Goal: Information Seeking & Learning: Learn about a topic

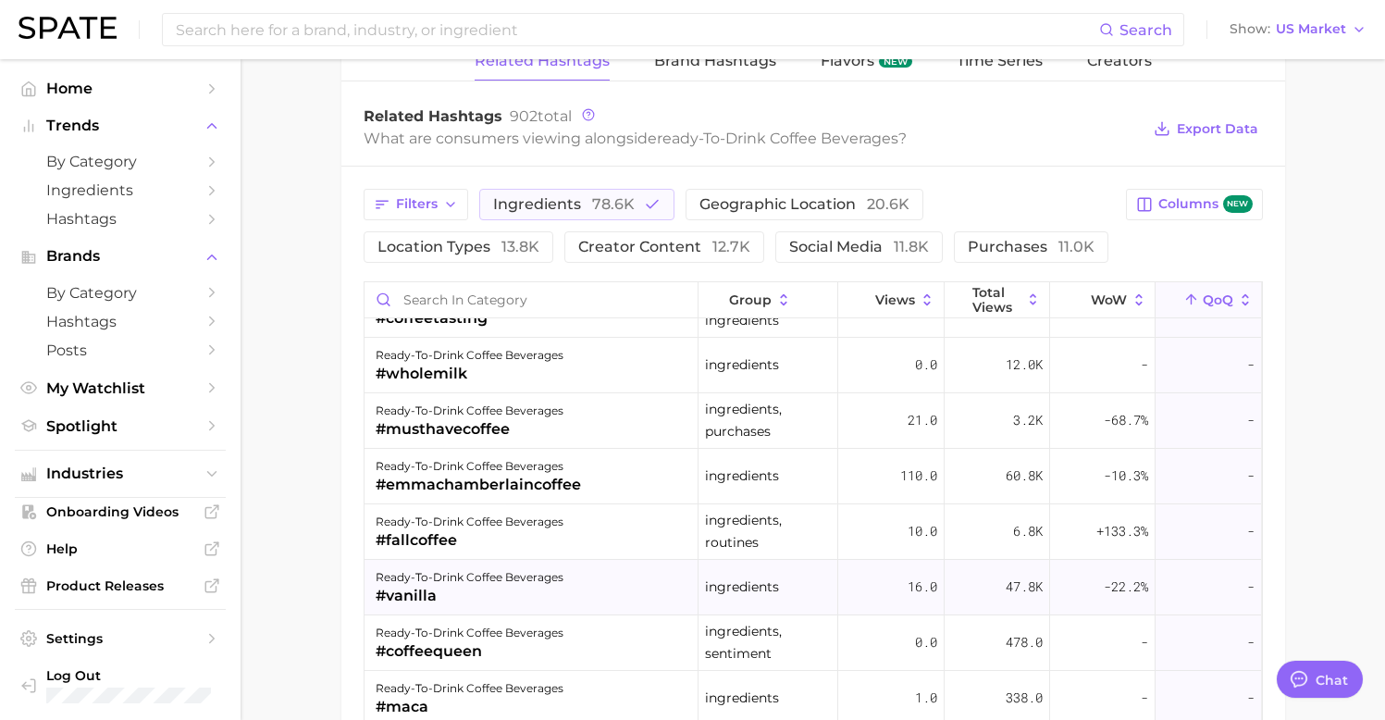
scroll to position [43, 0]
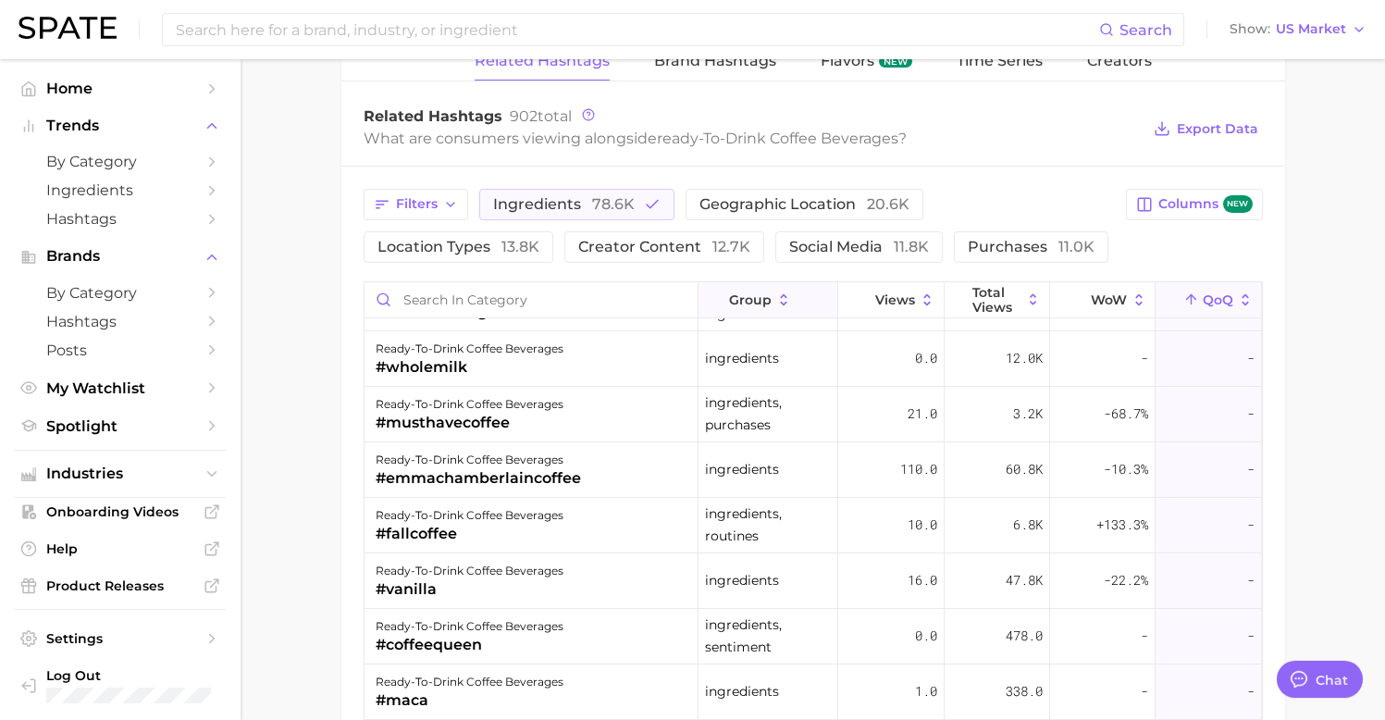
click at [776, 295] on icon at bounding box center [784, 300] width 17 height 17
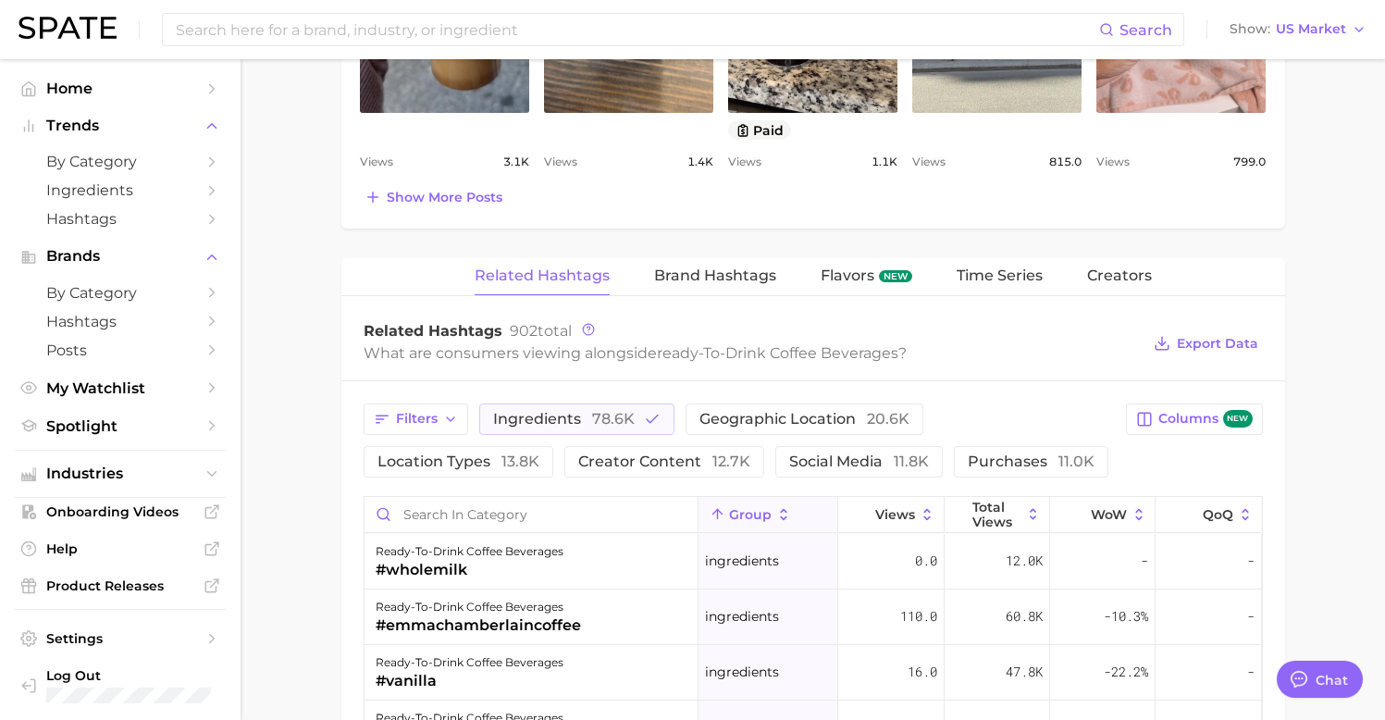
scroll to position [1003, 0]
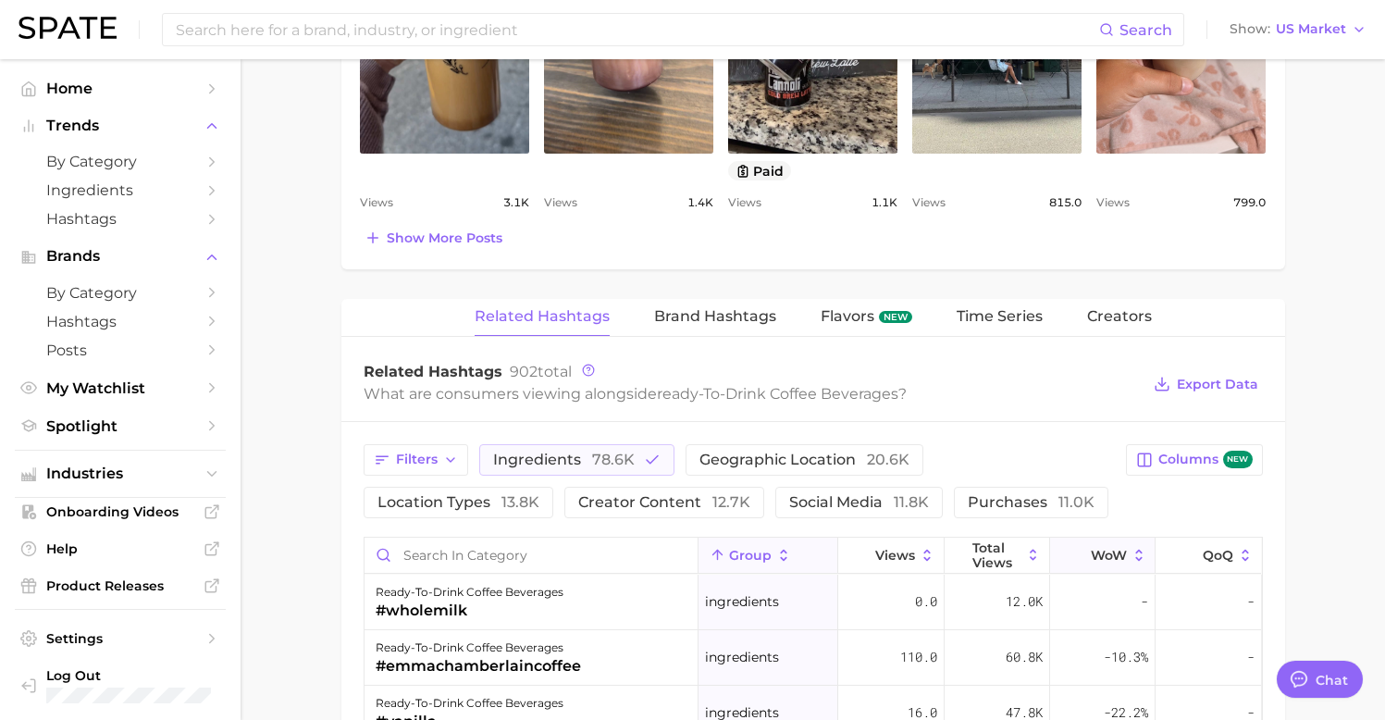
click at [1112, 558] on span "WoW" at bounding box center [1109, 555] width 36 height 15
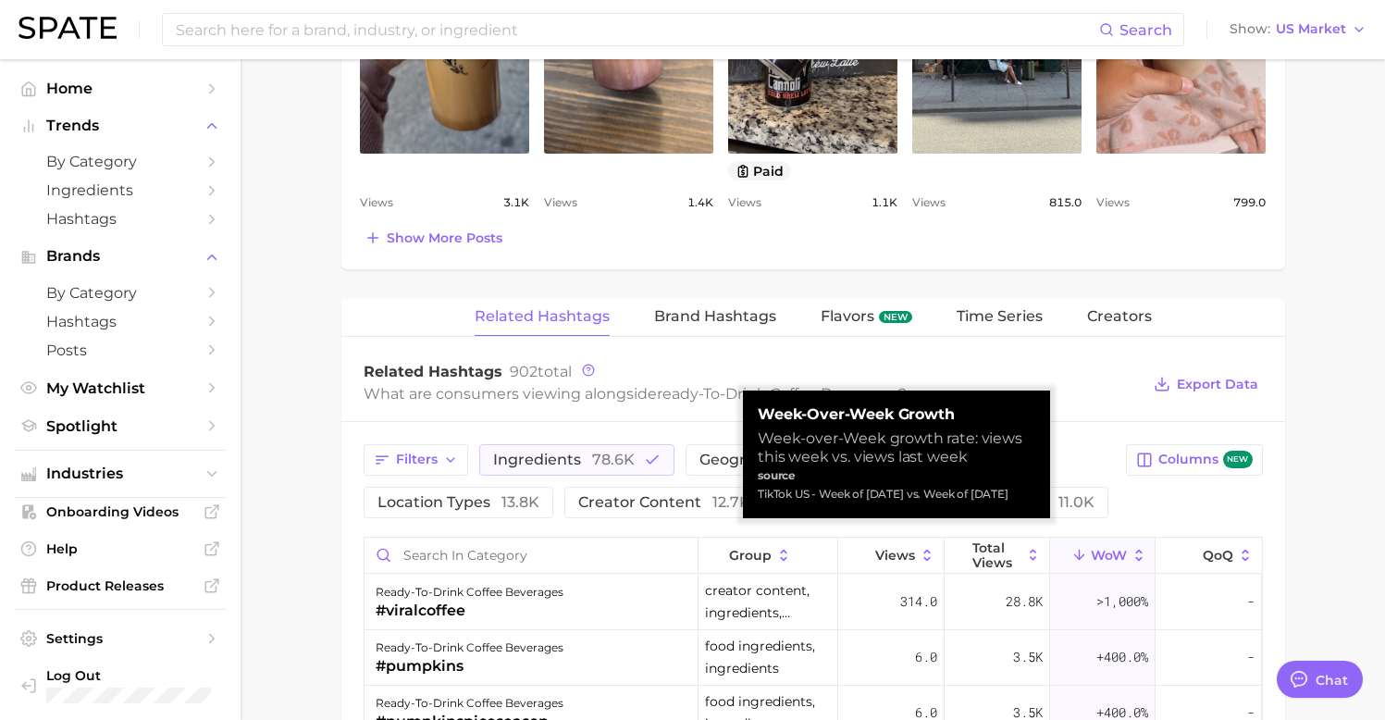
click at [1137, 550] on icon at bounding box center [1139, 555] width 6 height 11
click at [1137, 553] on icon at bounding box center [1139, 555] width 17 height 17
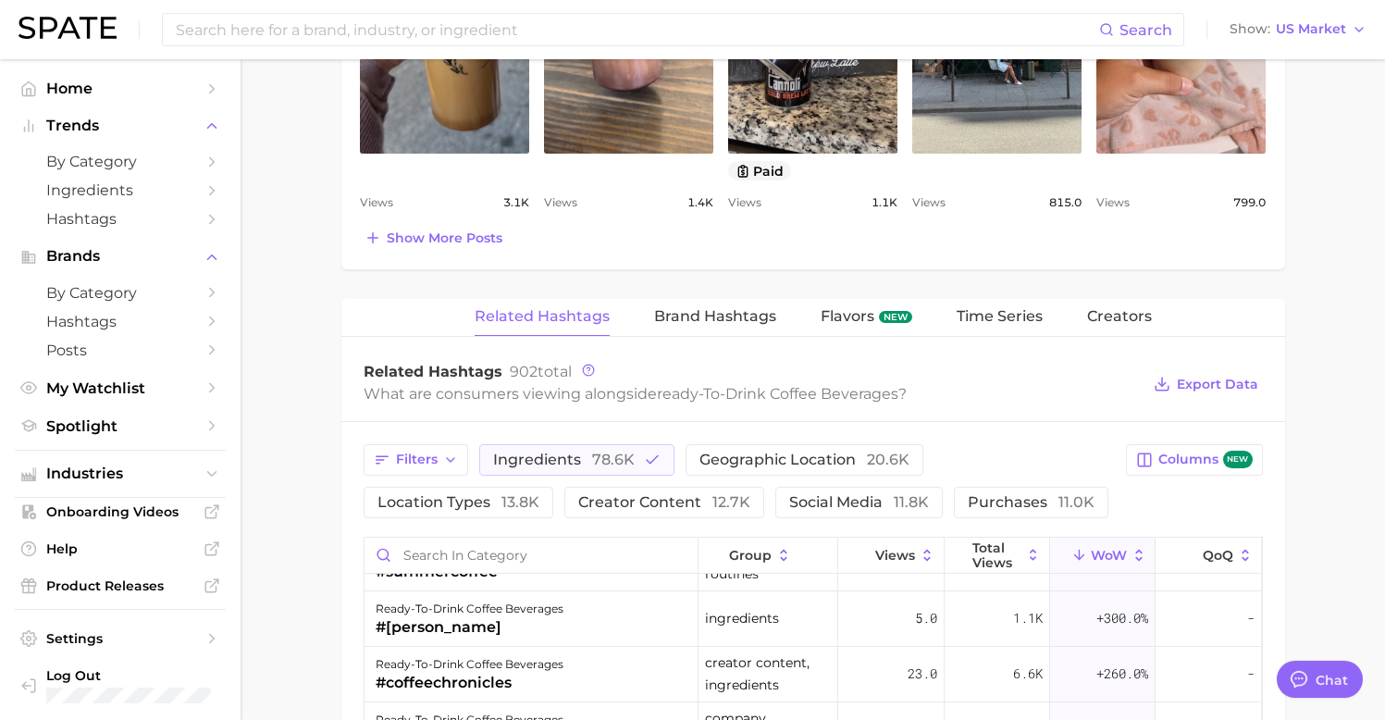
scroll to position [213, 0]
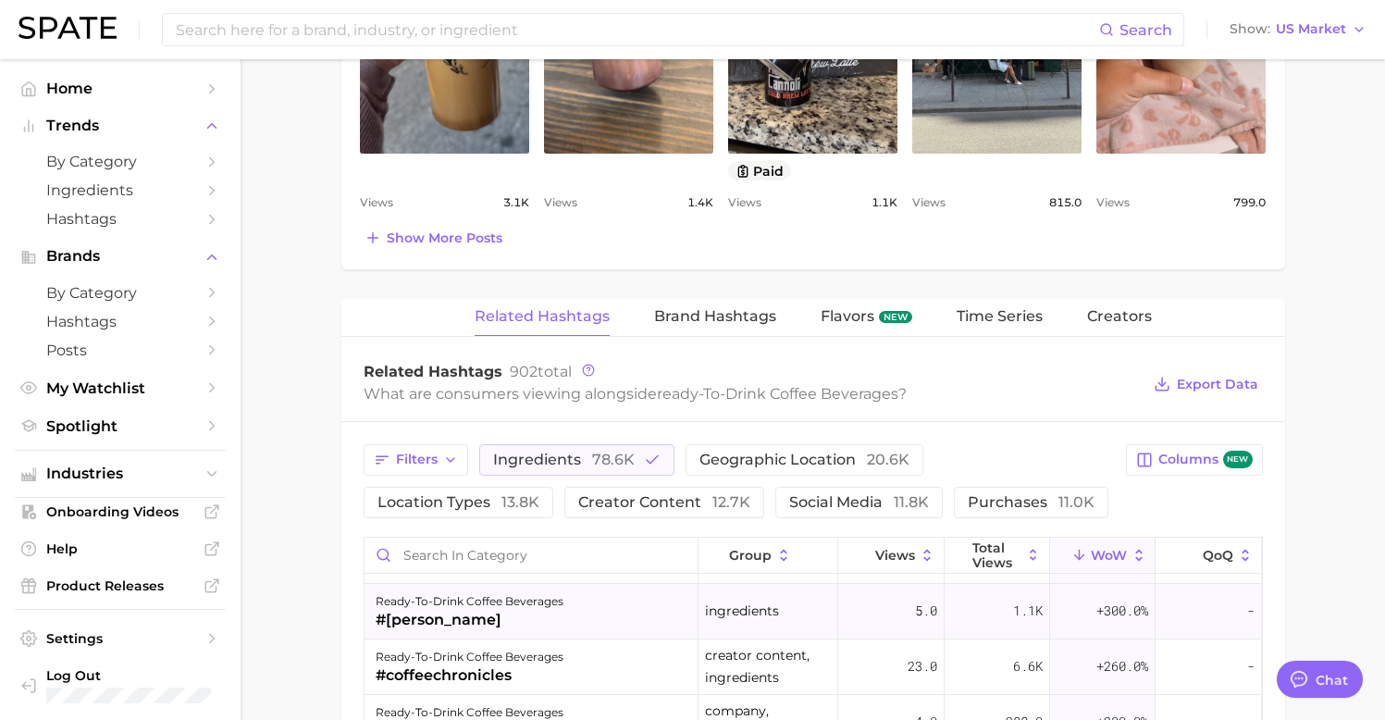
click at [1102, 604] on span "+300.0%" at bounding box center [1123, 611] width 52 height 22
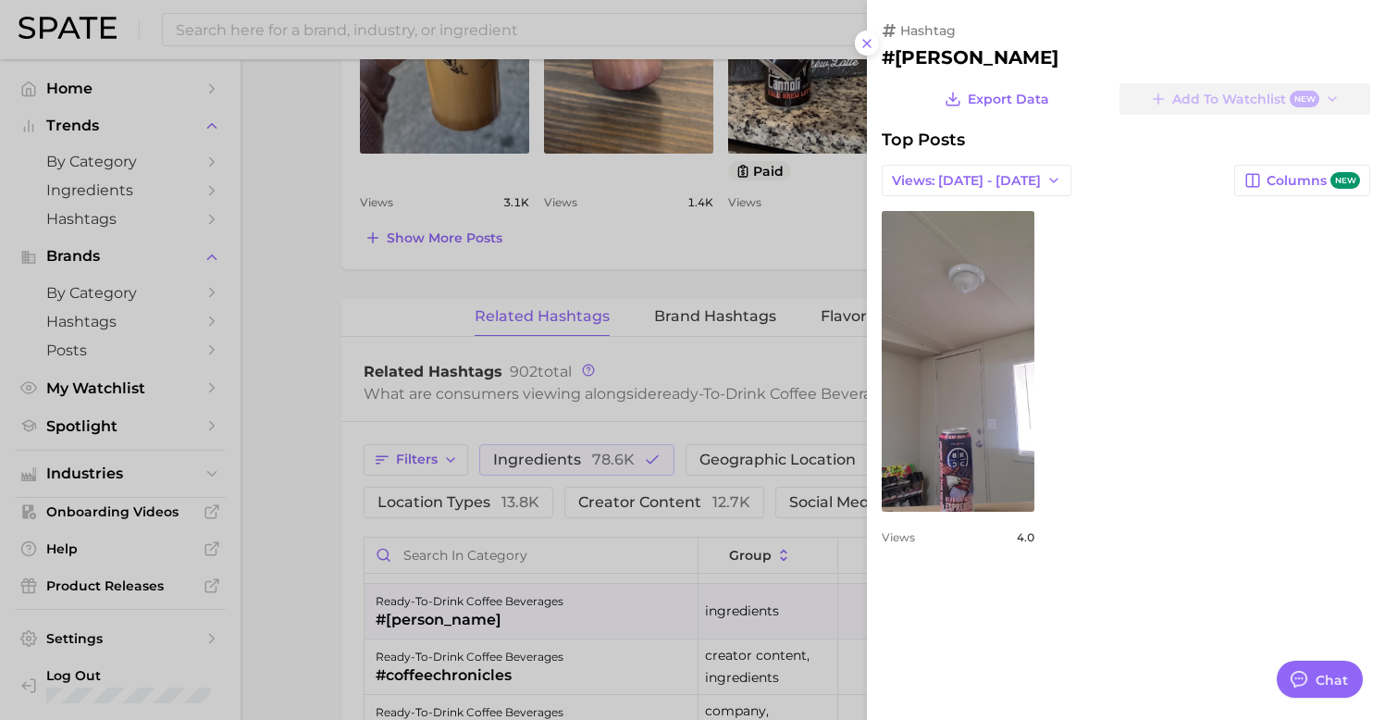
scroll to position [0, 0]
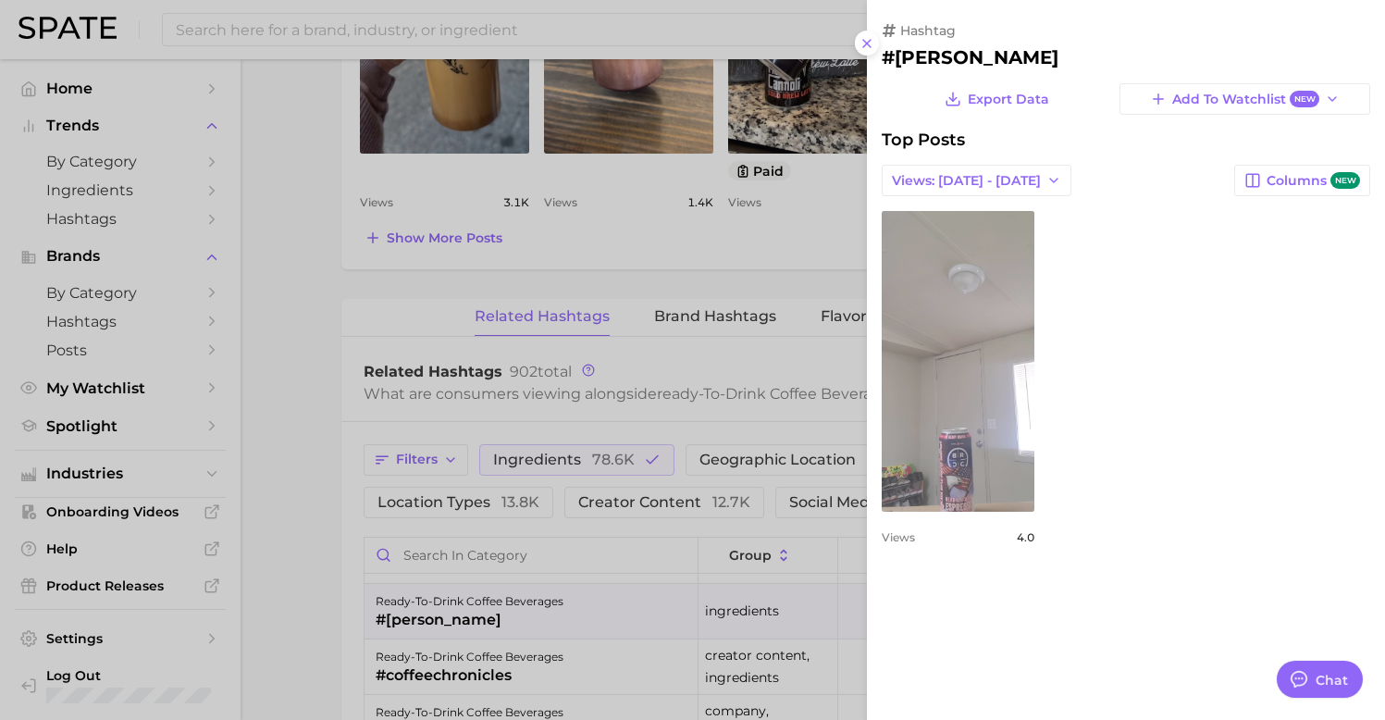
click at [931, 439] on link "view post on TikTok" at bounding box center [958, 361] width 153 height 301
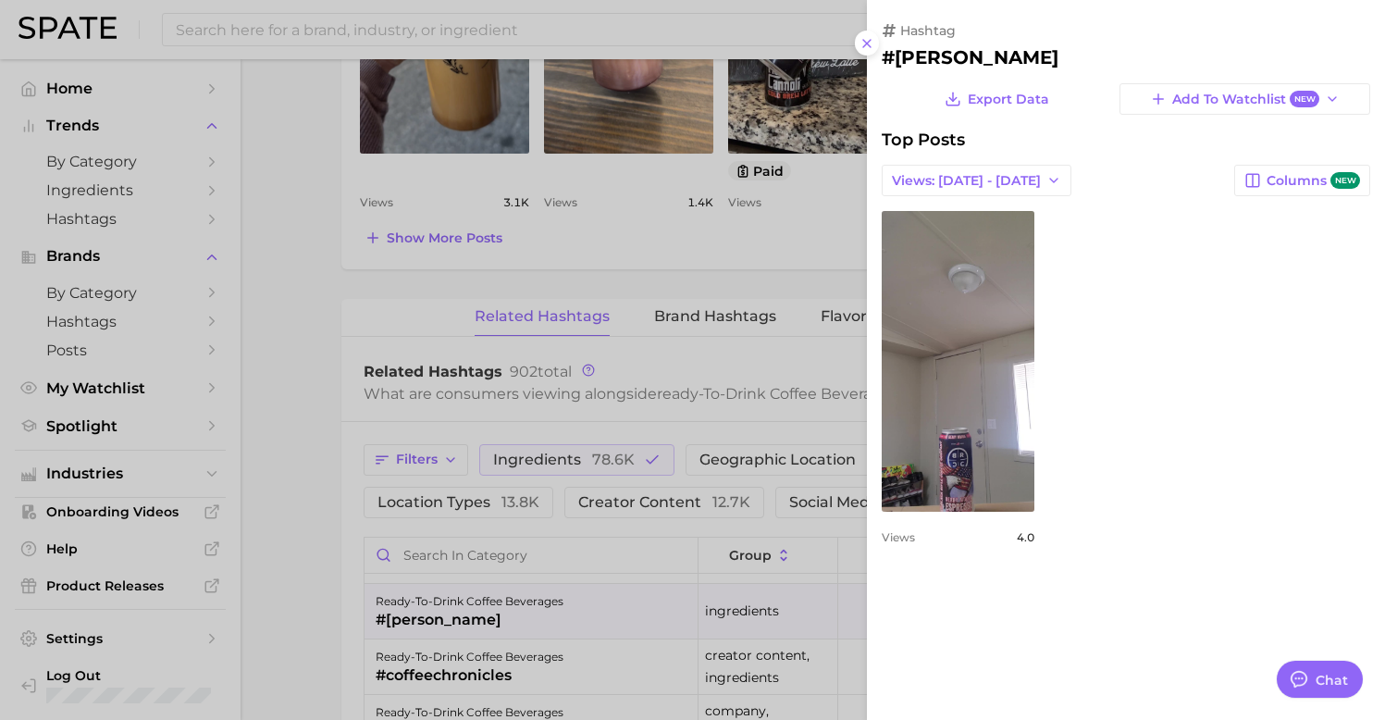
click at [555, 590] on div at bounding box center [692, 360] width 1385 height 720
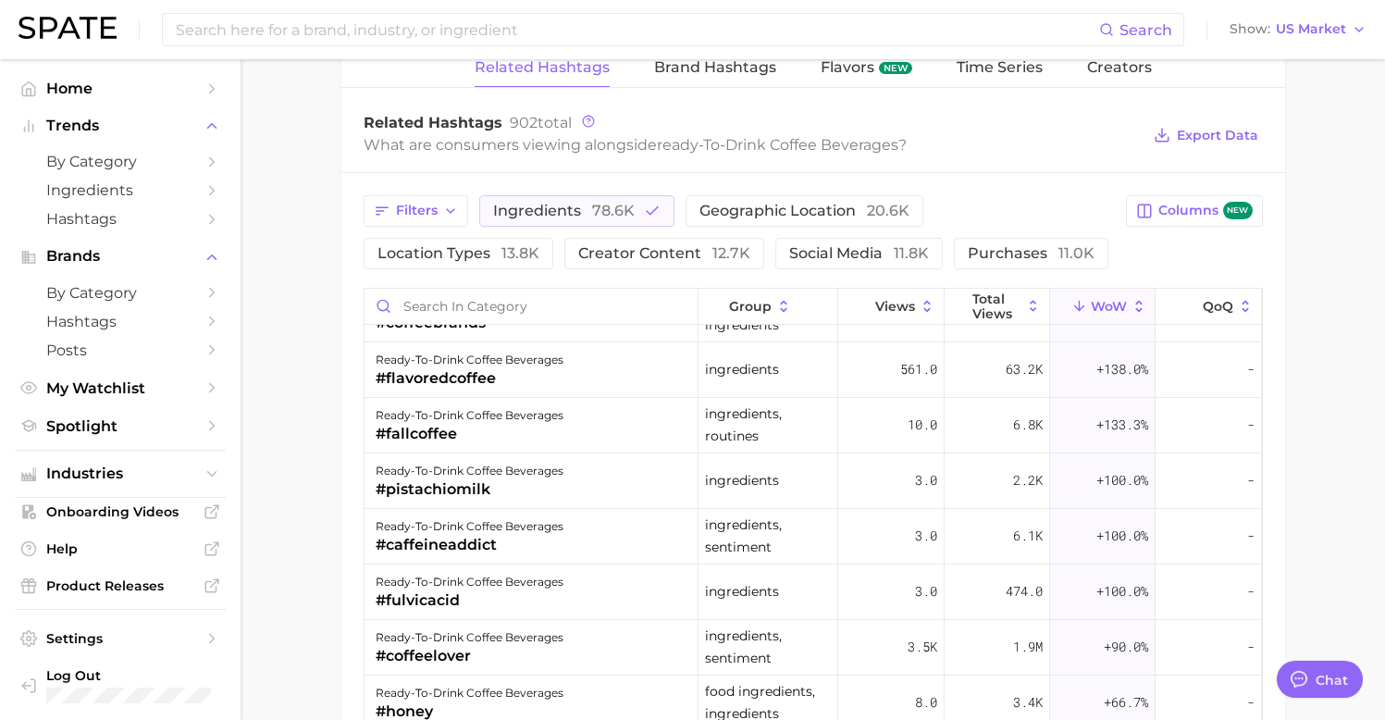
scroll to position [1253, 0]
click at [595, 482] on div "ready-to-drink coffee beverages #pistachiomilk" at bounding box center [532, 481] width 334 height 56
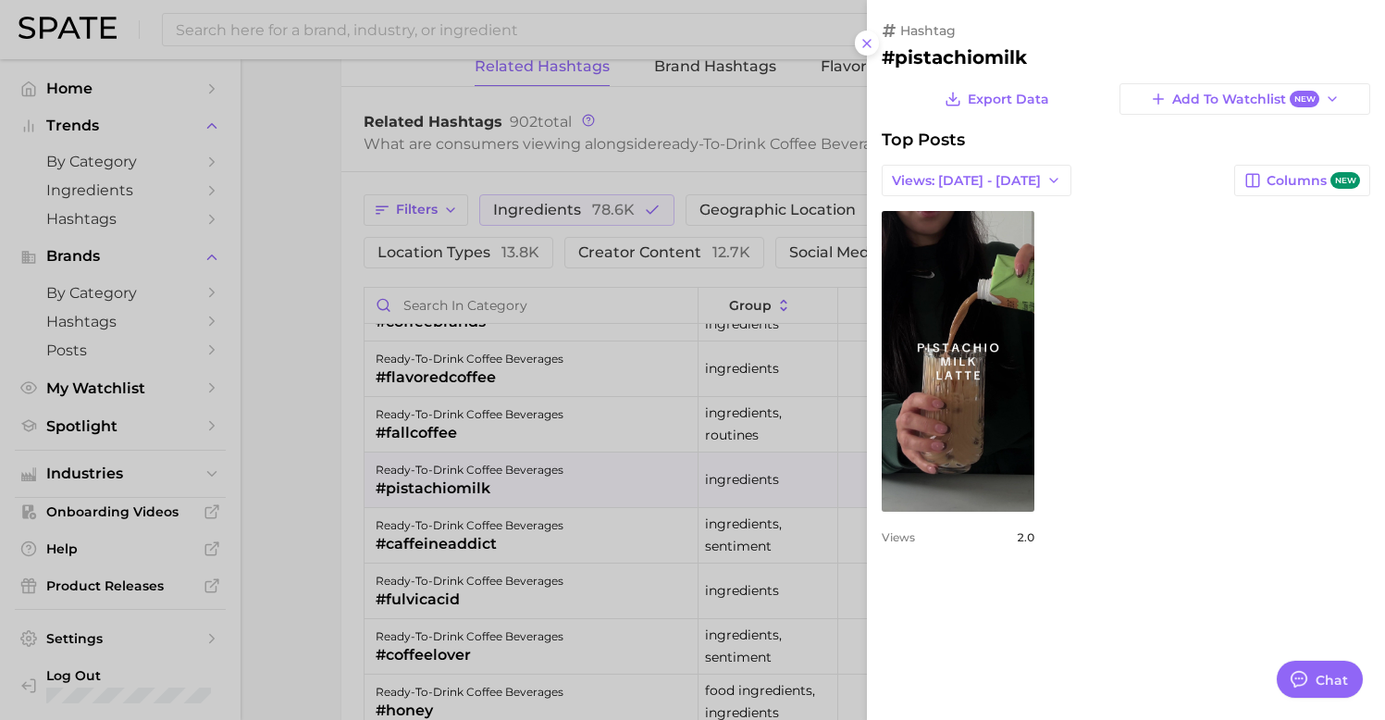
scroll to position [0, 0]
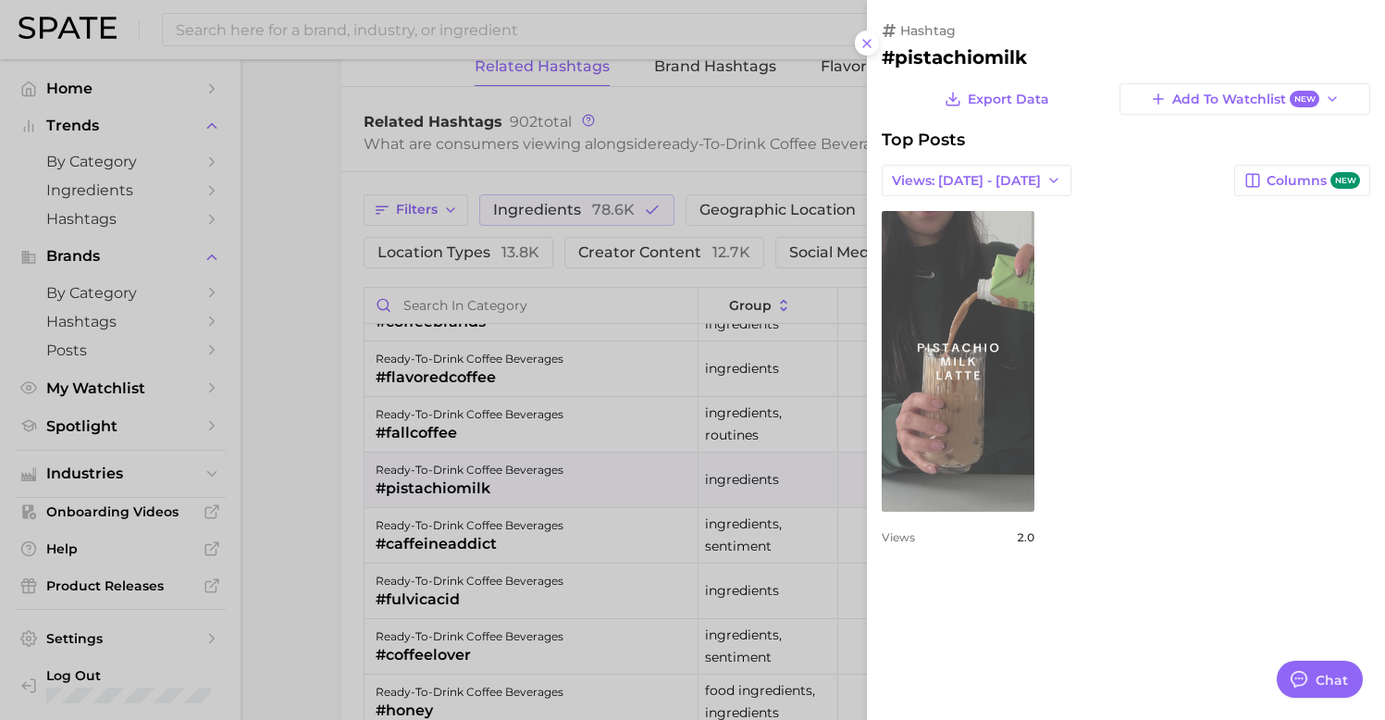
click at [951, 409] on link "view post on TikTok" at bounding box center [958, 361] width 153 height 301
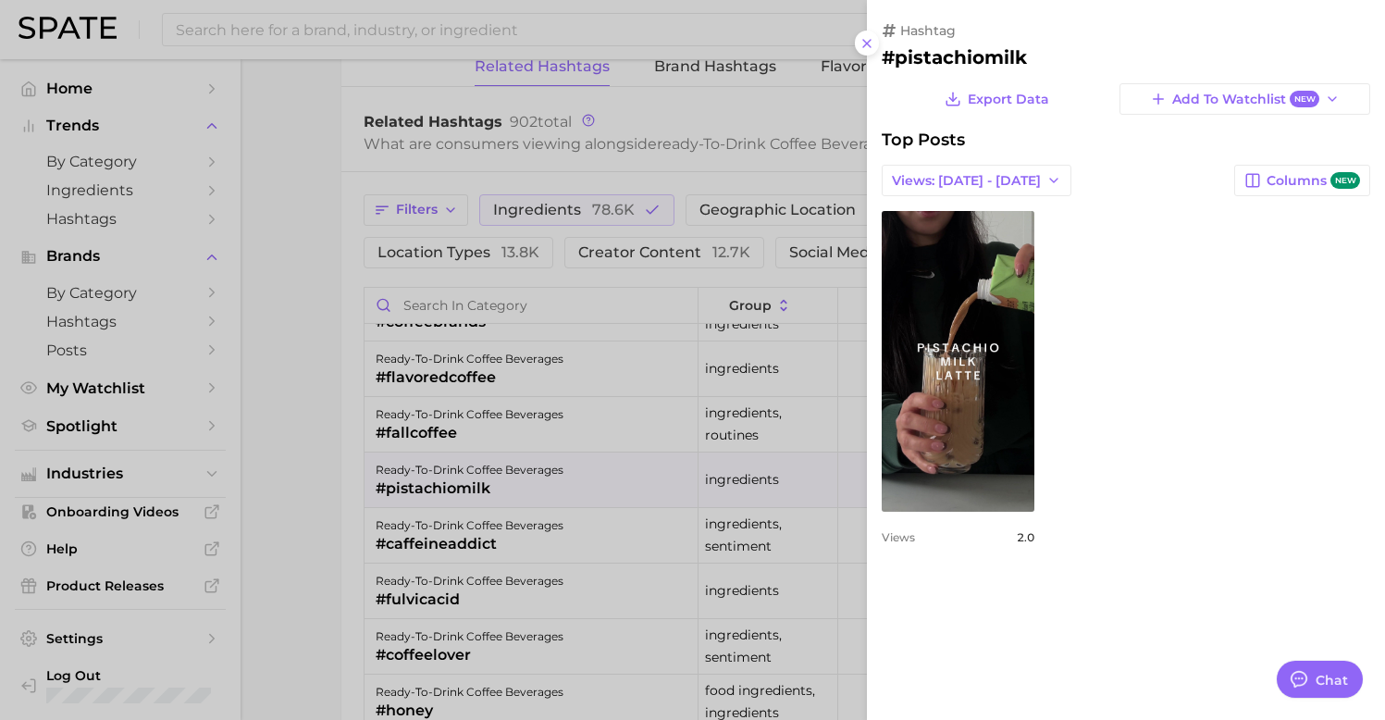
click at [414, 478] on div at bounding box center [692, 360] width 1385 height 720
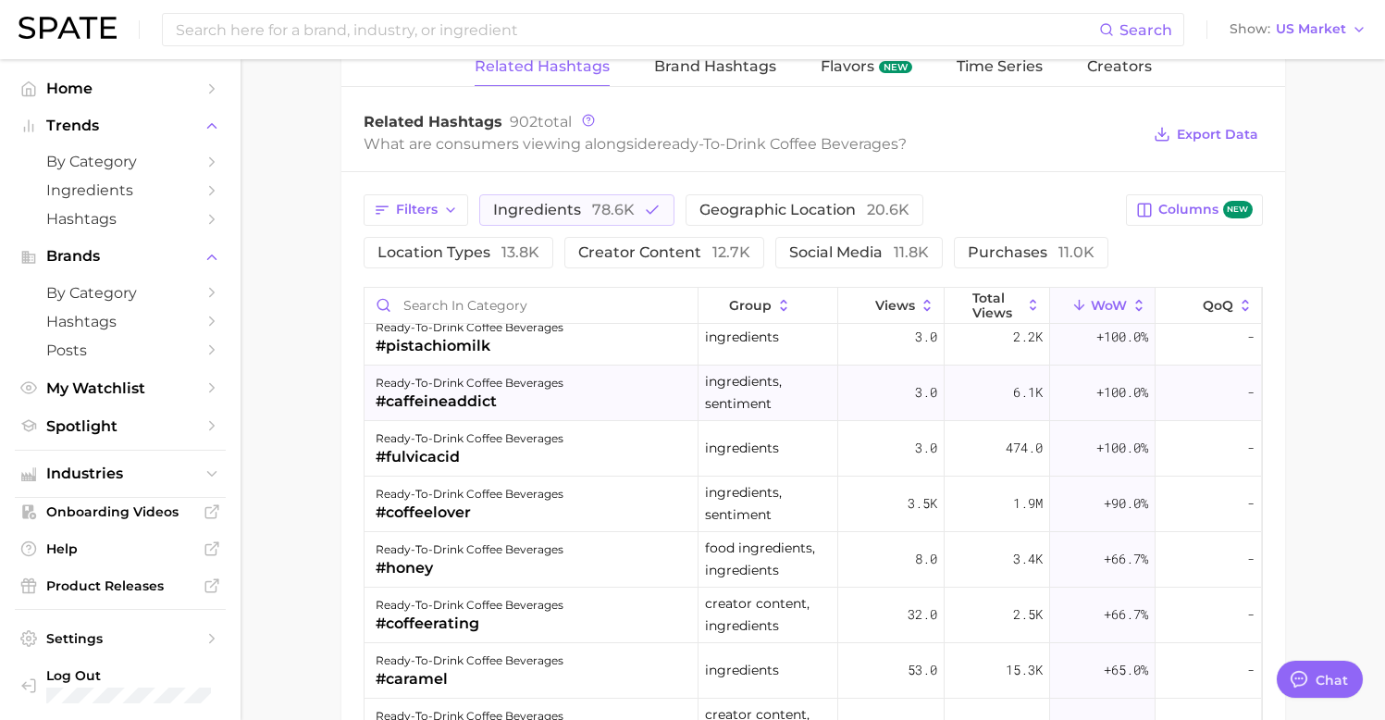
scroll to position [524, 0]
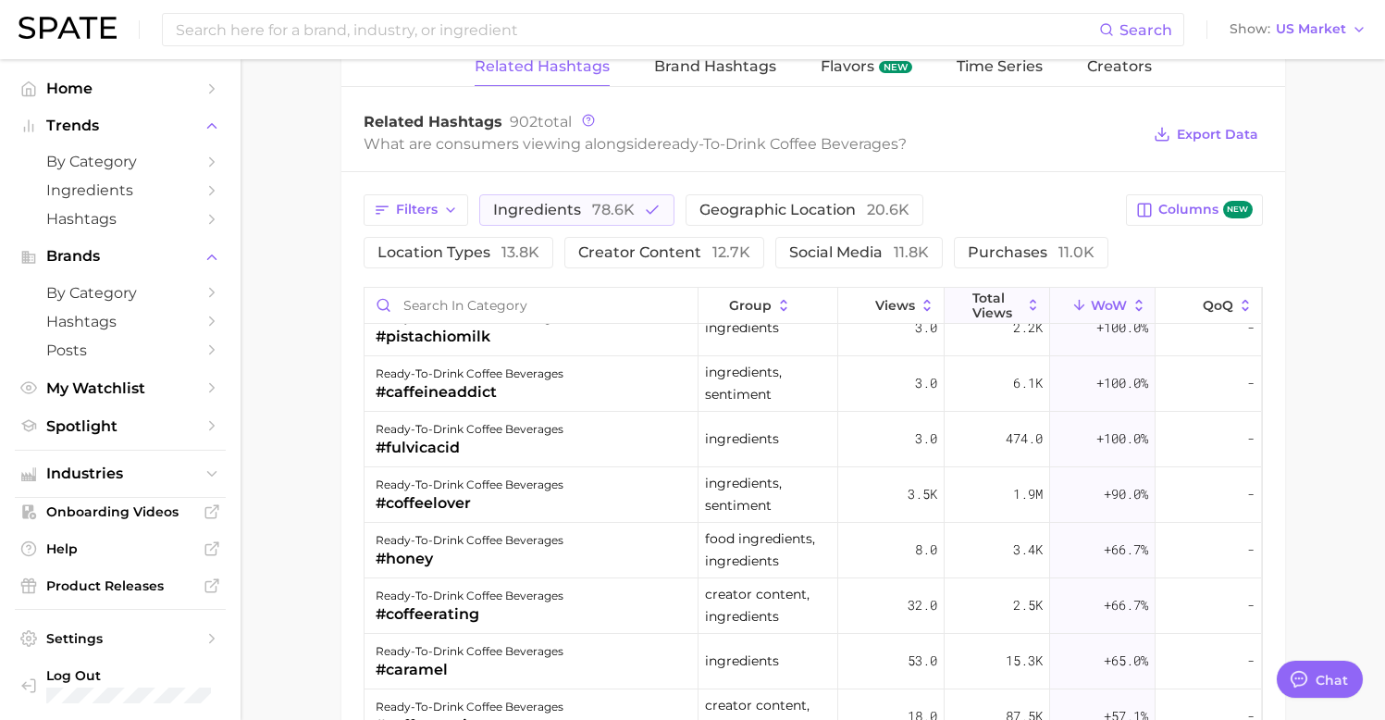
click at [997, 301] on span "Total Views" at bounding box center [997, 306] width 49 height 30
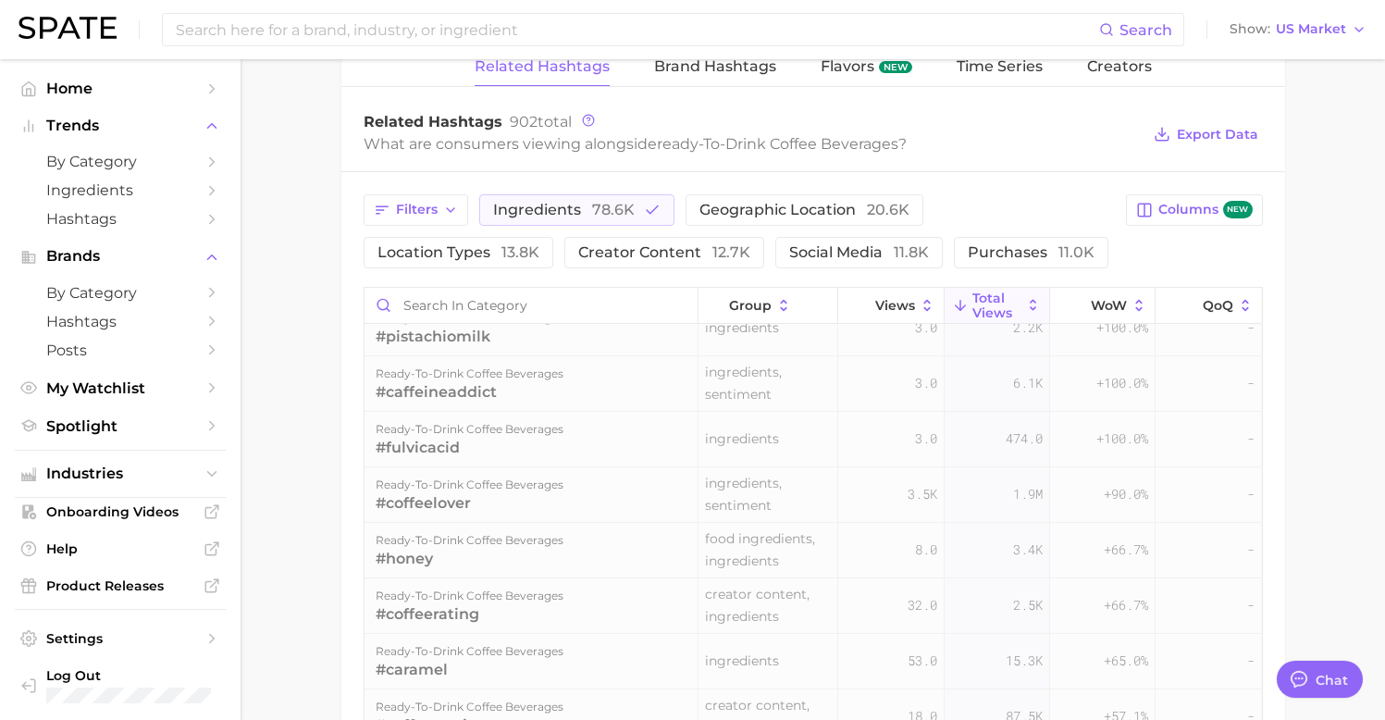
scroll to position [0, 0]
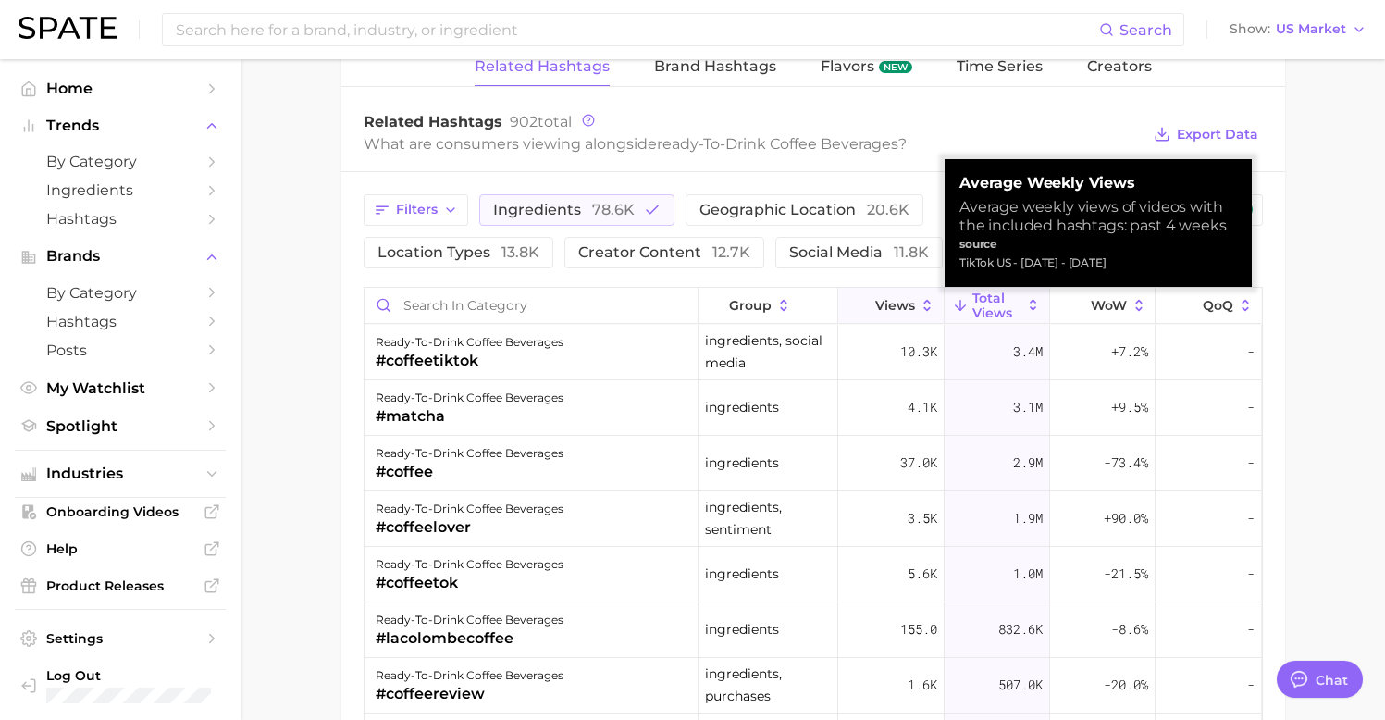
click at [895, 306] on span "Views" at bounding box center [896, 305] width 40 height 15
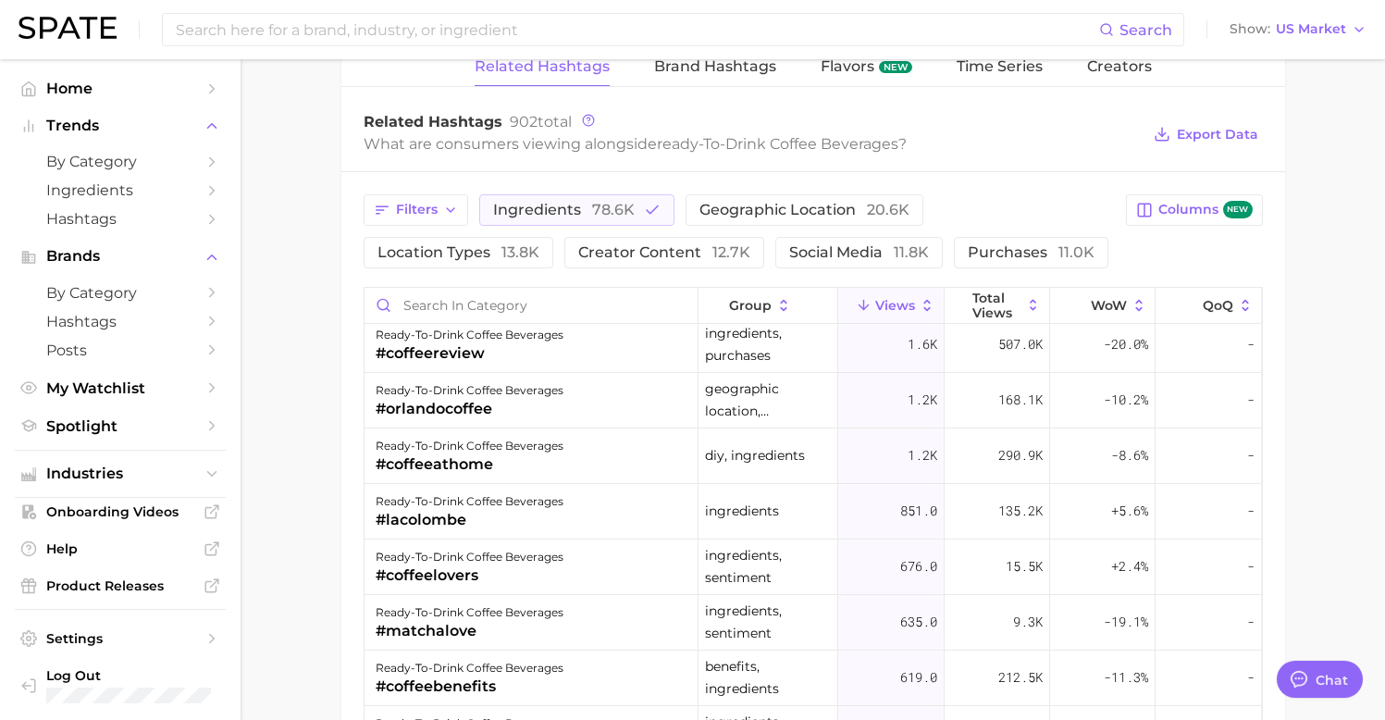
scroll to position [292, 0]
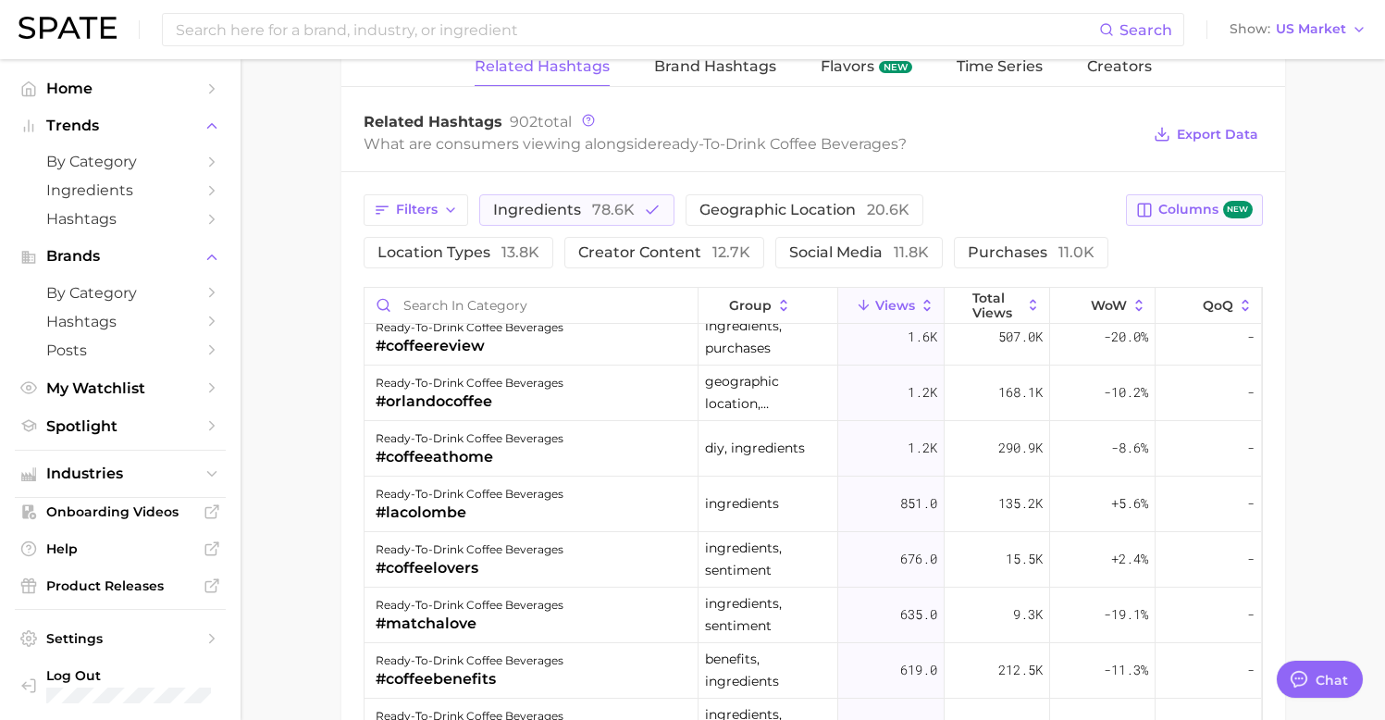
click at [1169, 207] on span "Columns new" at bounding box center [1205, 210] width 93 height 18
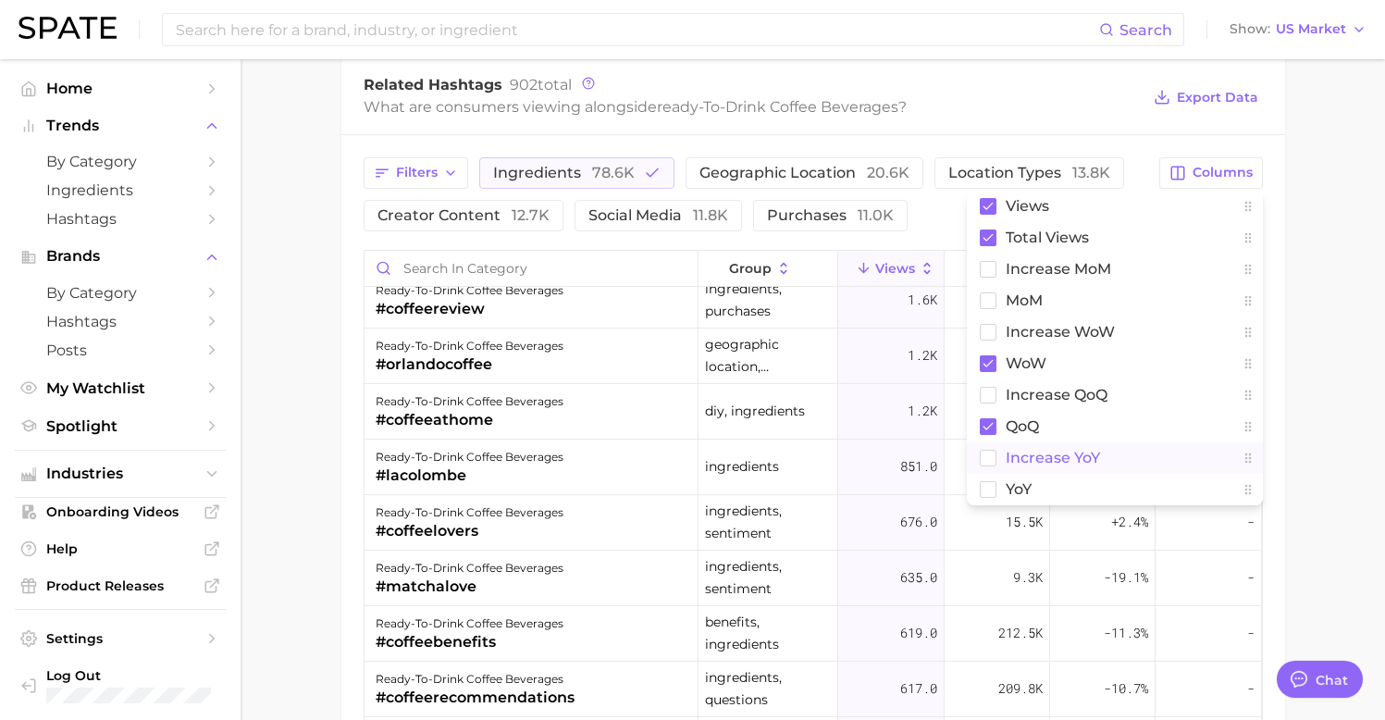
scroll to position [1311, 0]
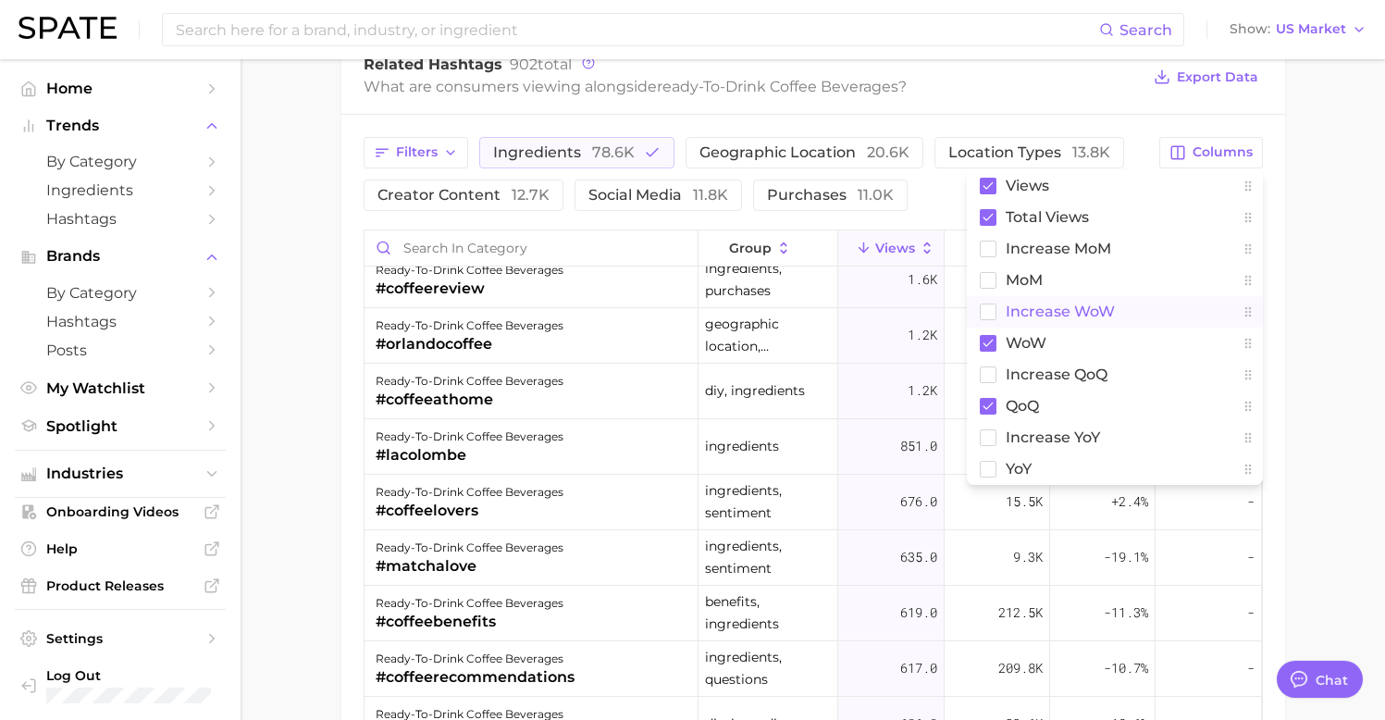
click at [1068, 314] on span "Increase WoW" at bounding box center [1060, 312] width 109 height 16
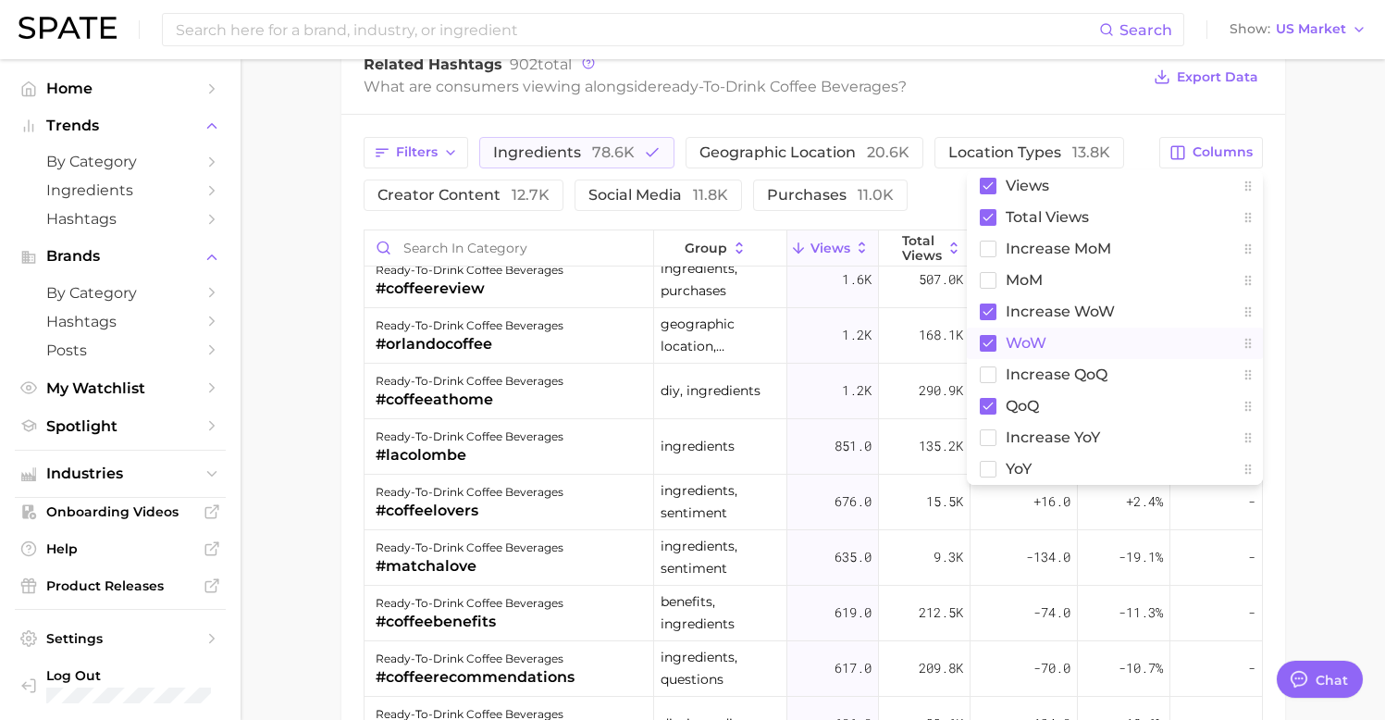
click at [1023, 342] on span "WoW" at bounding box center [1026, 343] width 41 height 16
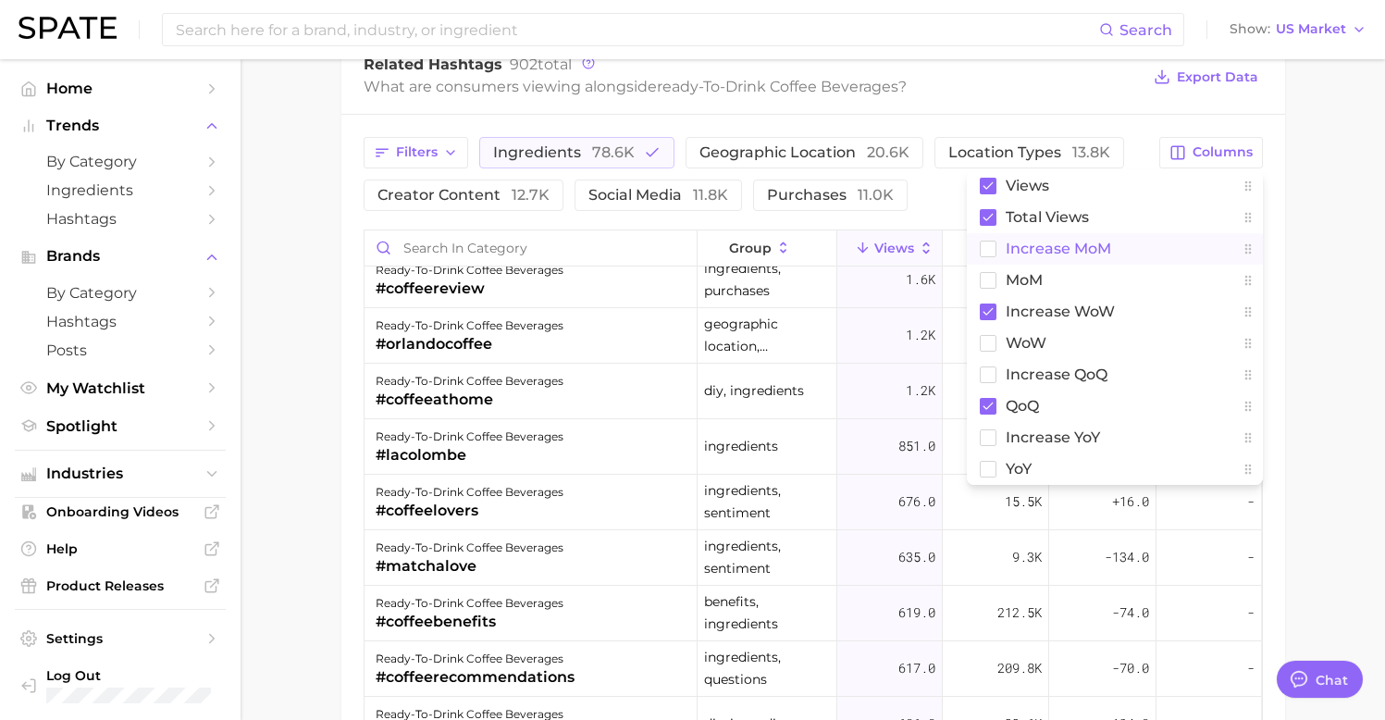
click at [1053, 248] on span "increase MoM" at bounding box center [1059, 249] width 106 height 16
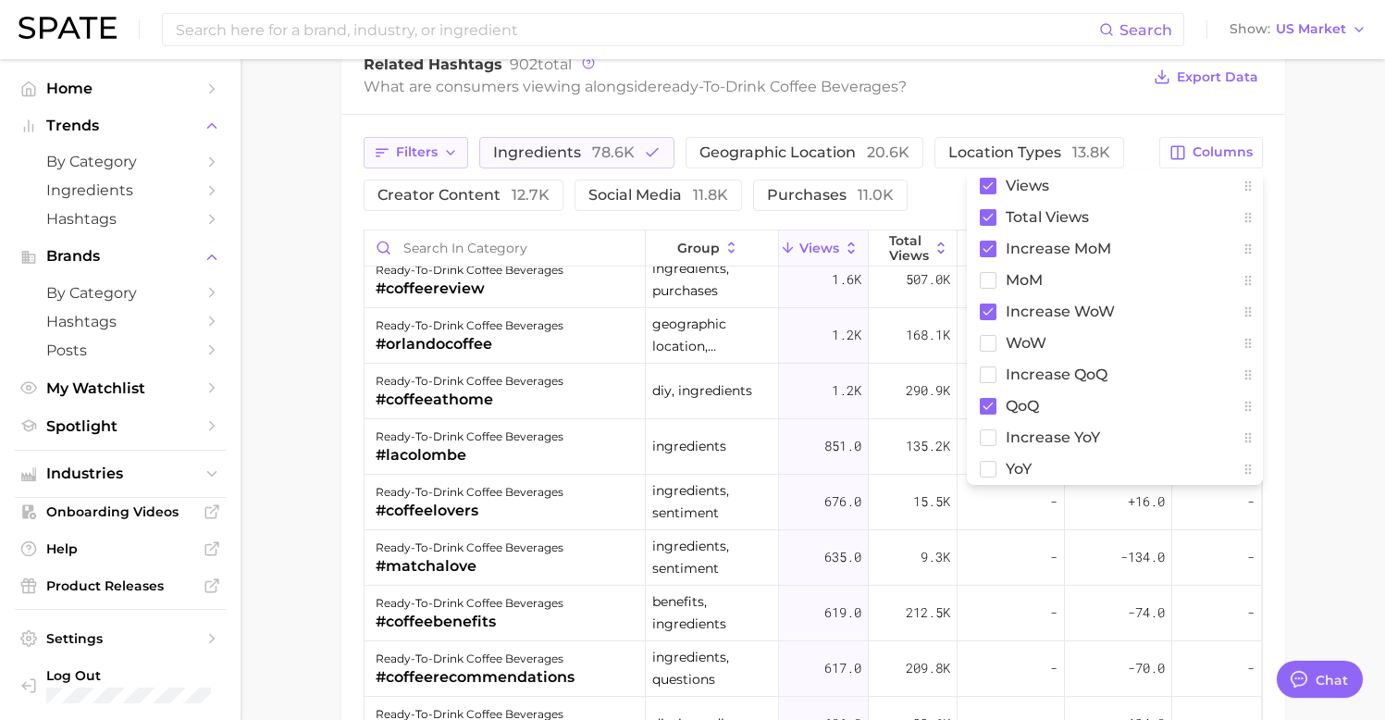
click at [415, 149] on span "Filters" at bounding box center [417, 152] width 42 height 16
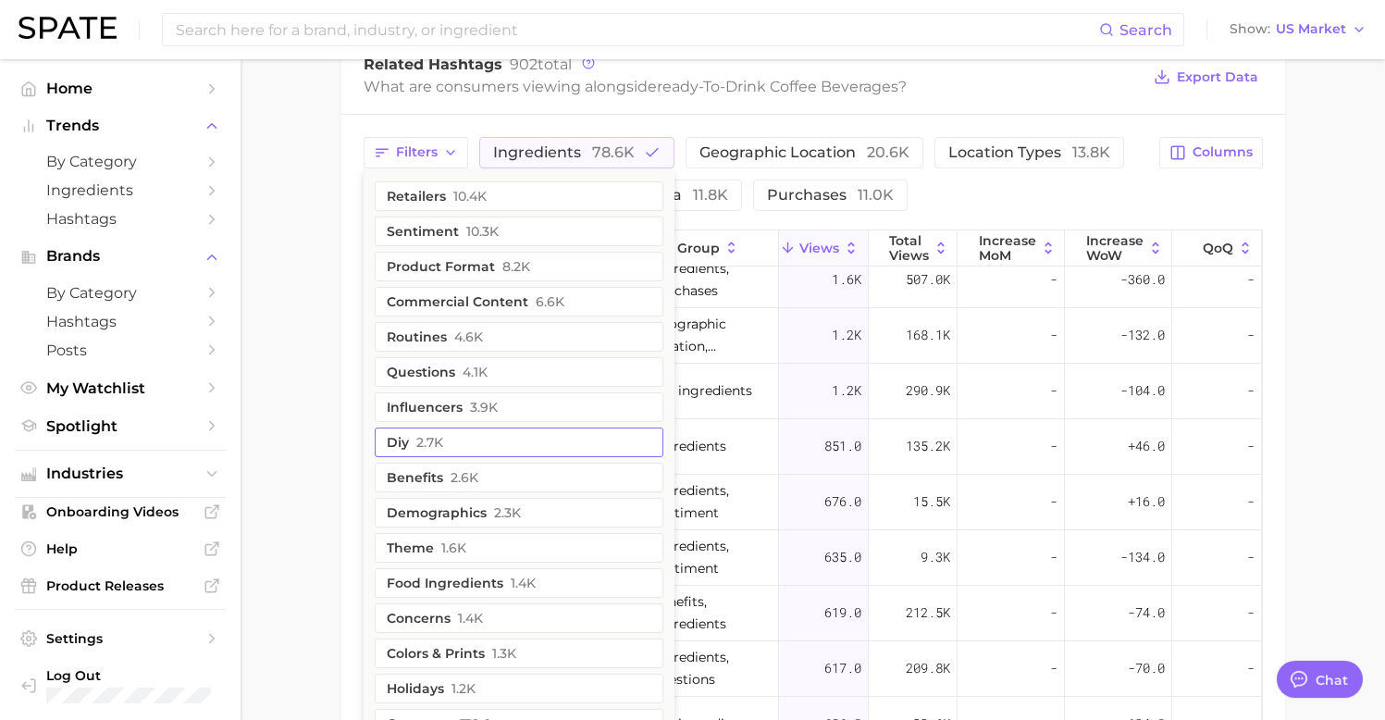
scroll to position [1726, 0]
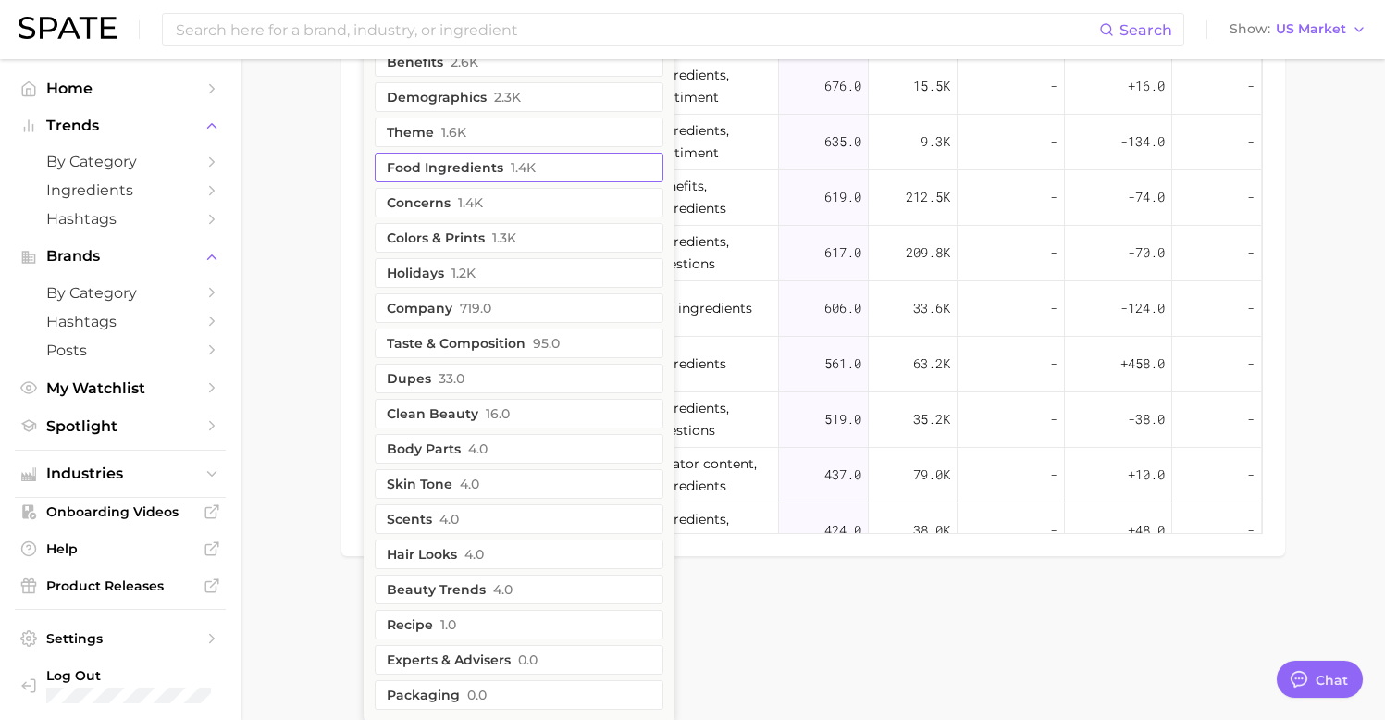
click at [572, 165] on button "food ingredients 1.4k" at bounding box center [519, 168] width 289 height 30
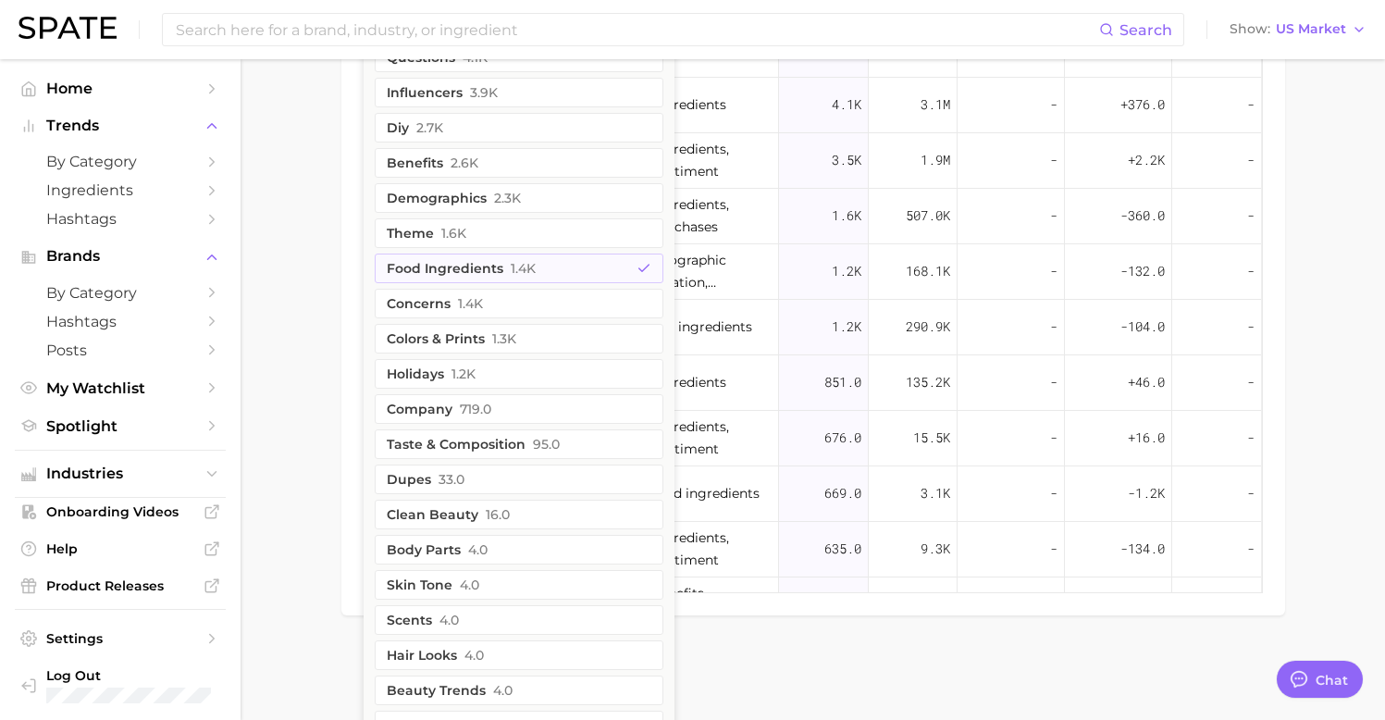
scroll to position [1239, 0]
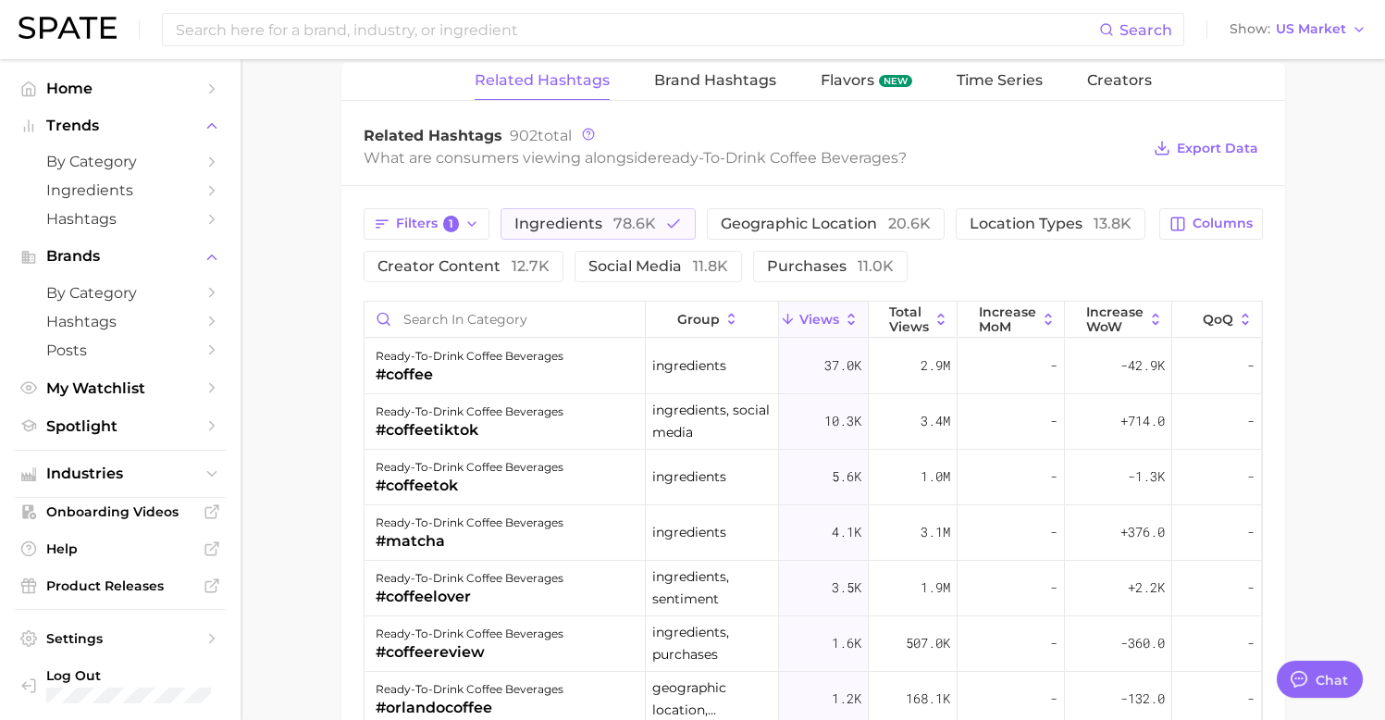
click at [702, 188] on div "Filters 1 ingredients 78.6k geographic location 20.6k location types 13.8k crea…" at bounding box center [814, 614] width 944 height 857
click at [1149, 315] on icon at bounding box center [1156, 319] width 17 height 17
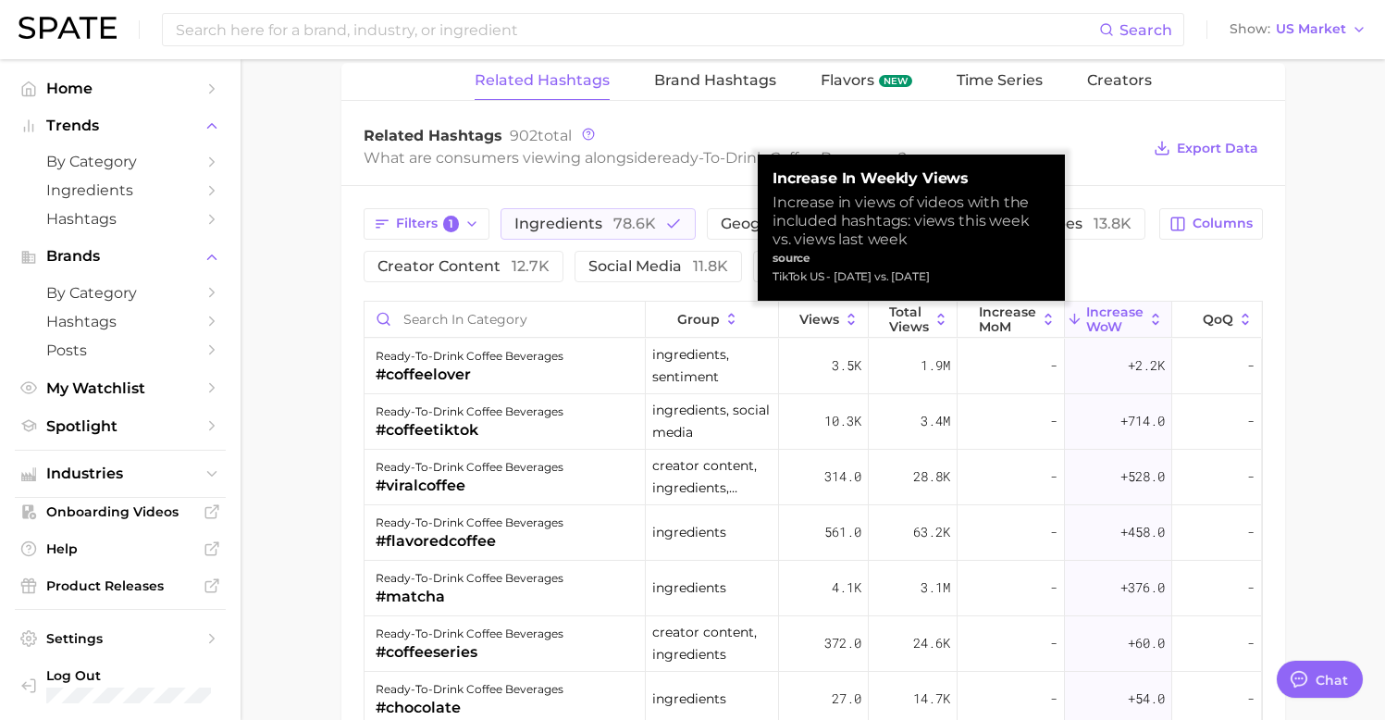
click at [1158, 316] on icon at bounding box center [1155, 319] width 6 height 11
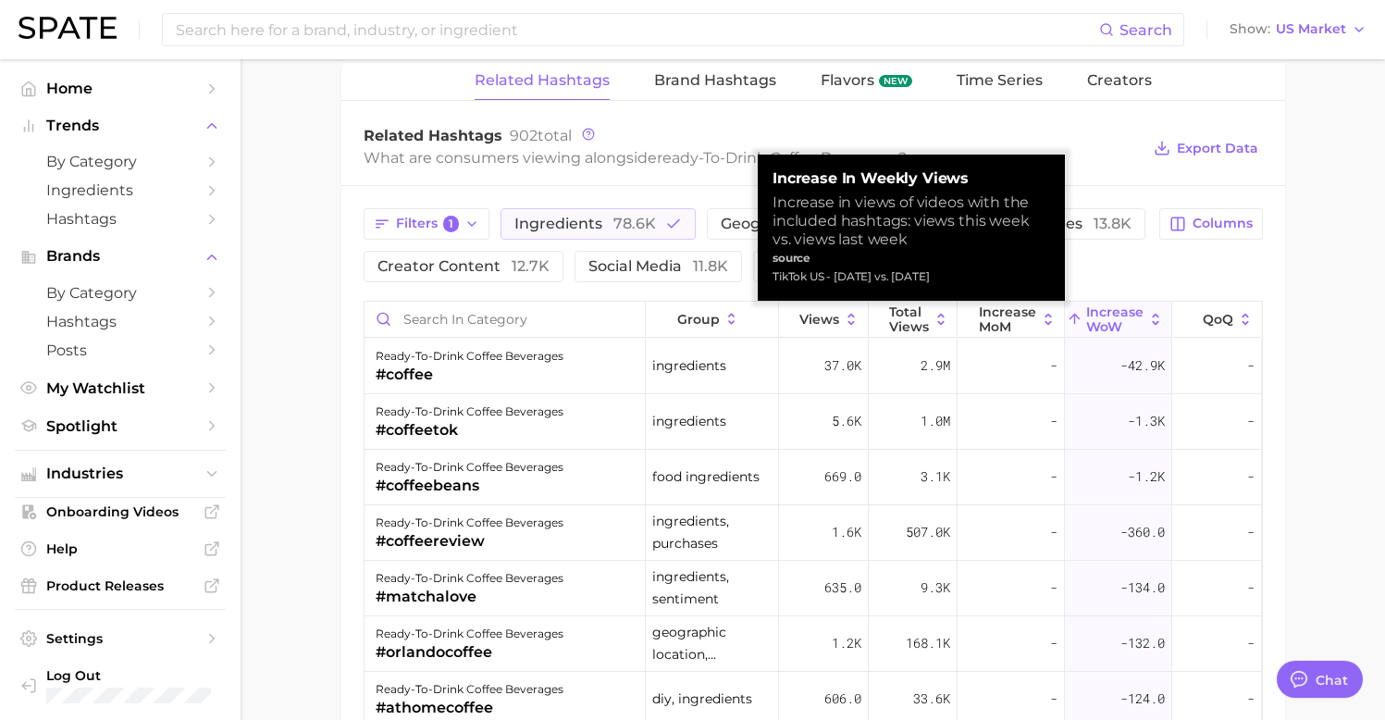
click at [1158, 316] on icon at bounding box center [1155, 319] width 6 height 11
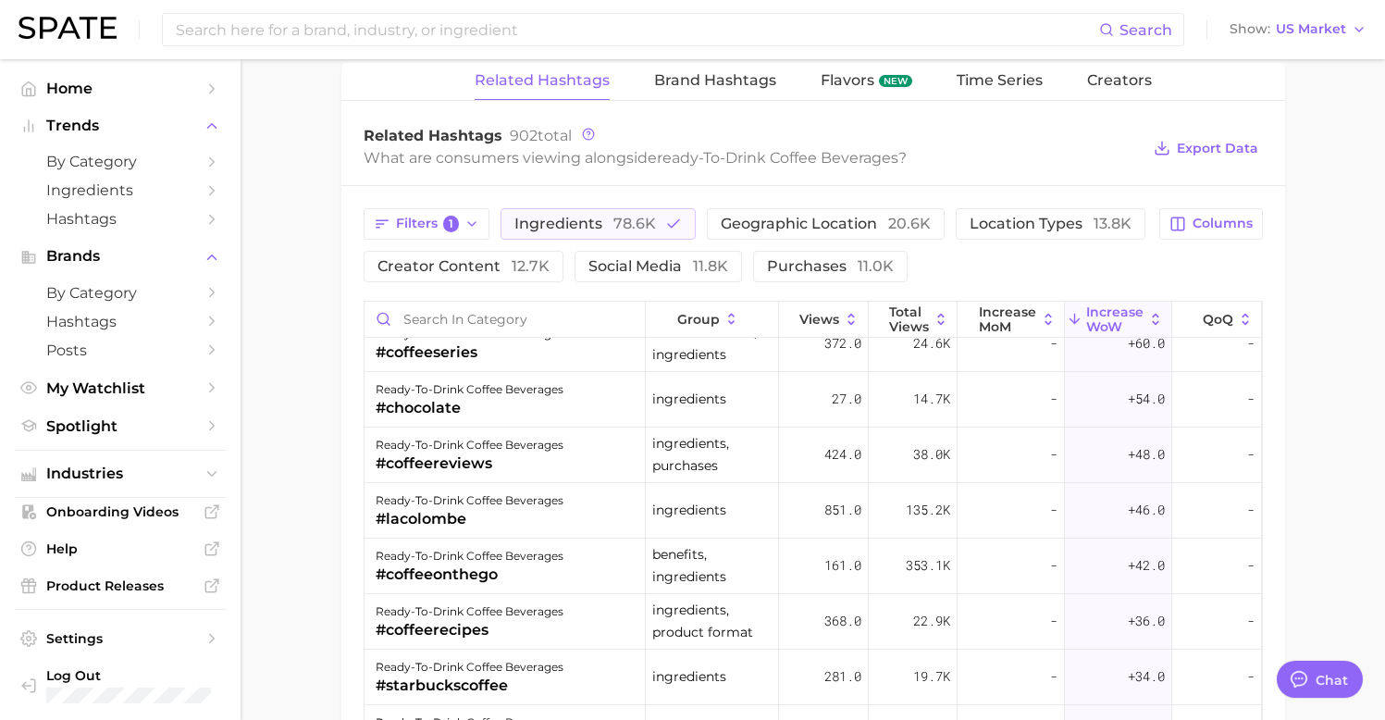
scroll to position [311, 0]
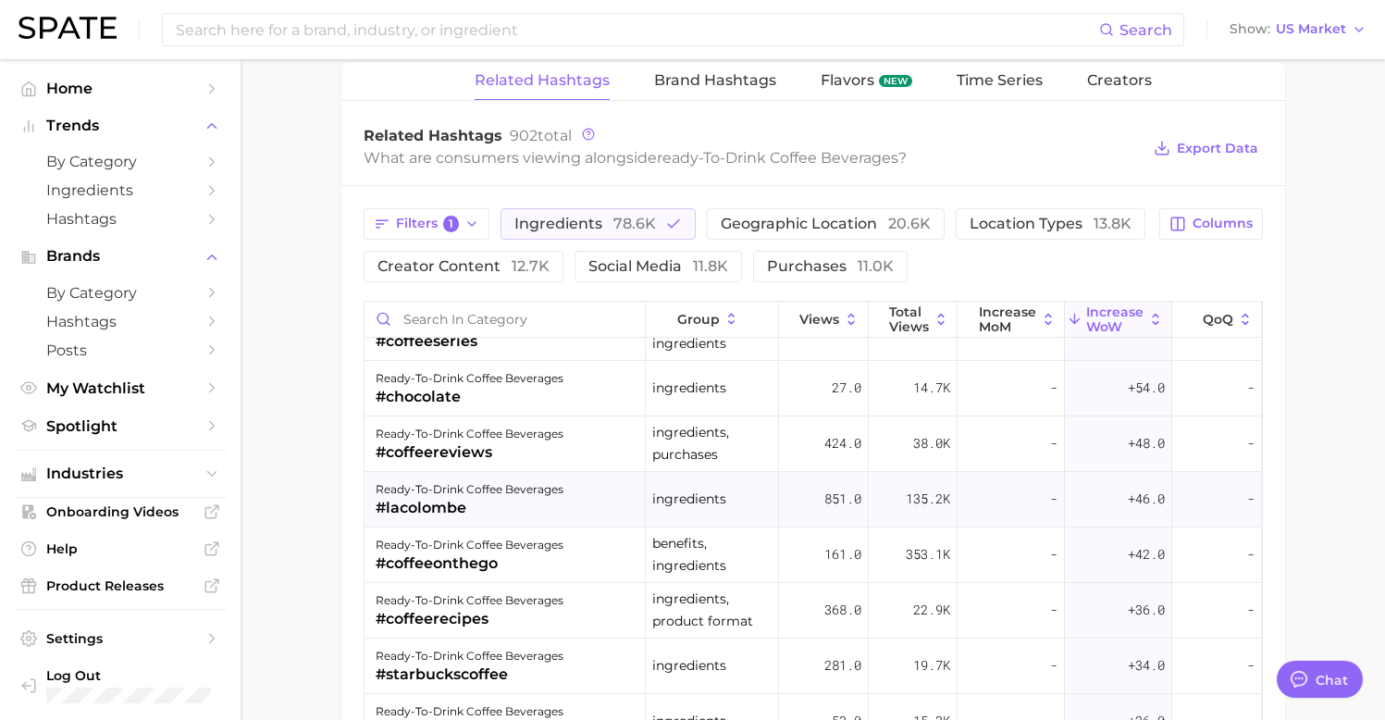
click at [569, 501] on div "ready-to-drink coffee beverages #lacolombe" at bounding box center [506, 500] width 282 height 56
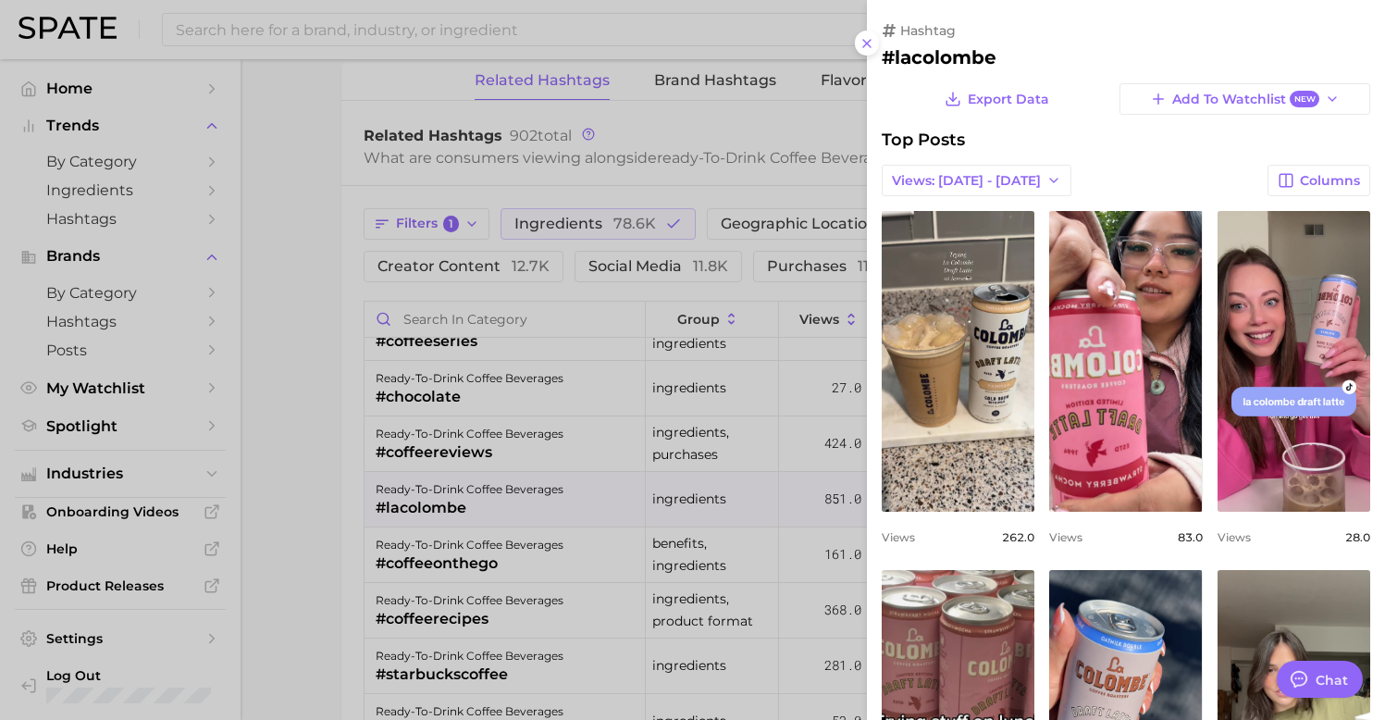
scroll to position [0, 0]
click at [553, 546] on div at bounding box center [692, 360] width 1385 height 720
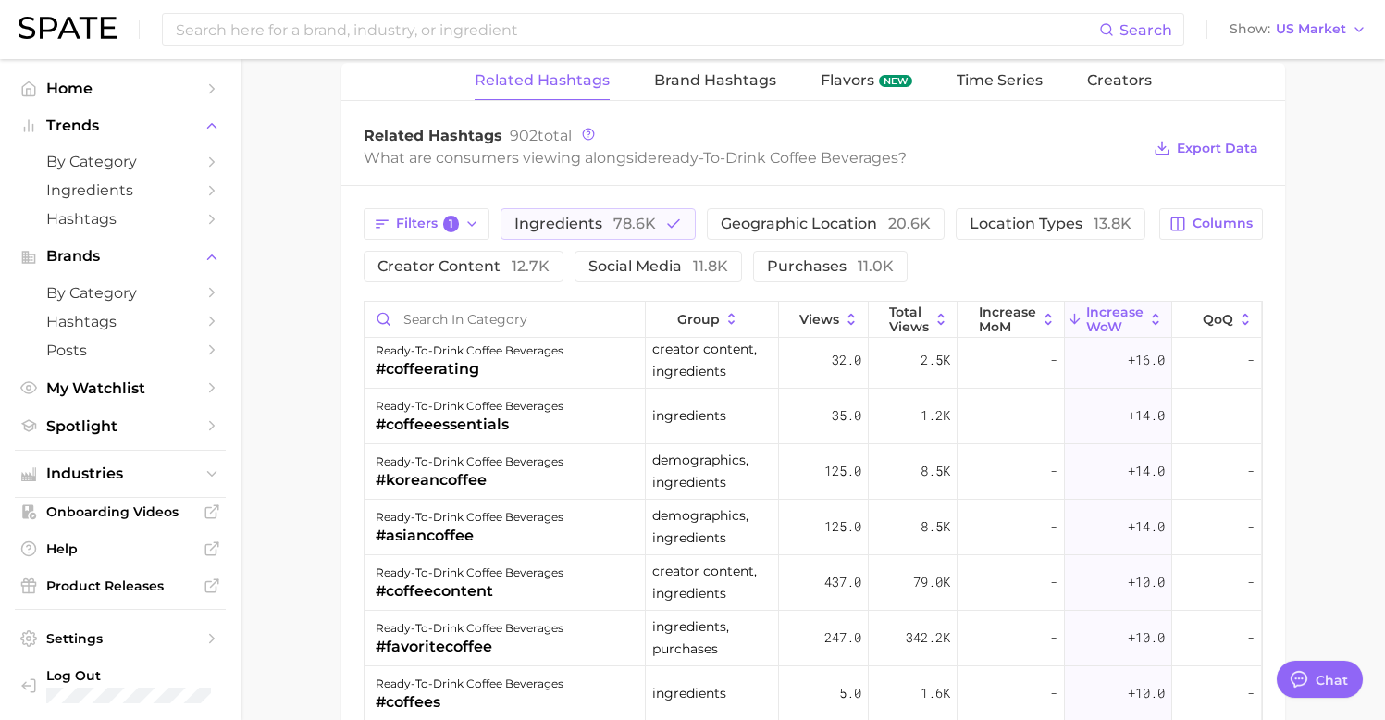
scroll to position [908, 0]
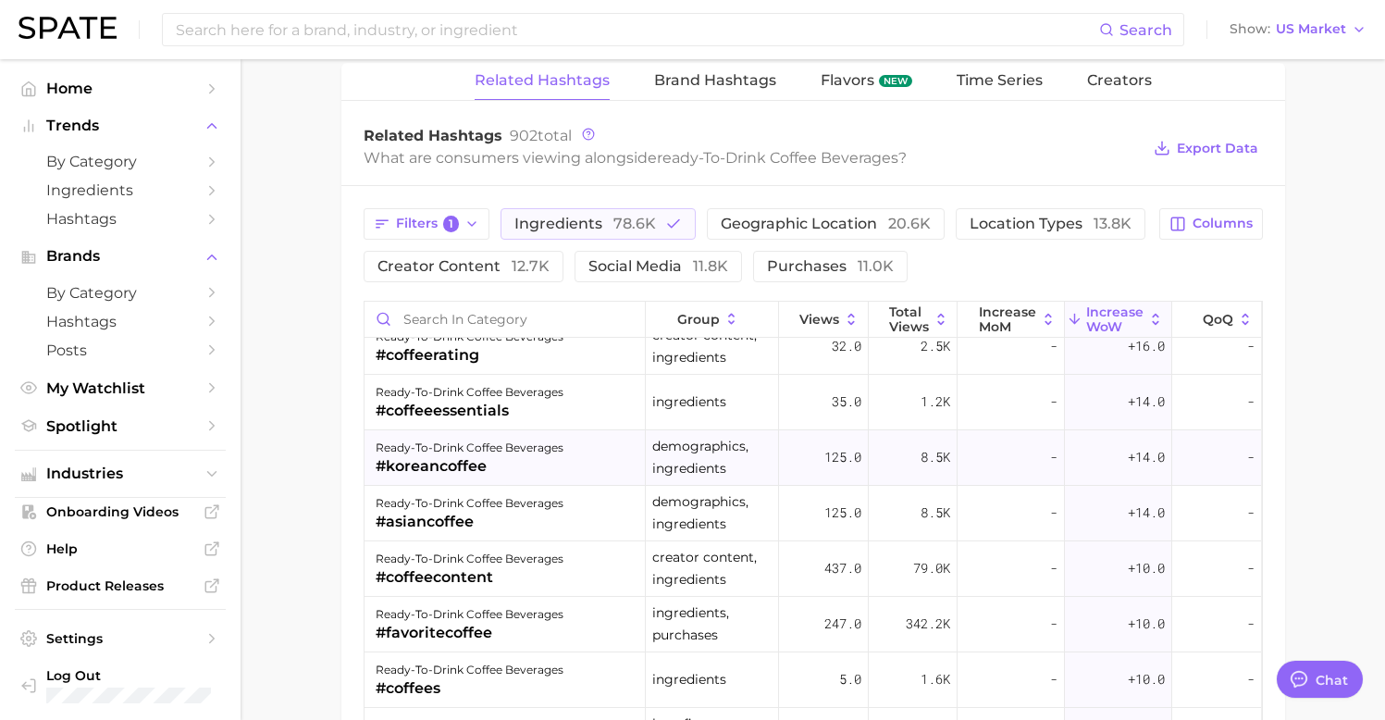
click at [570, 451] on div "ready-to-drink coffee beverages #koreancoffee" at bounding box center [506, 458] width 282 height 56
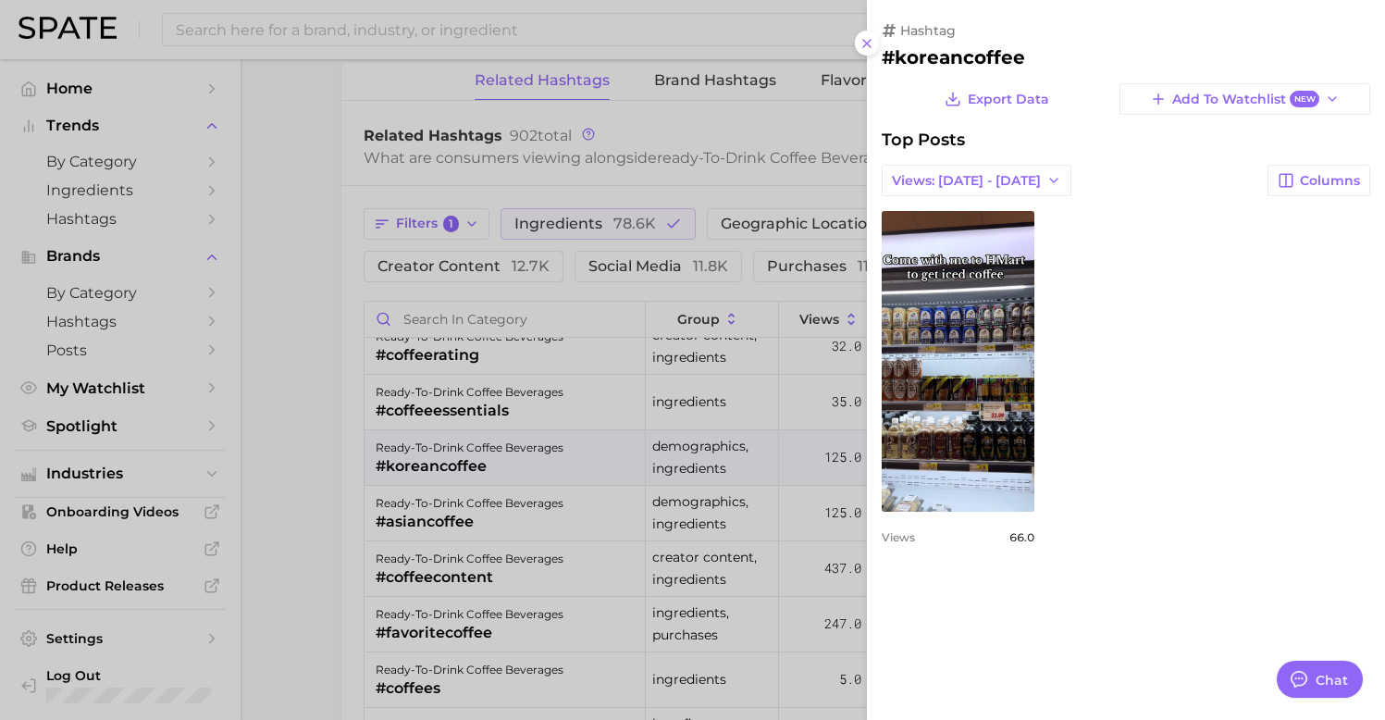
scroll to position [0, 0]
click at [561, 580] on div at bounding box center [692, 360] width 1385 height 720
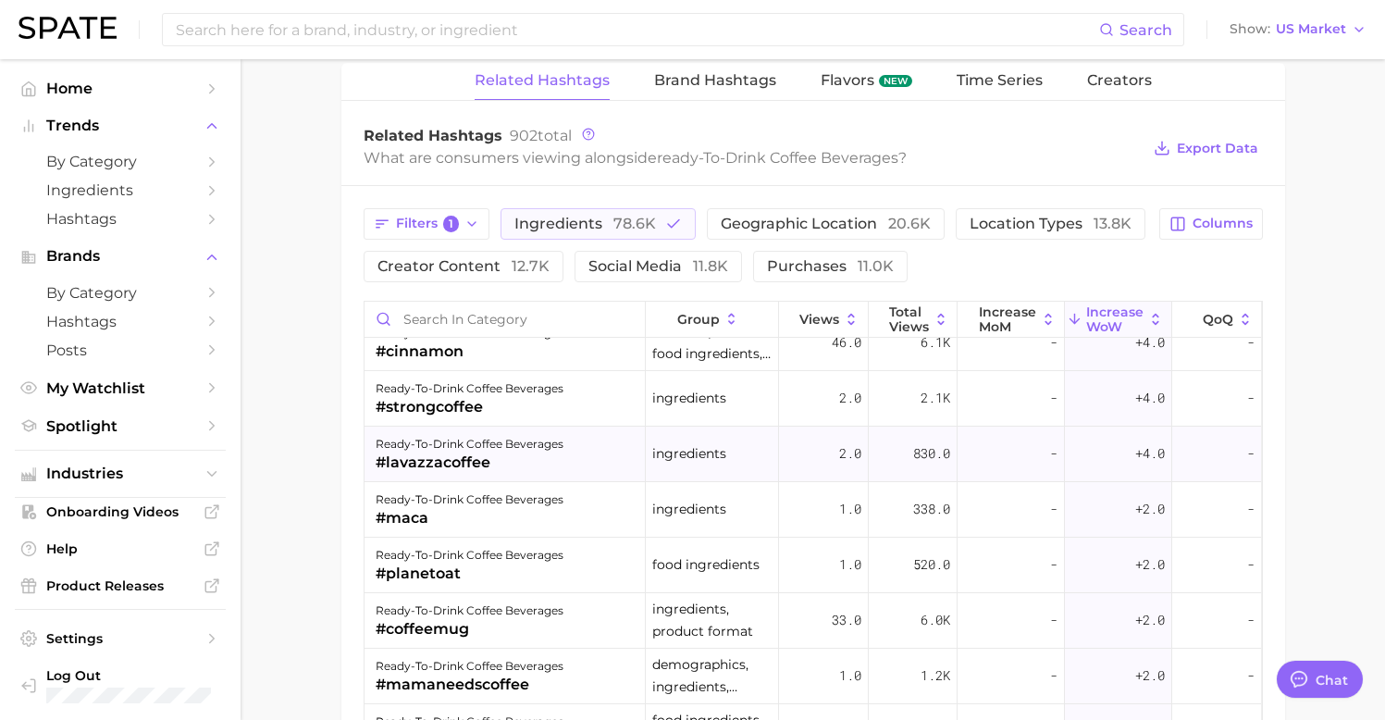
scroll to position [2287, 0]
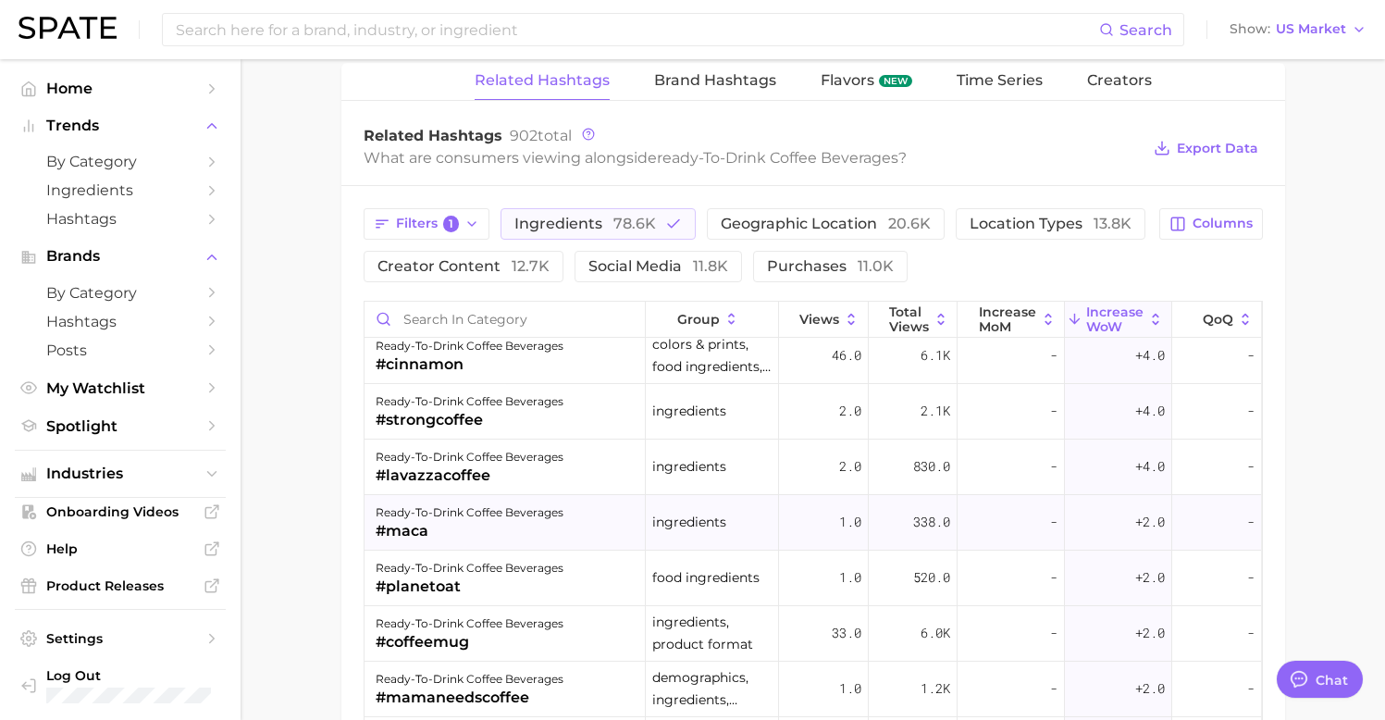
click at [562, 514] on div "ready-to-drink coffee beverages #maca" at bounding box center [506, 523] width 282 height 56
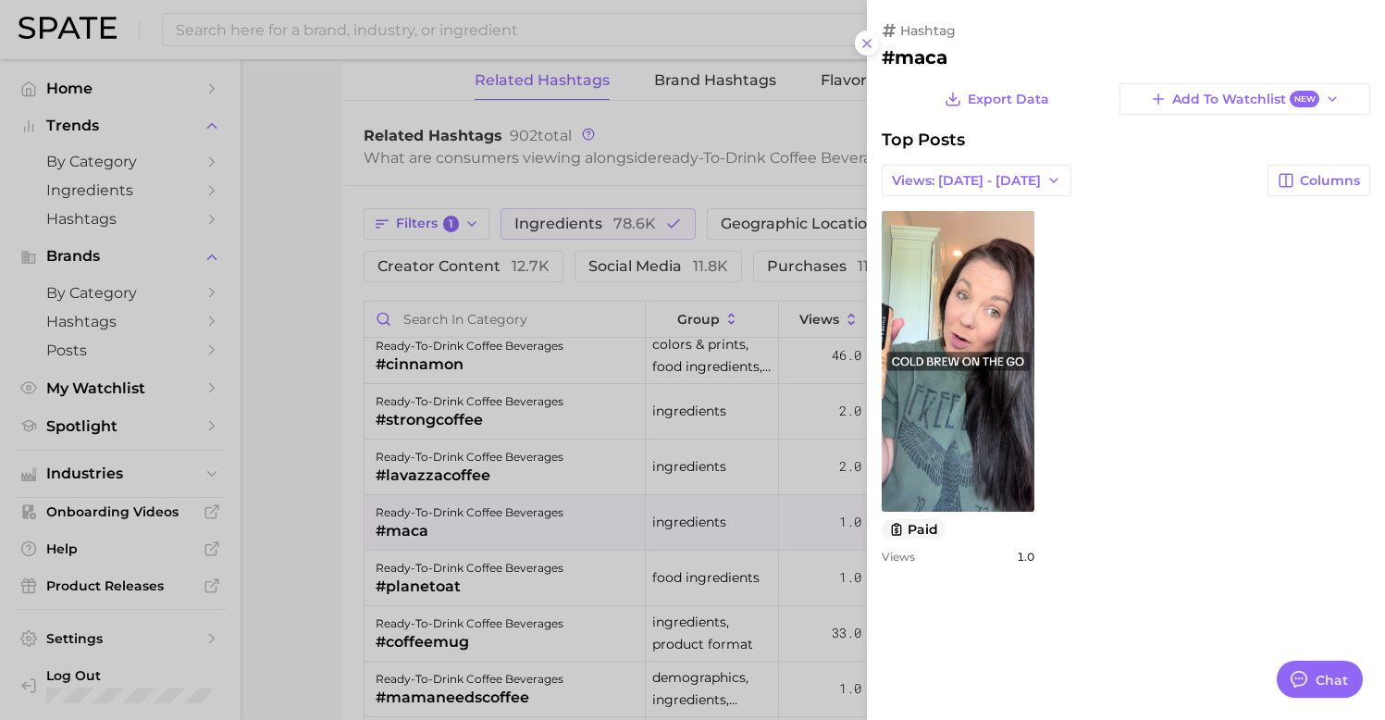
scroll to position [0, 0]
click at [510, 613] on div at bounding box center [692, 360] width 1385 height 720
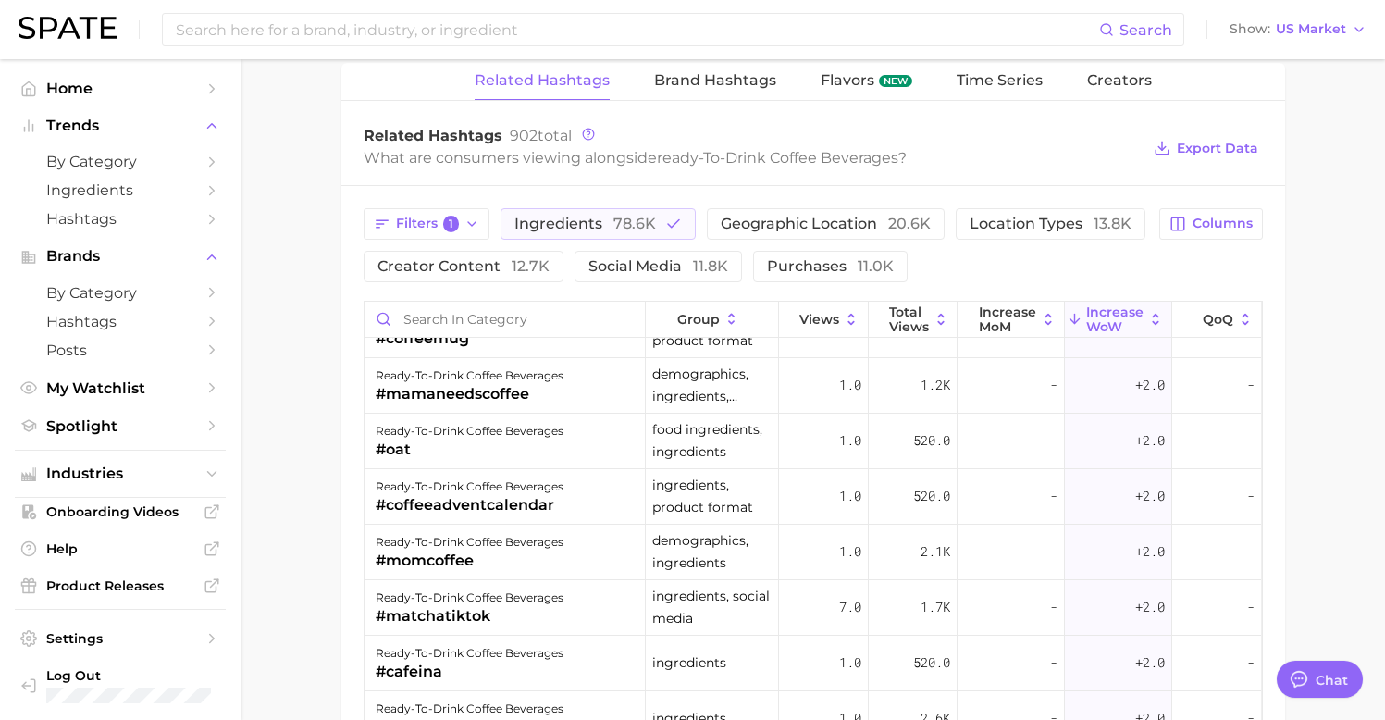
scroll to position [2696, 0]
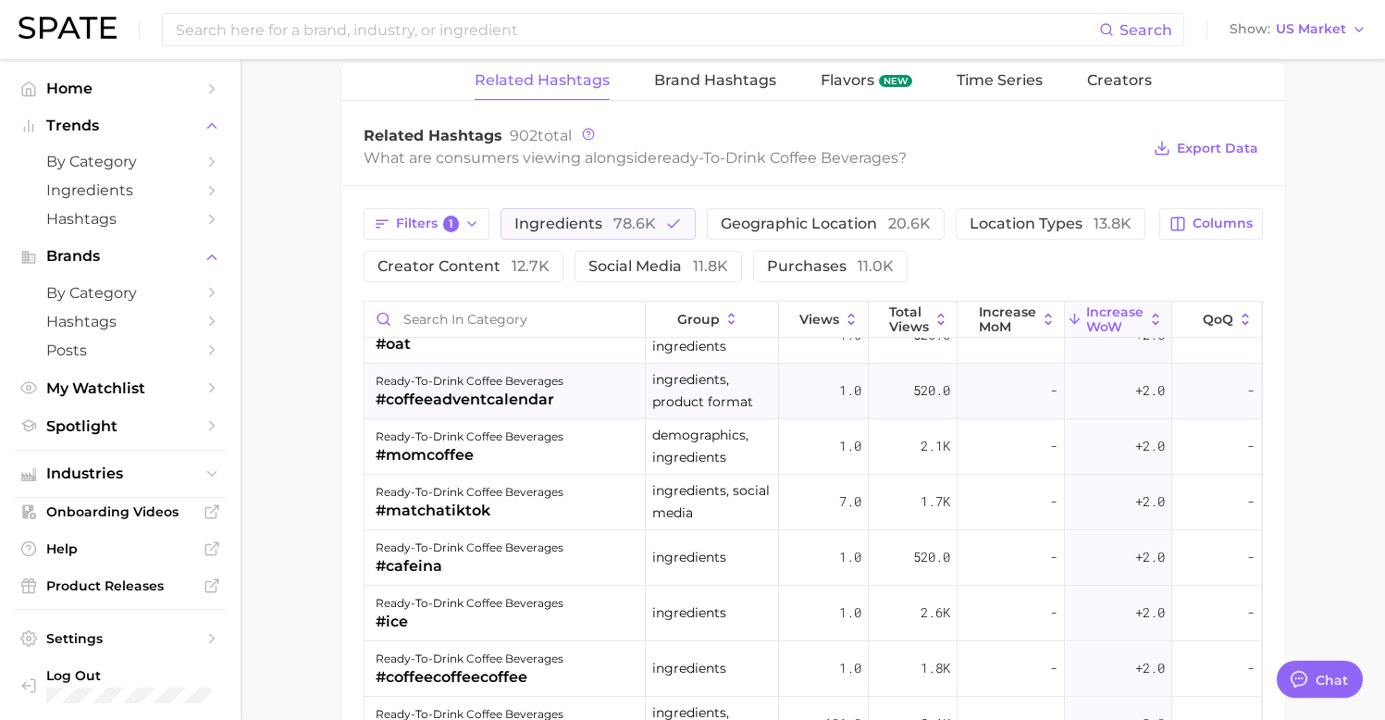
click at [579, 399] on div "ready-to-drink coffee beverages #coffeeadventcalendar" at bounding box center [506, 392] width 282 height 56
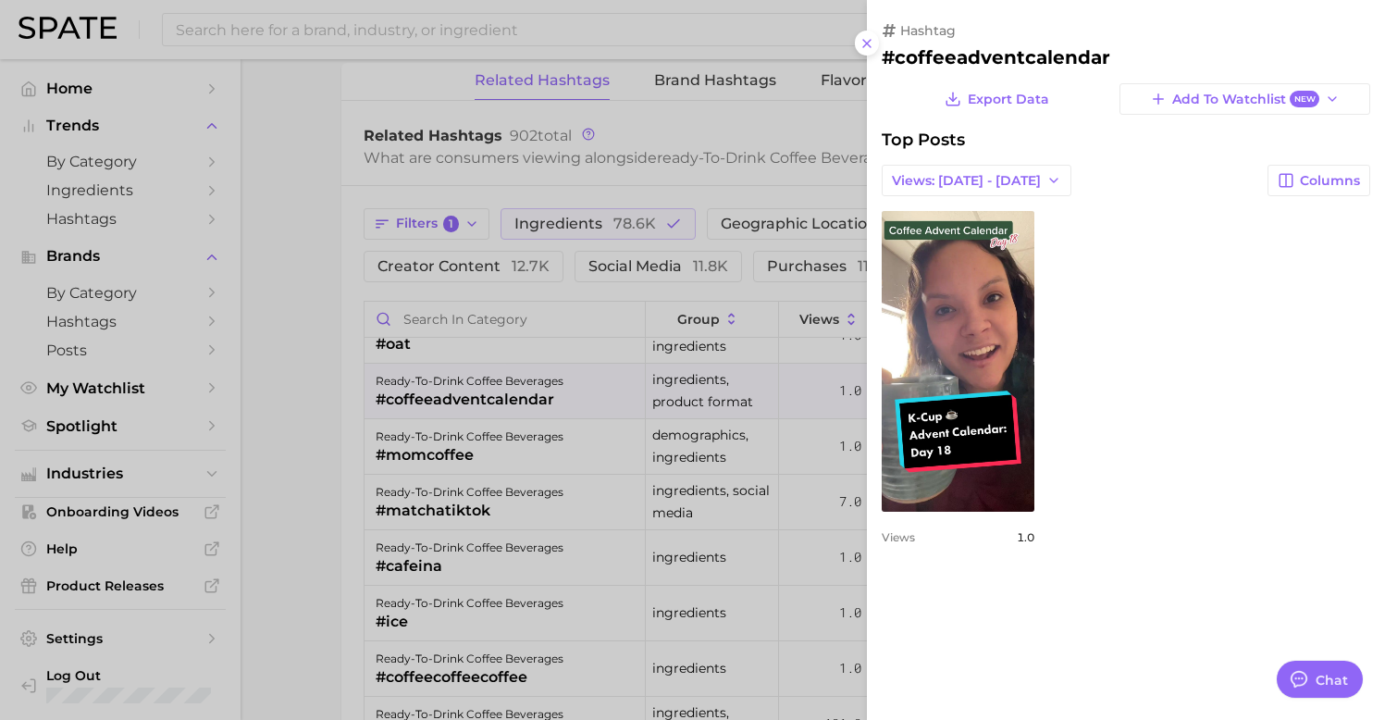
scroll to position [0, 0]
click at [587, 604] on div at bounding box center [692, 360] width 1385 height 720
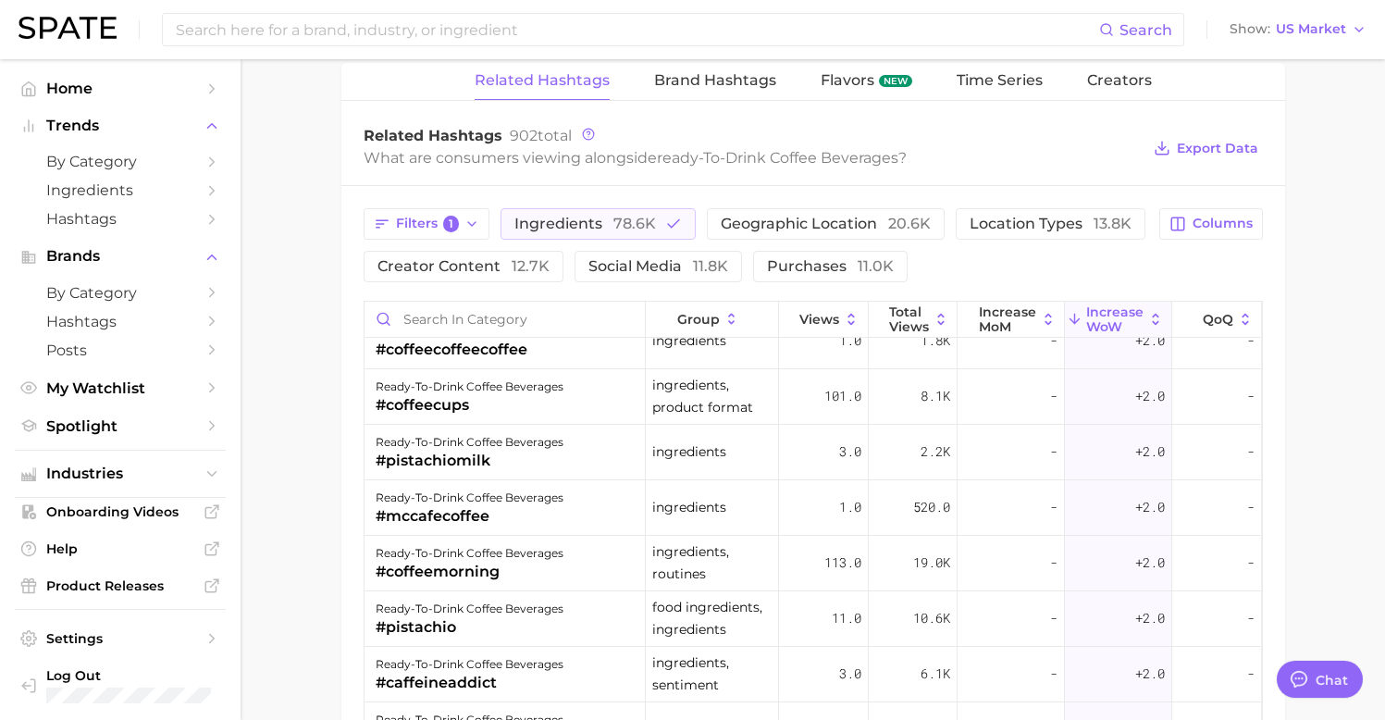
scroll to position [3028, 0]
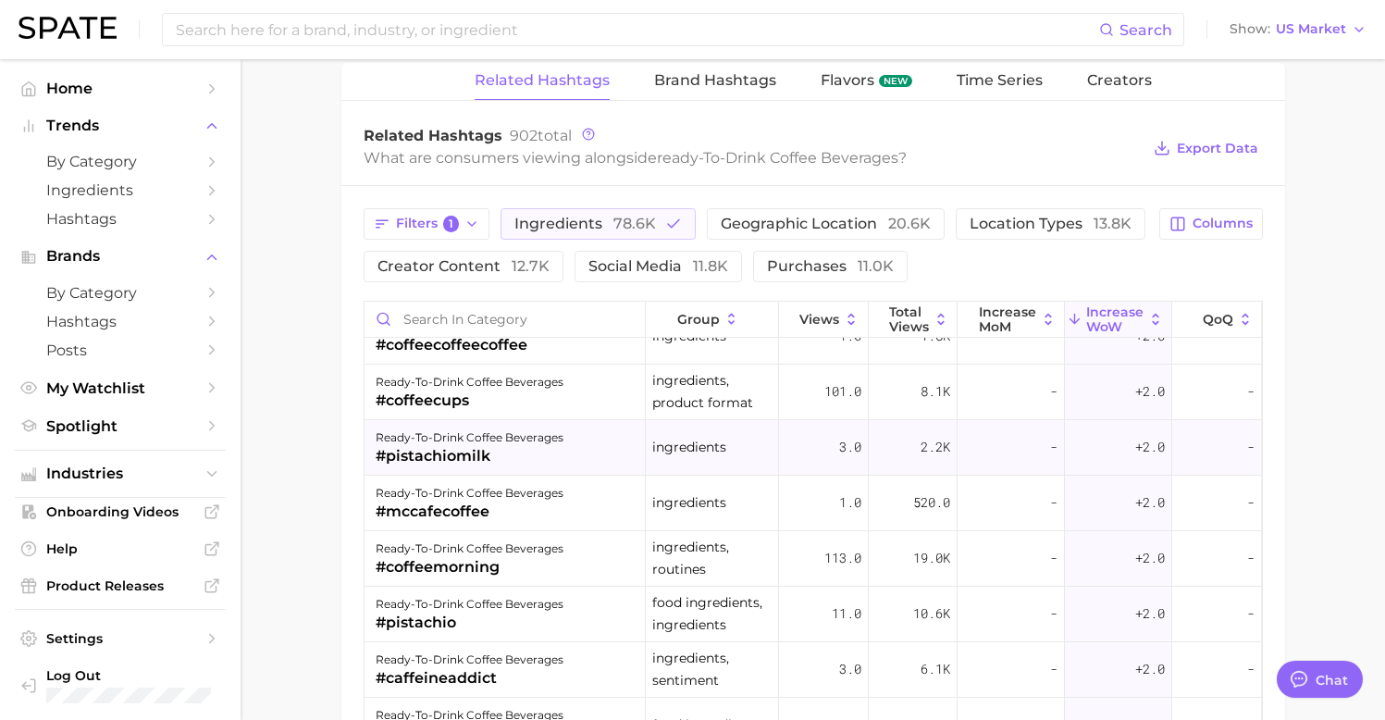
click at [596, 451] on div "ready-to-drink coffee beverages #pistachiomilk" at bounding box center [506, 448] width 282 height 56
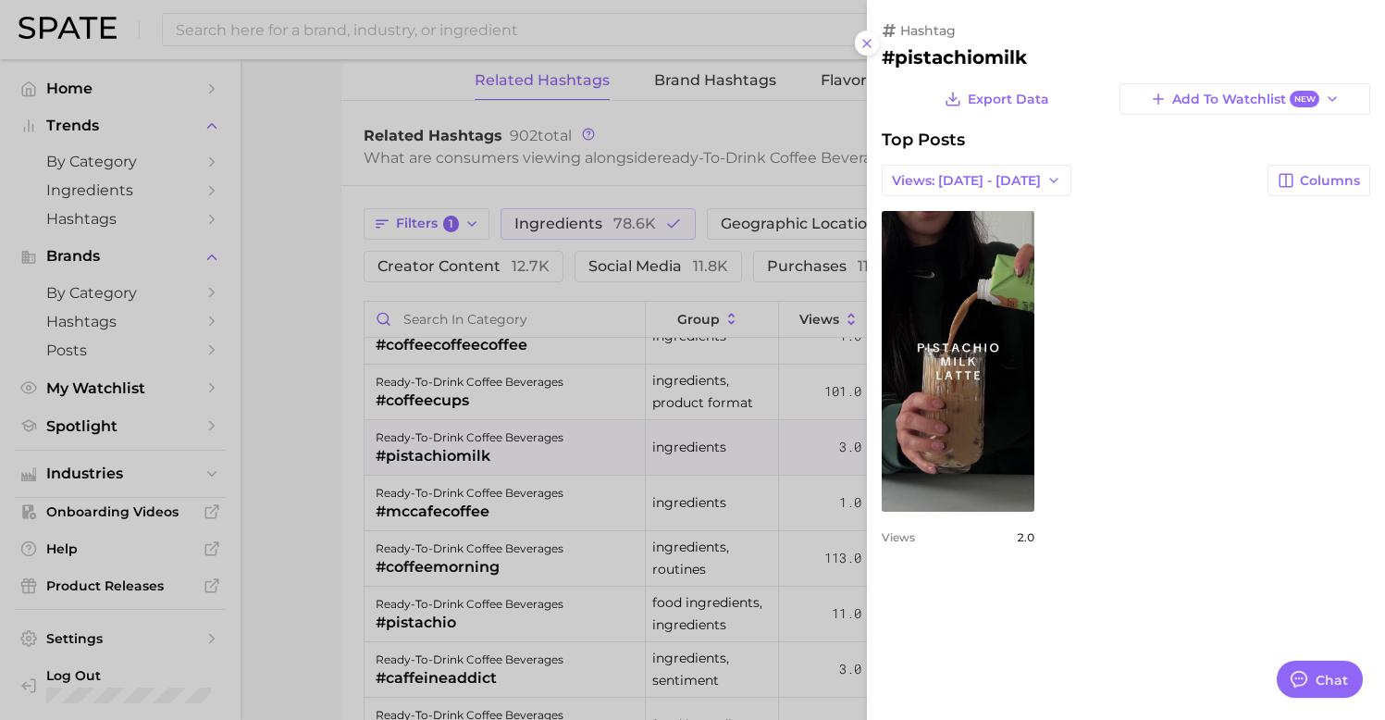
scroll to position [0, 0]
click at [609, 448] on div at bounding box center [692, 360] width 1385 height 720
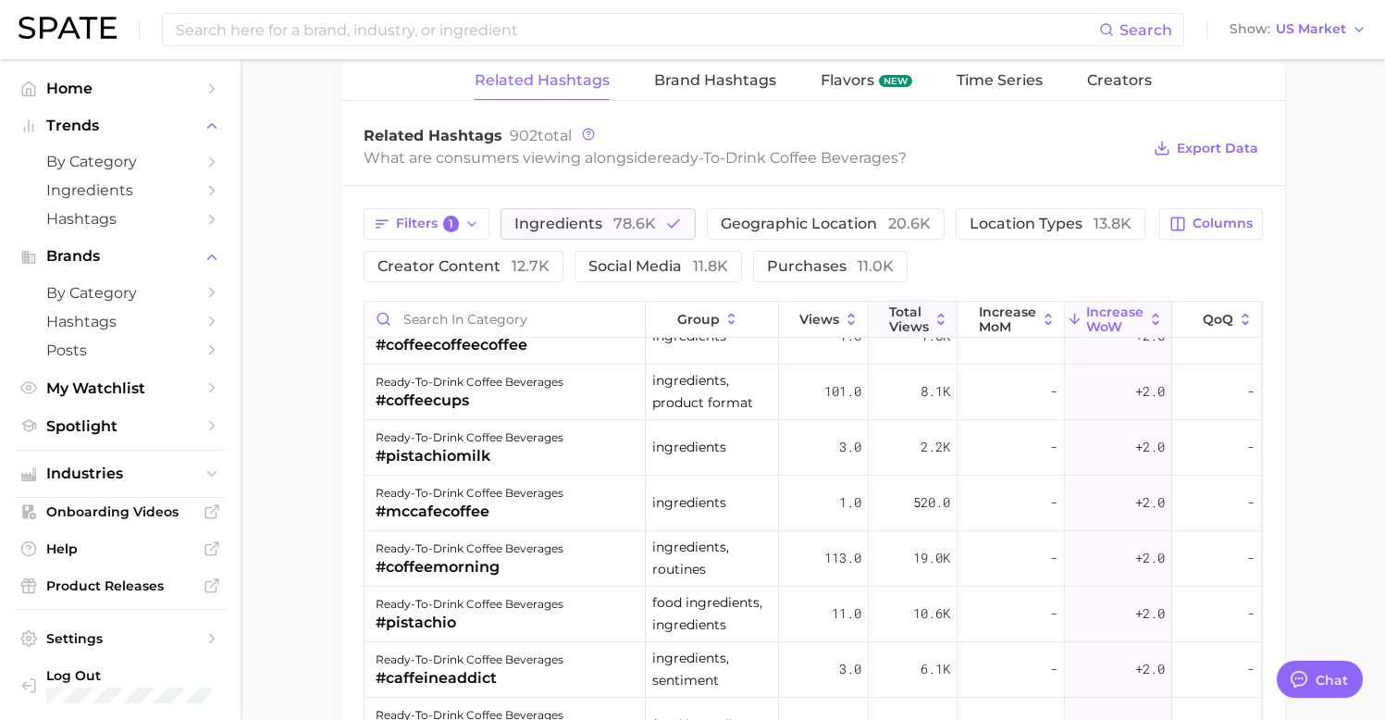
click at [938, 320] on icon at bounding box center [941, 319] width 6 height 11
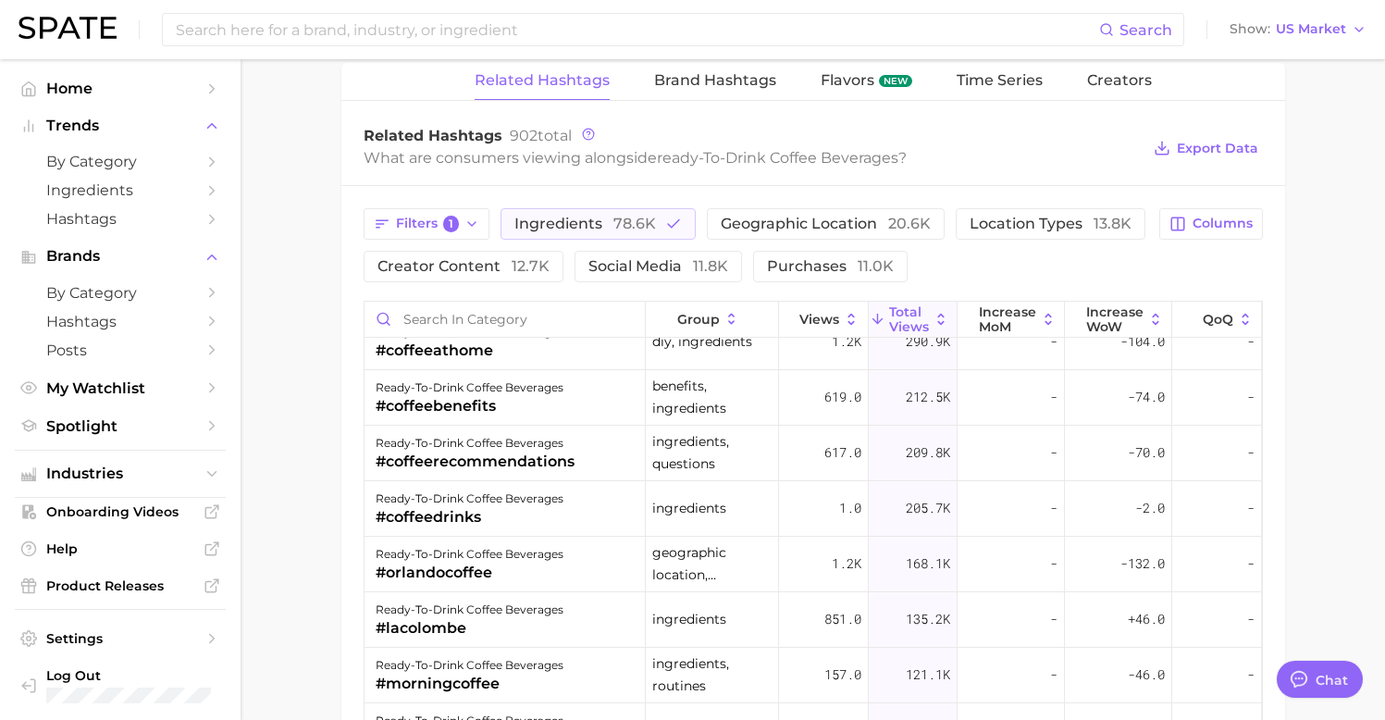
scroll to position [647, 0]
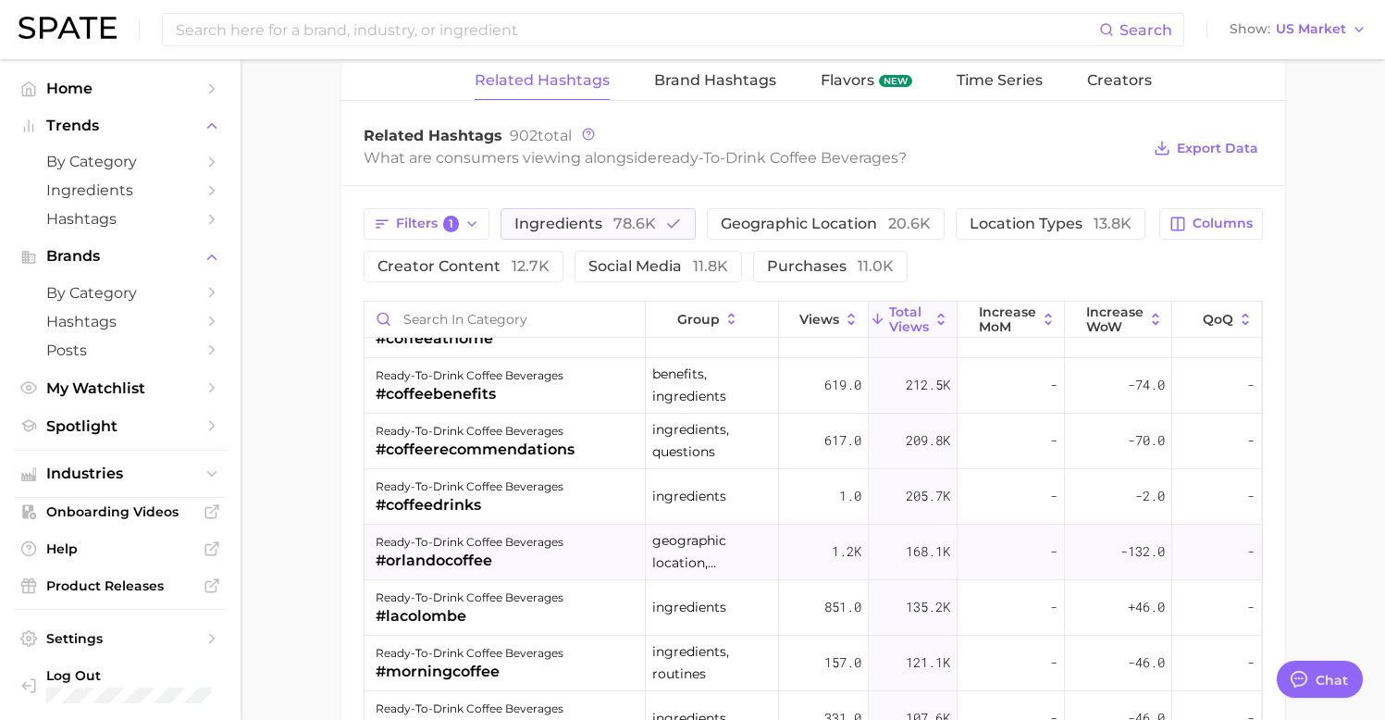
click at [564, 548] on div "ready-to-drink coffee beverages #orlandocoffee" at bounding box center [506, 553] width 282 height 56
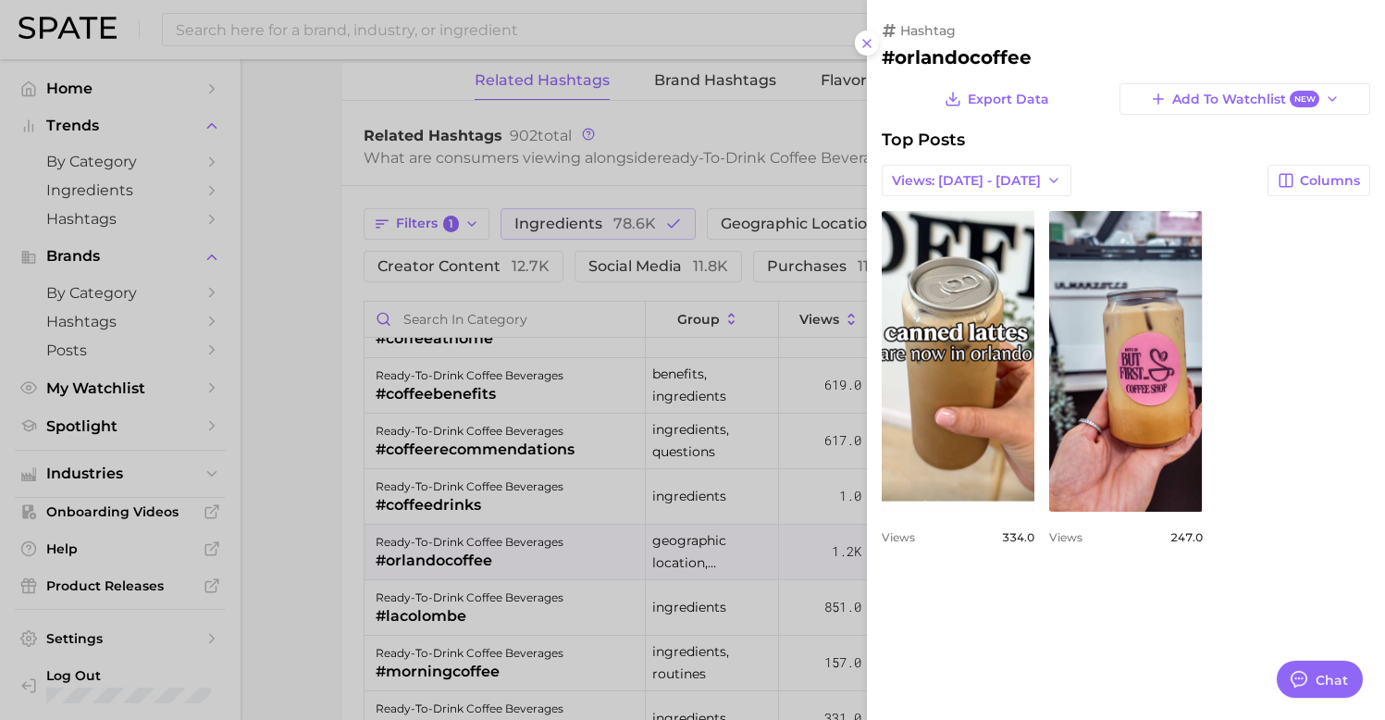
scroll to position [0, 0]
click at [557, 553] on div at bounding box center [692, 360] width 1385 height 720
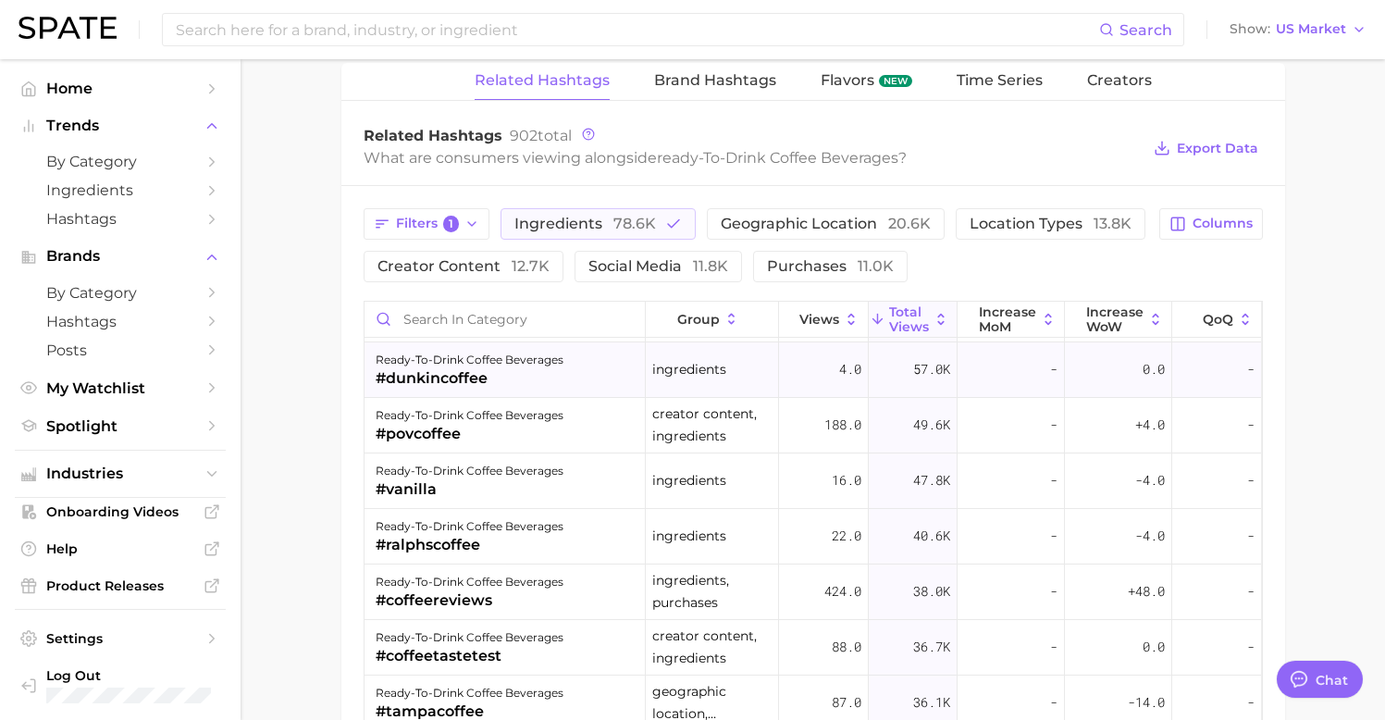
scroll to position [1447, 0]
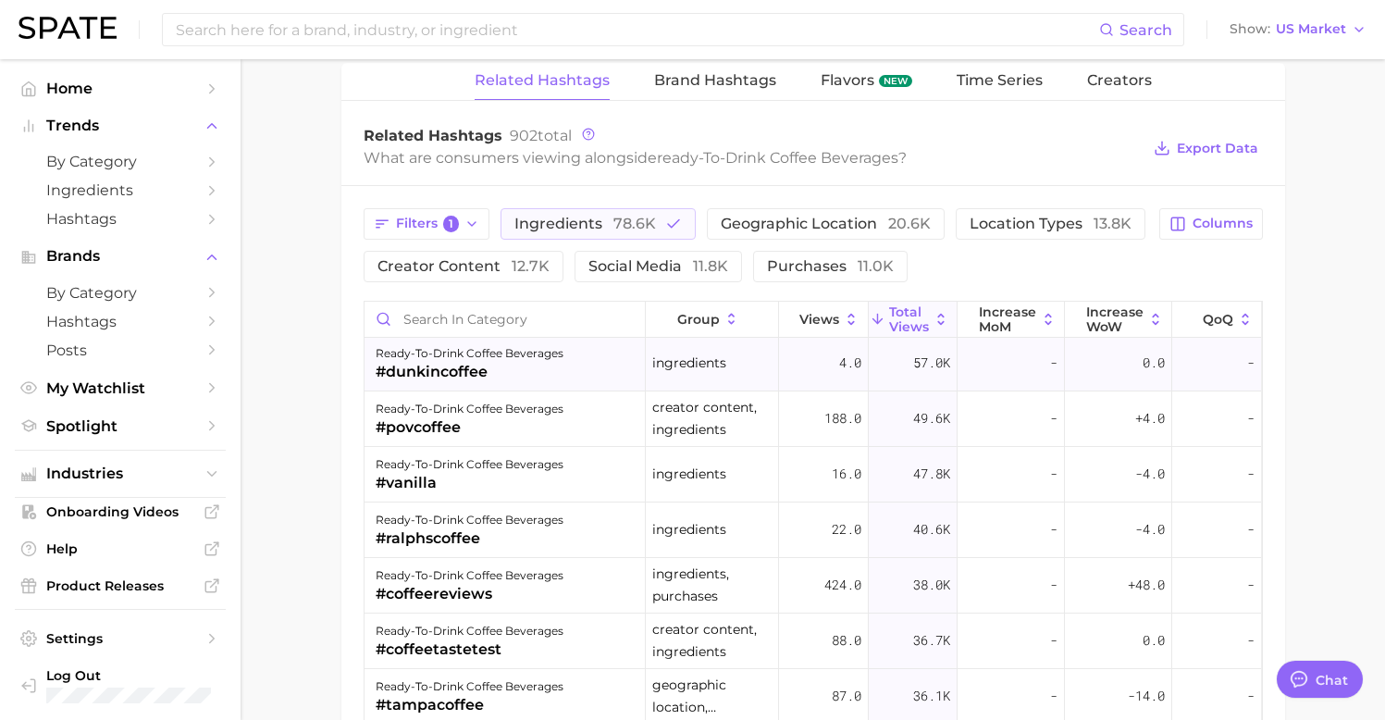
click at [576, 365] on div "ready-to-drink coffee beverages #dunkincoffee" at bounding box center [506, 364] width 282 height 56
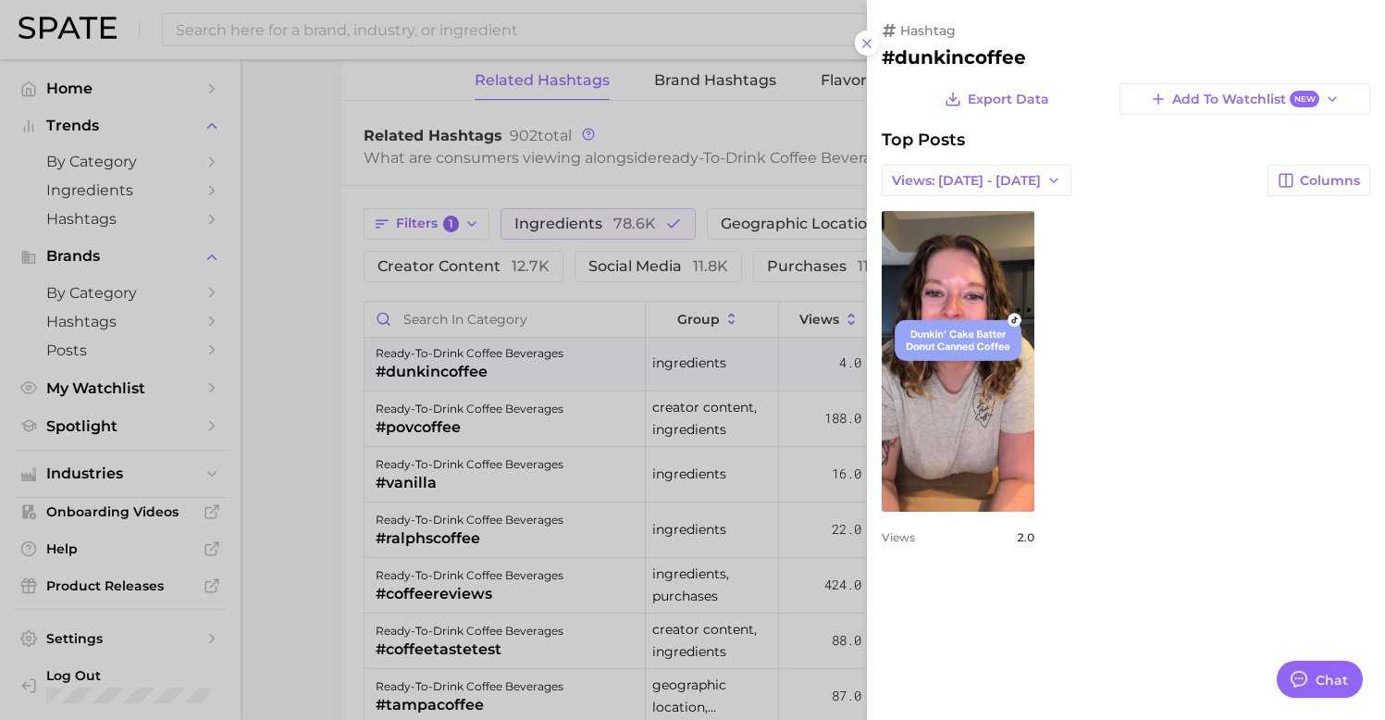
scroll to position [0, 0]
click at [617, 462] on div at bounding box center [692, 360] width 1385 height 720
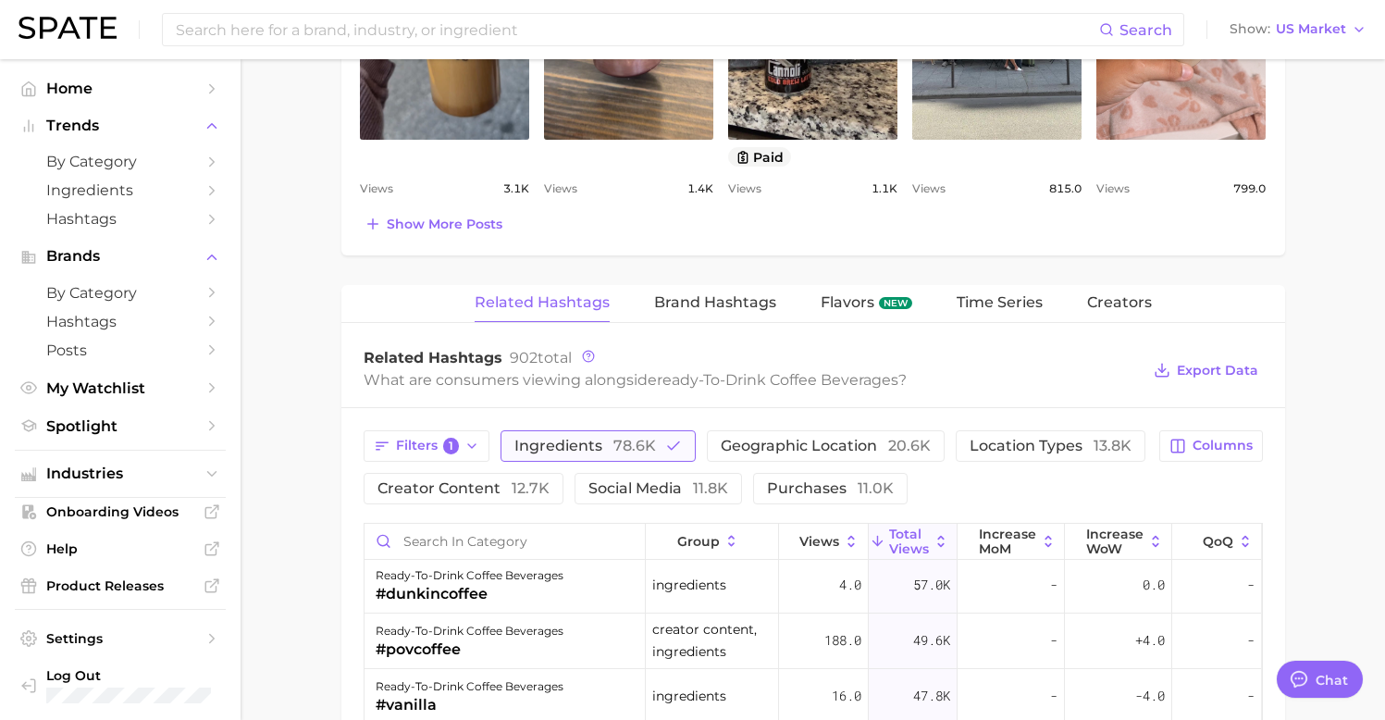
scroll to position [776, 0]
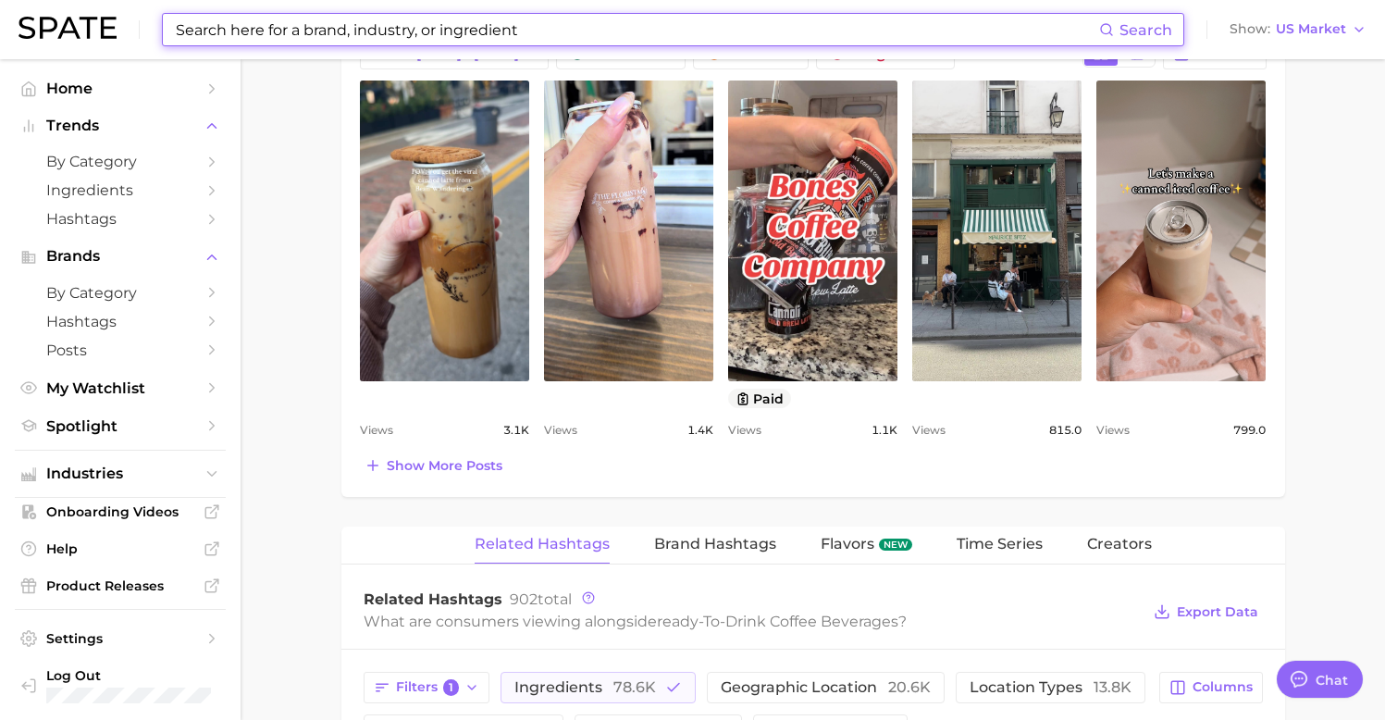
click at [500, 36] on input at bounding box center [636, 29] width 925 height 31
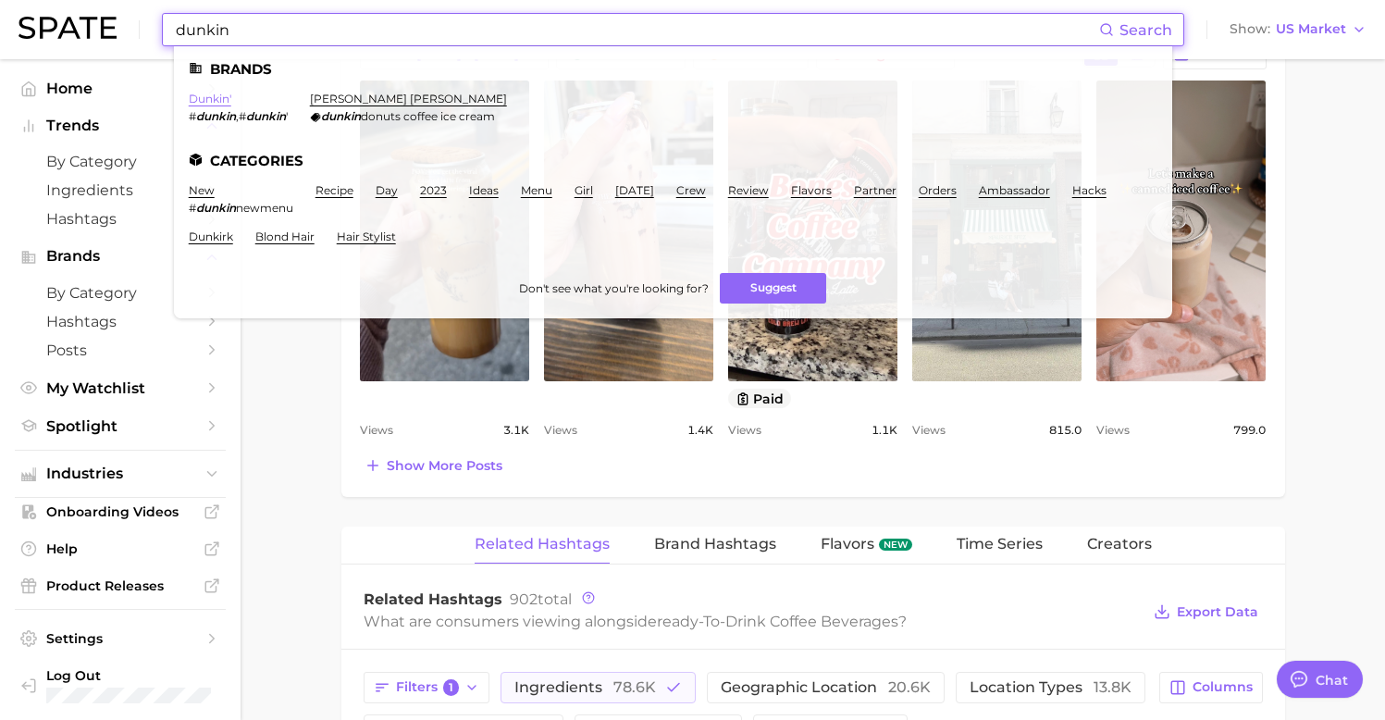
type input "dunkin"
click at [210, 101] on link "dunkin'" at bounding box center [210, 99] width 43 height 14
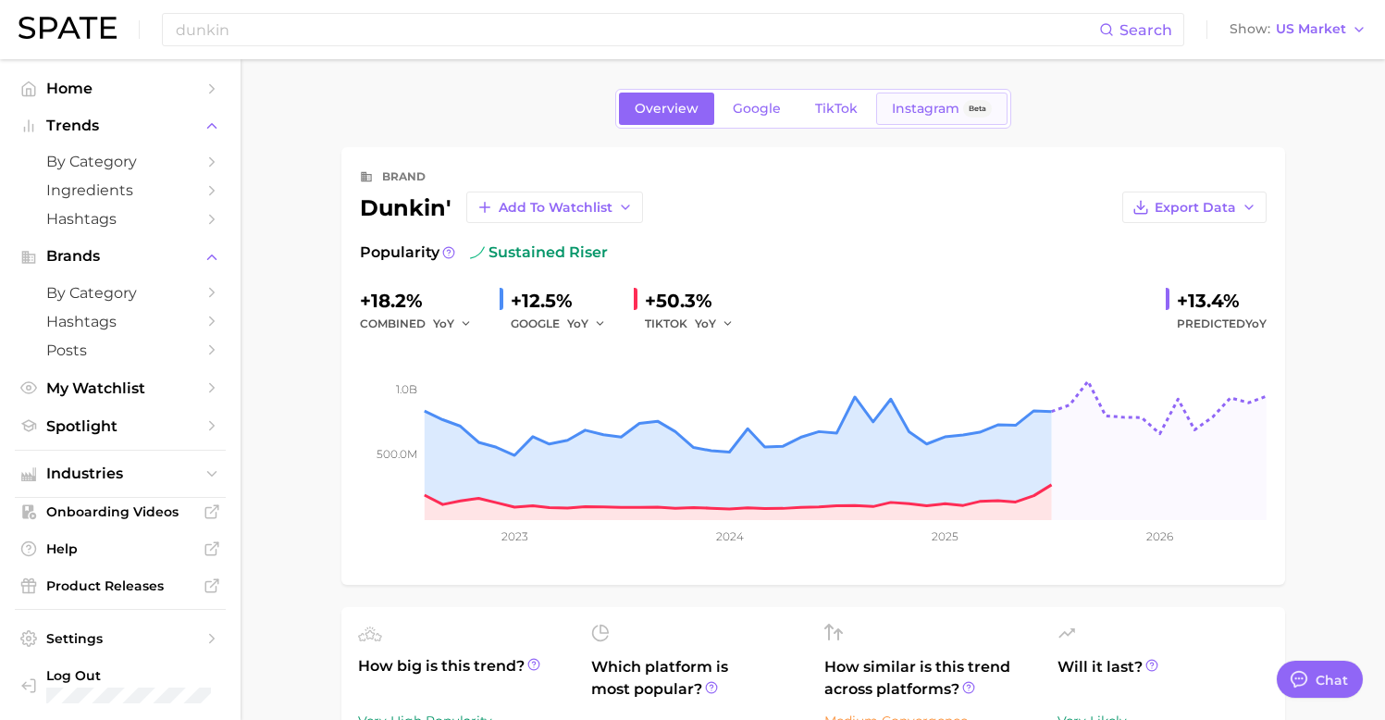
click at [903, 117] on link "Instagram Beta" at bounding box center [941, 109] width 131 height 32
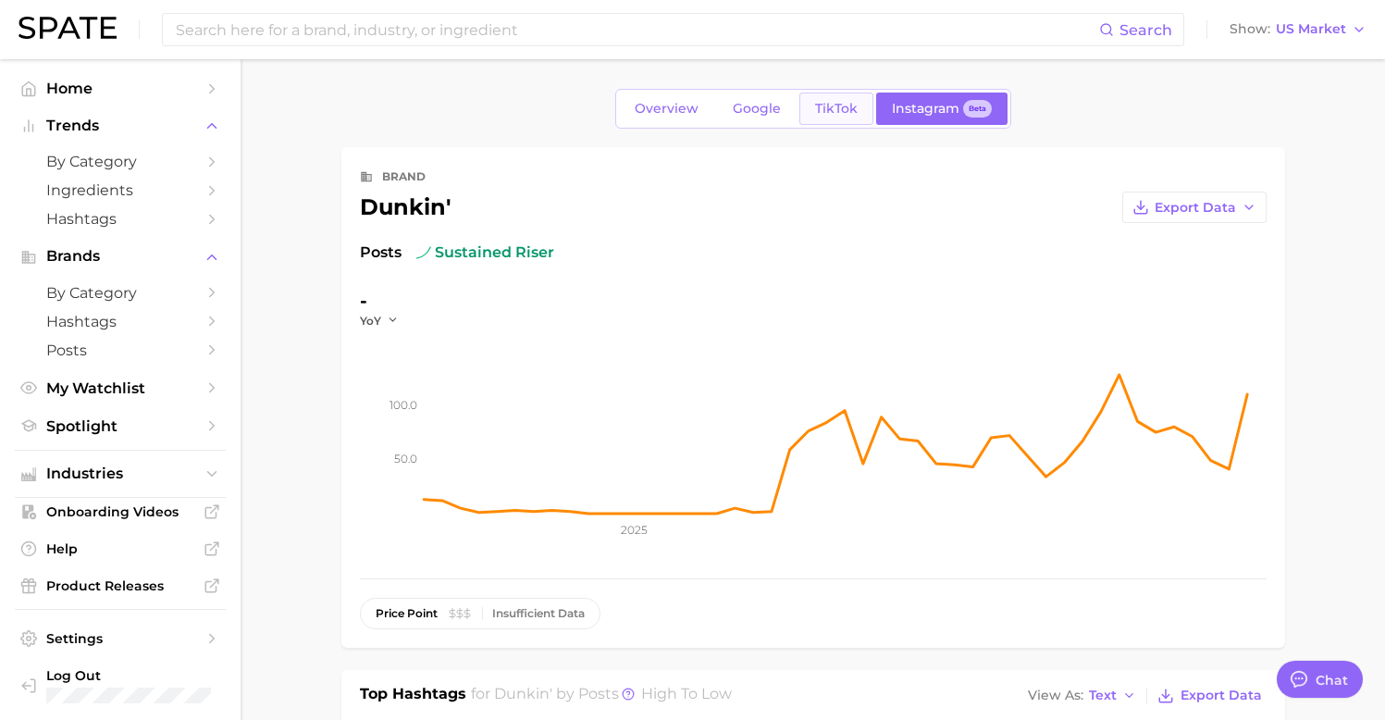
click at [836, 106] on span "TikTok" at bounding box center [836, 109] width 43 height 16
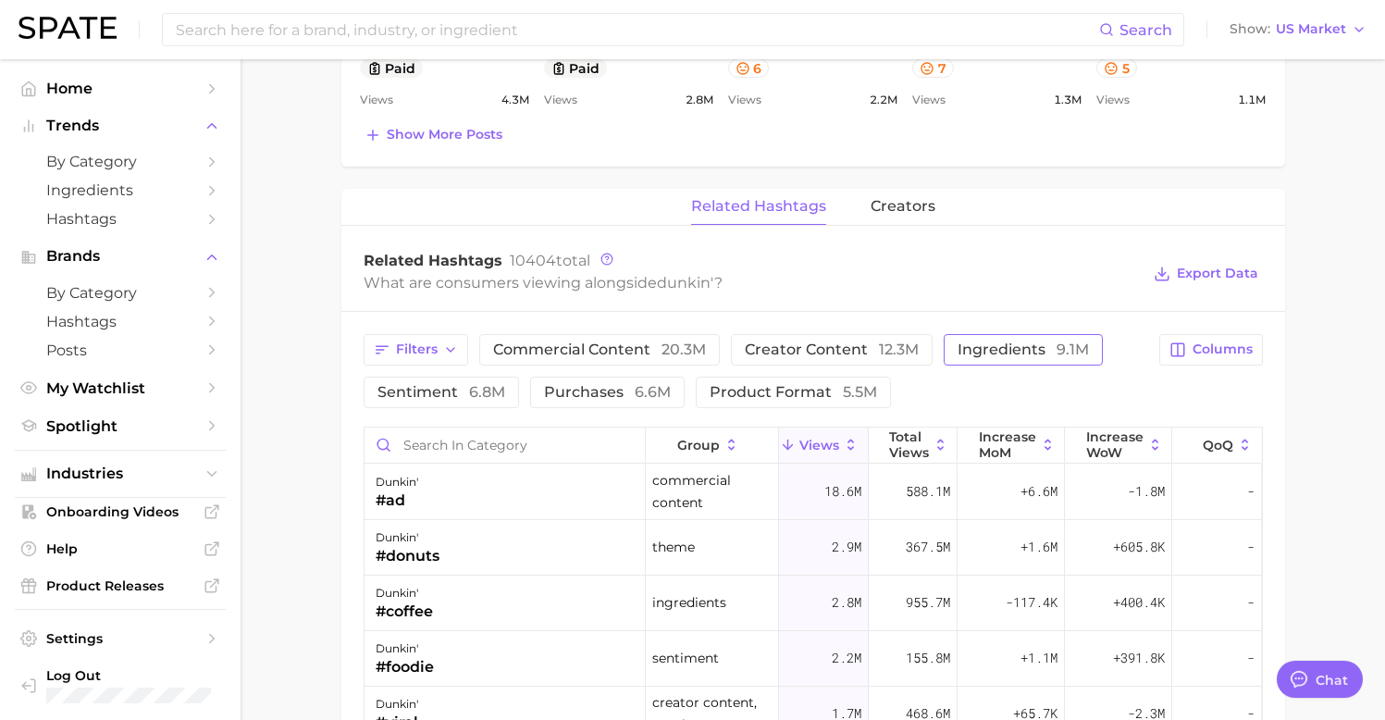
click at [1009, 357] on span "ingredients 9.1m" at bounding box center [1023, 349] width 131 height 15
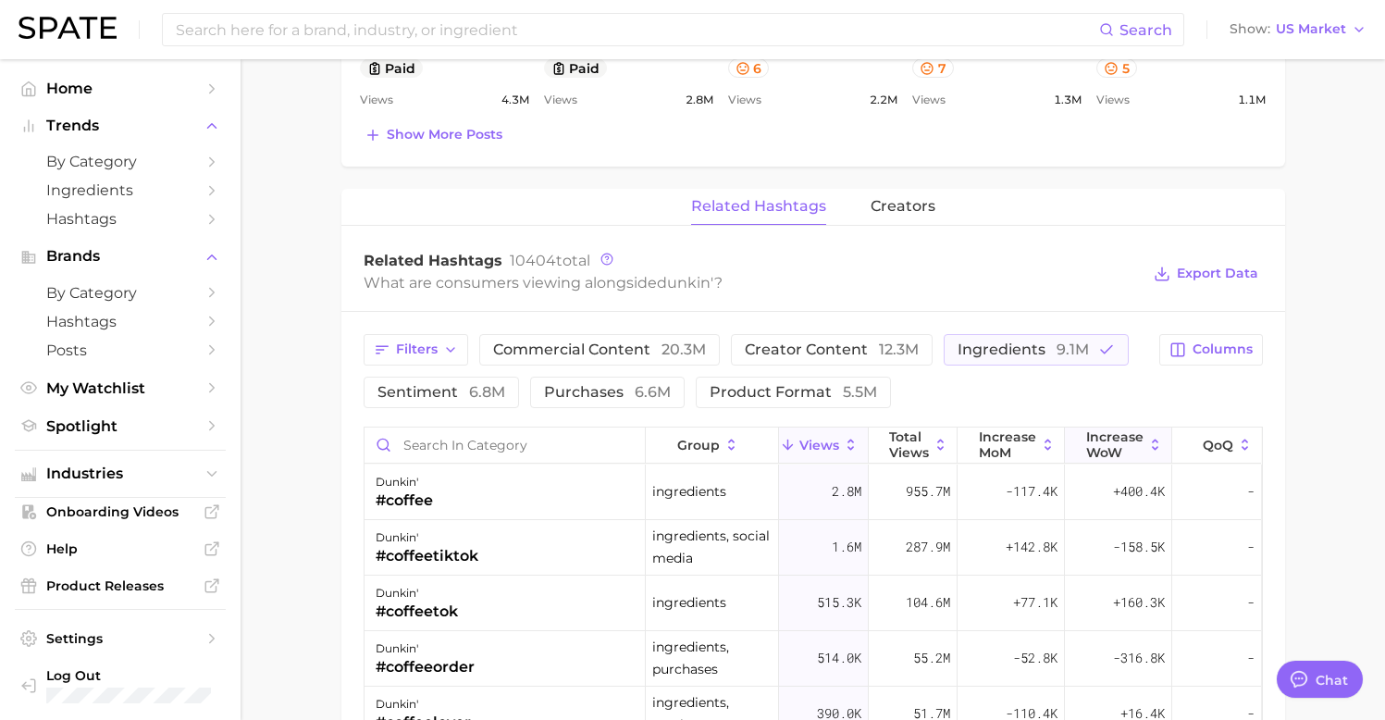
click at [1118, 446] on span "Increase WoW" at bounding box center [1115, 444] width 57 height 30
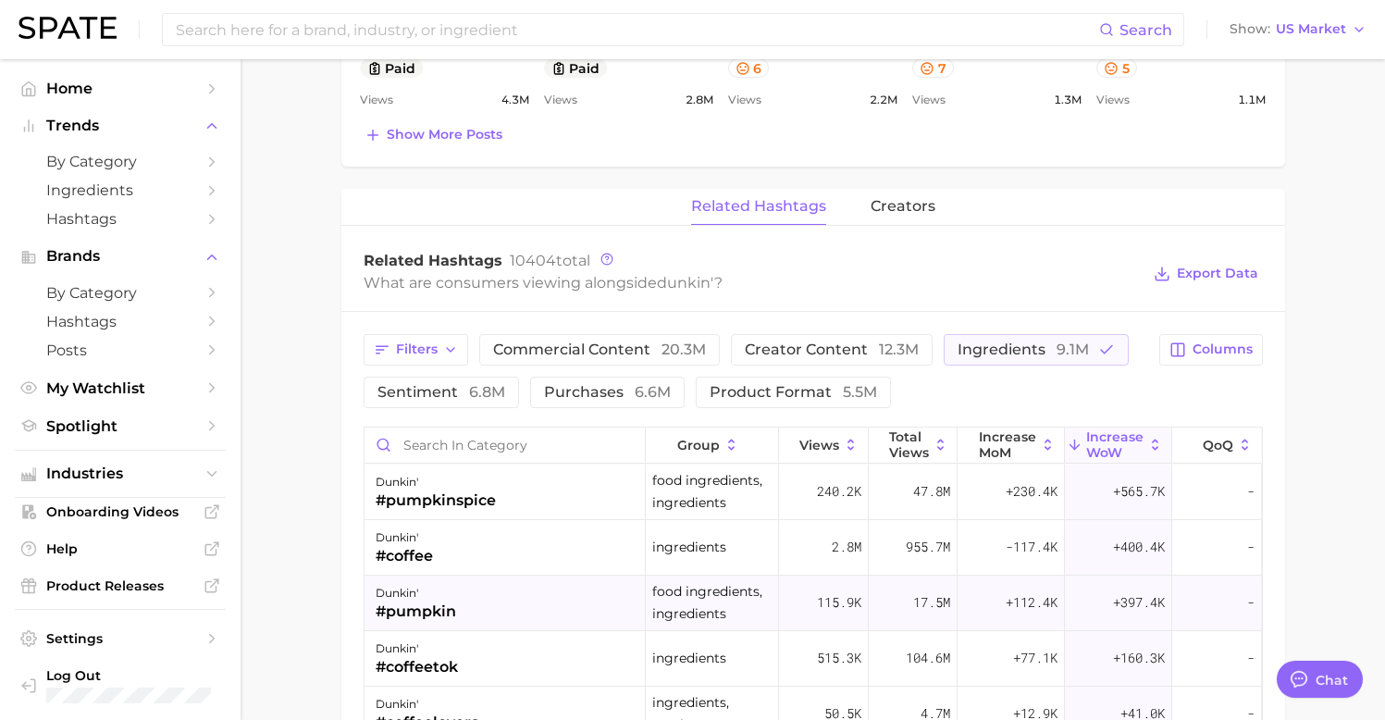
click at [625, 621] on div "dunkin' #pumpkin" at bounding box center [506, 604] width 282 height 56
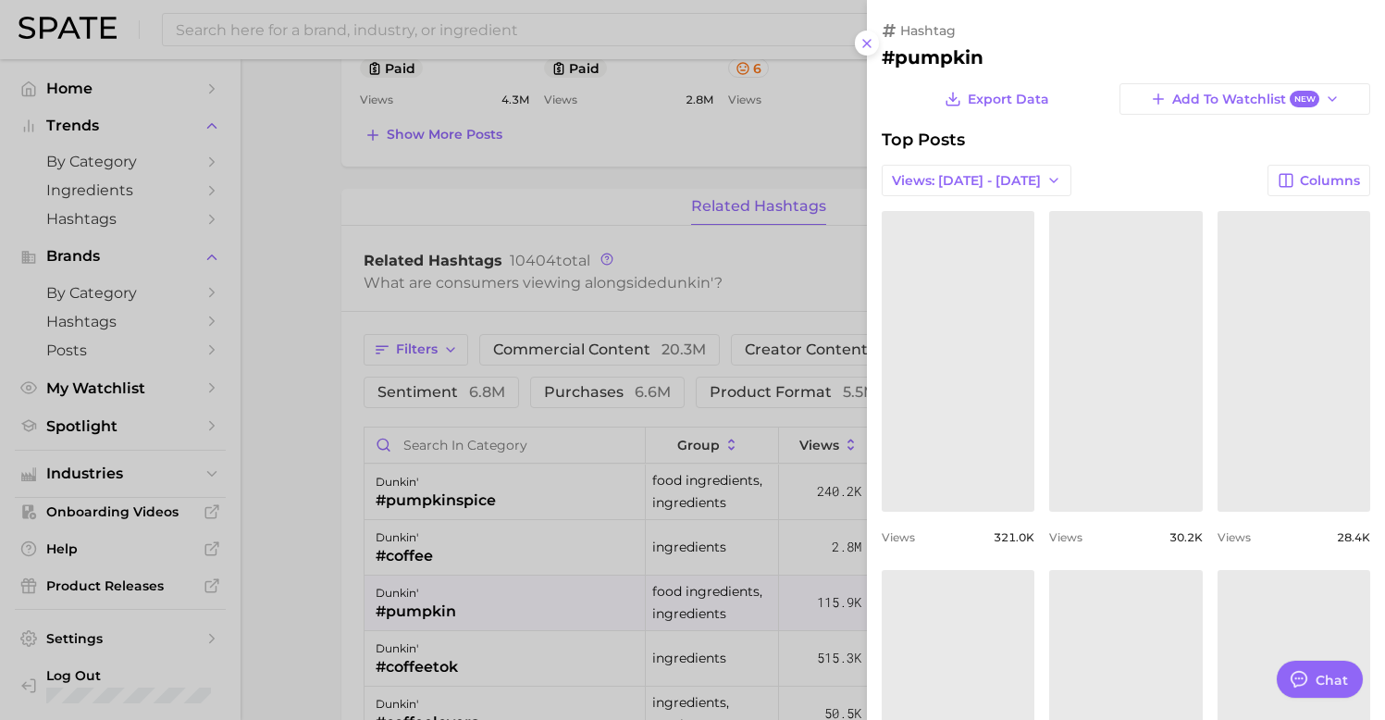
click at [539, 590] on div at bounding box center [692, 360] width 1385 height 720
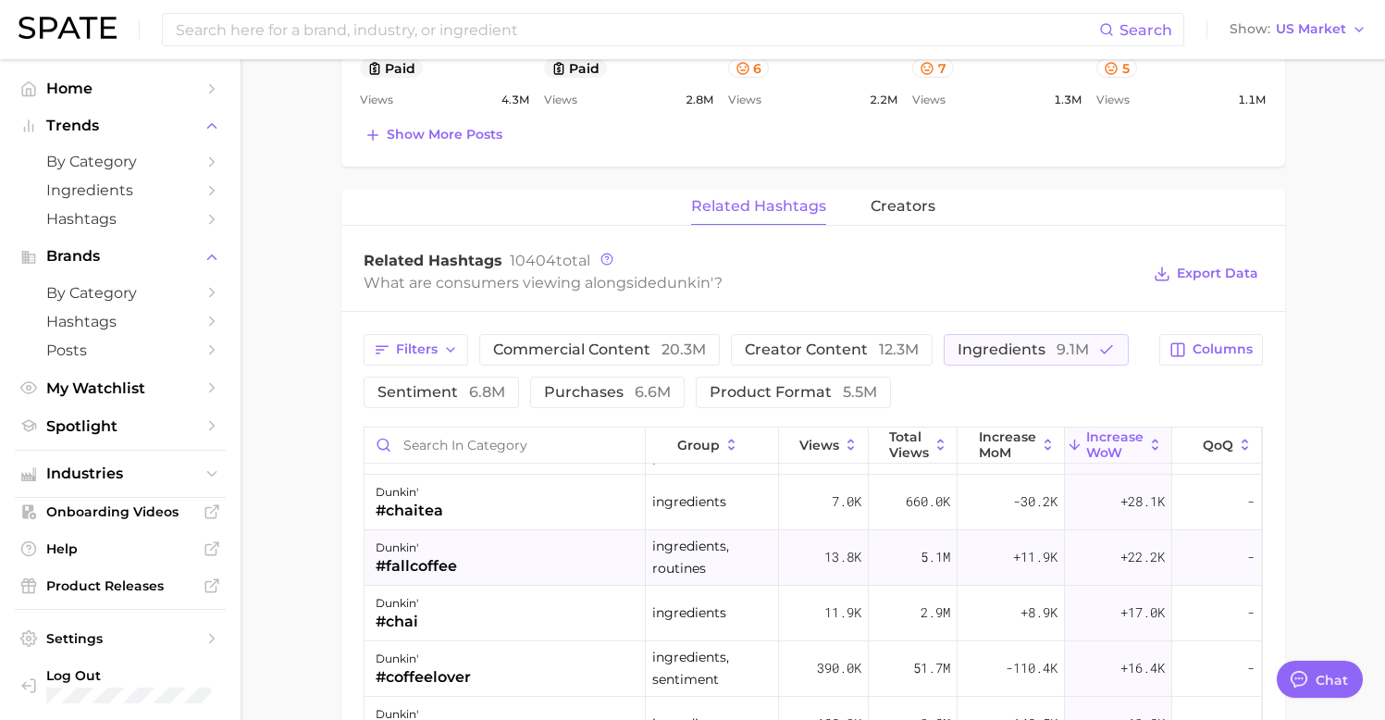
scroll to position [350, 0]
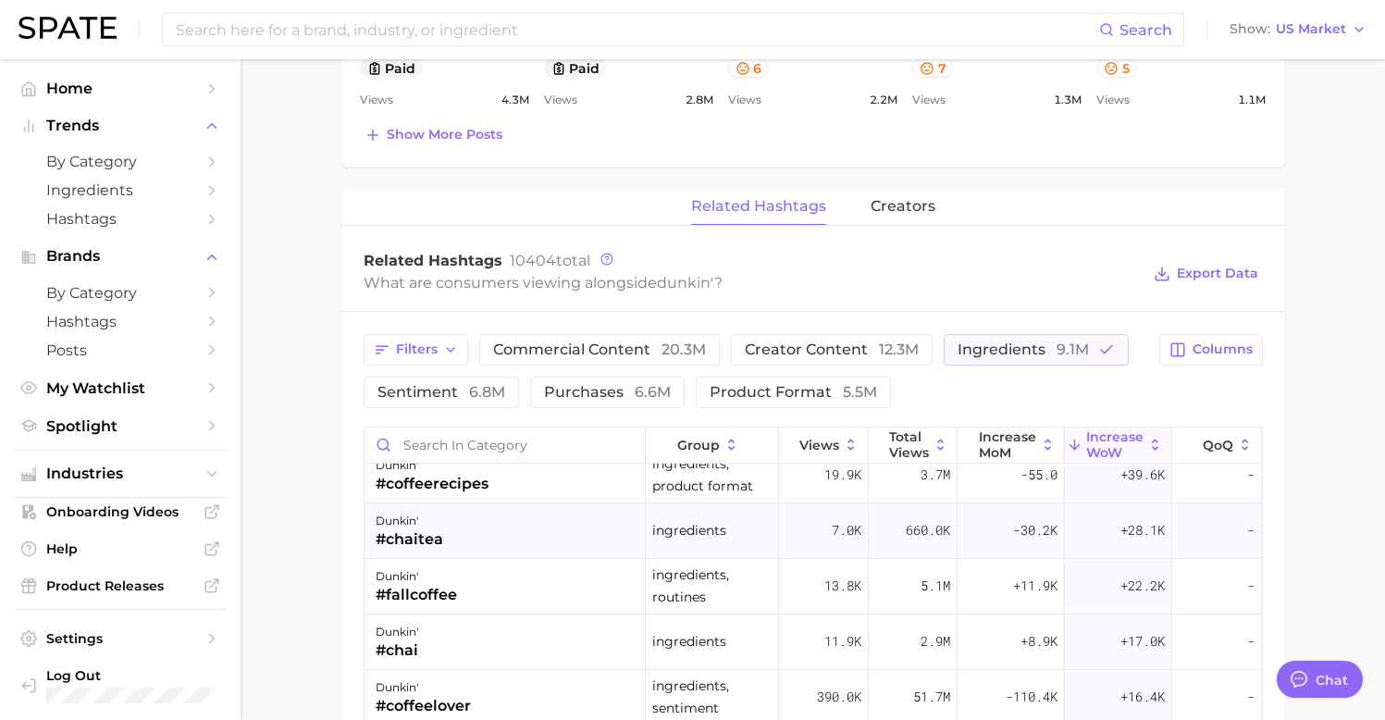
click at [521, 537] on div "dunkin' #chaitea" at bounding box center [506, 531] width 282 height 56
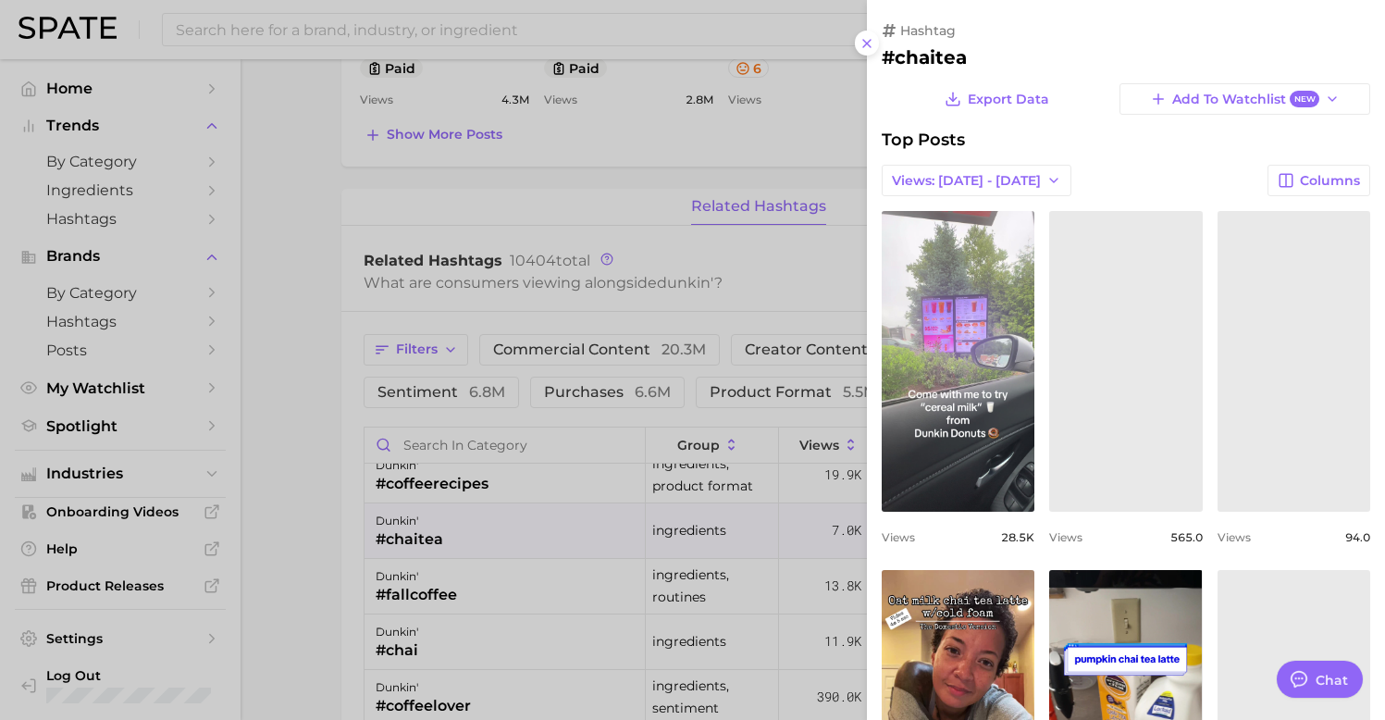
scroll to position [0, 0]
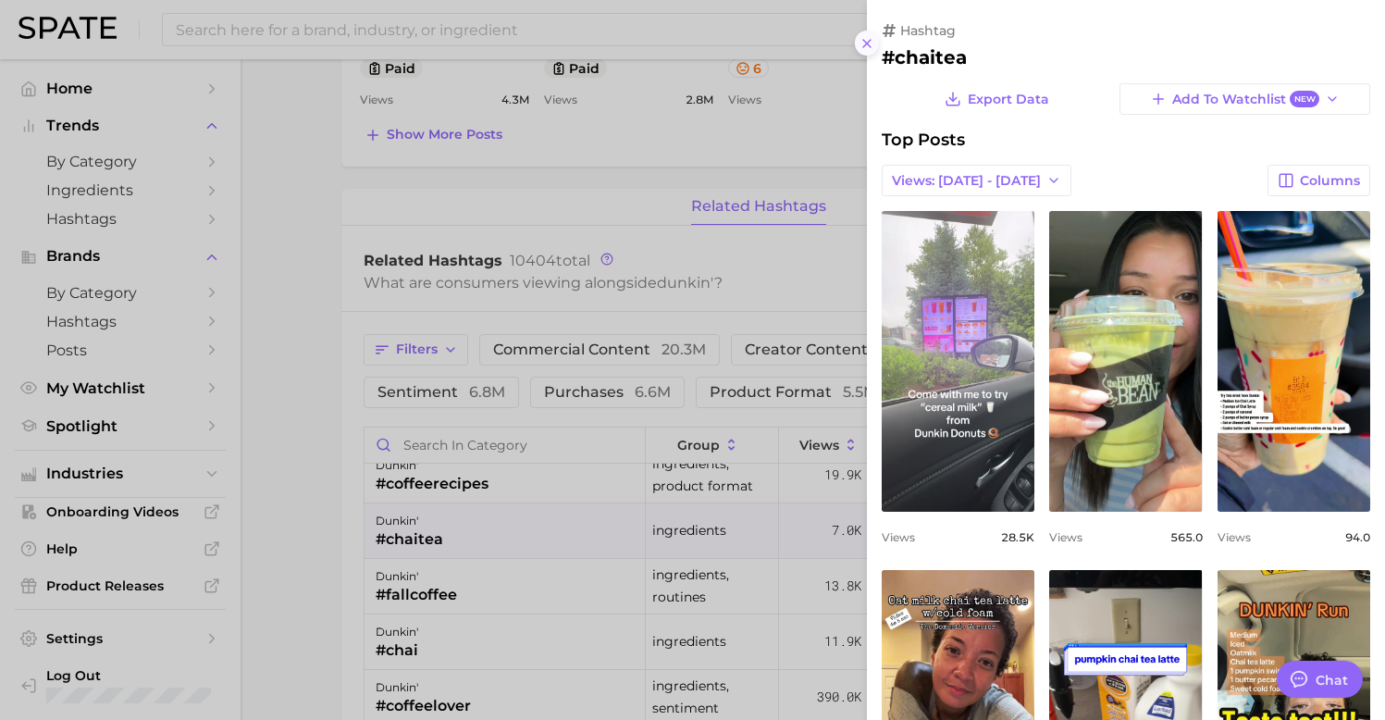
click at [869, 45] on line at bounding box center [866, 43] width 7 height 7
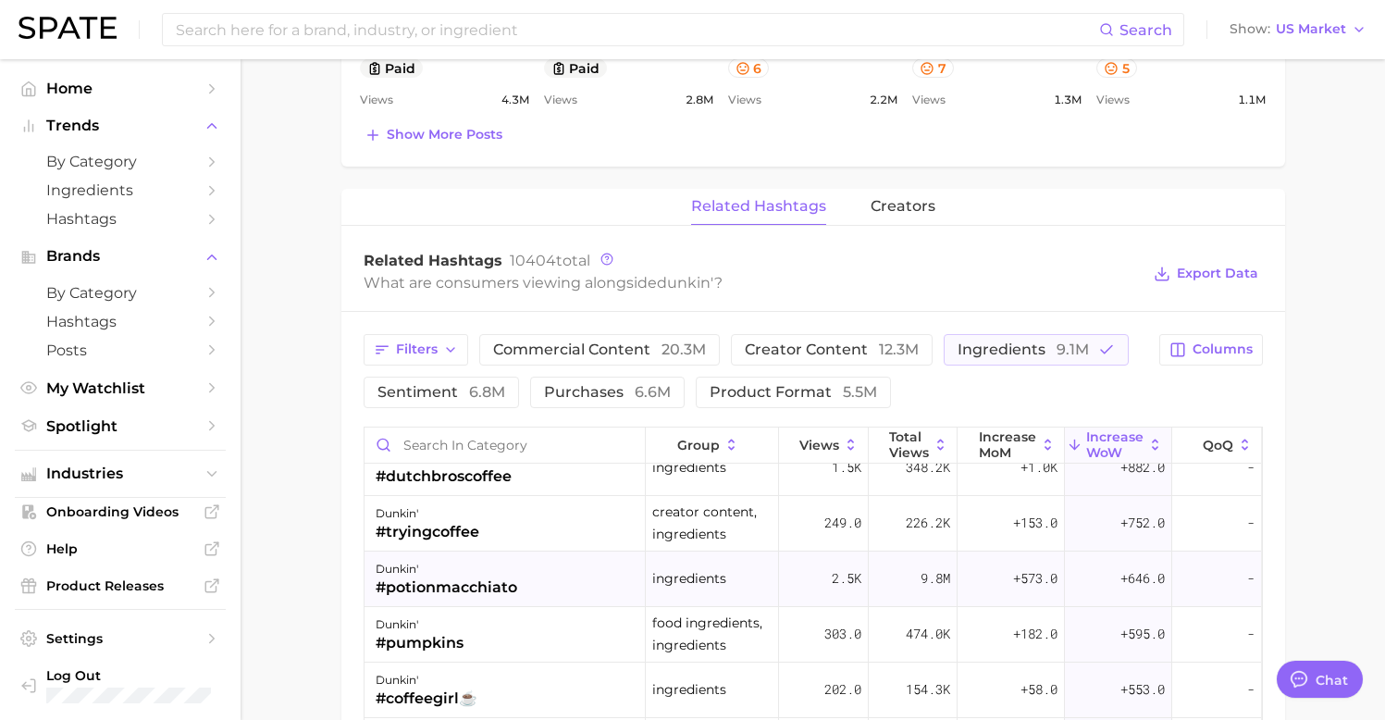
click at [510, 593] on div "#potionmacchiato" at bounding box center [447, 588] width 142 height 22
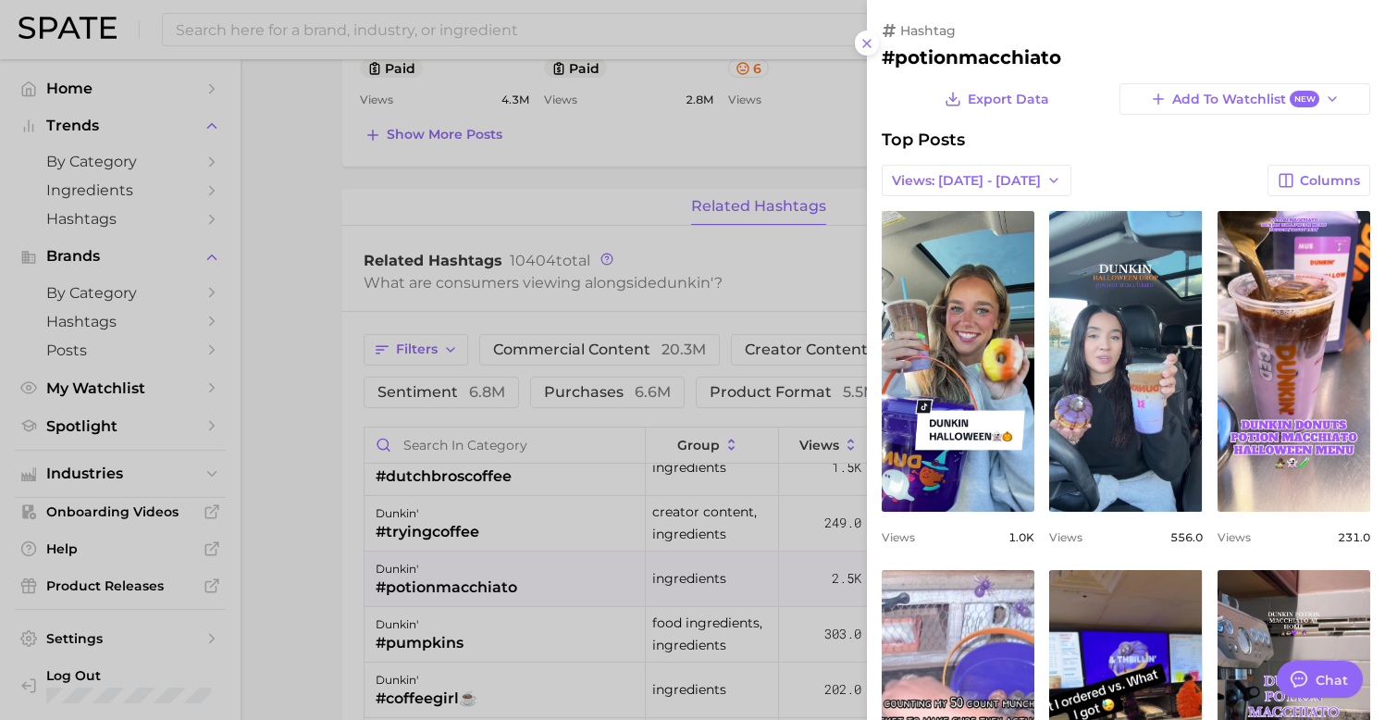
click at [503, 648] on div at bounding box center [692, 360] width 1385 height 720
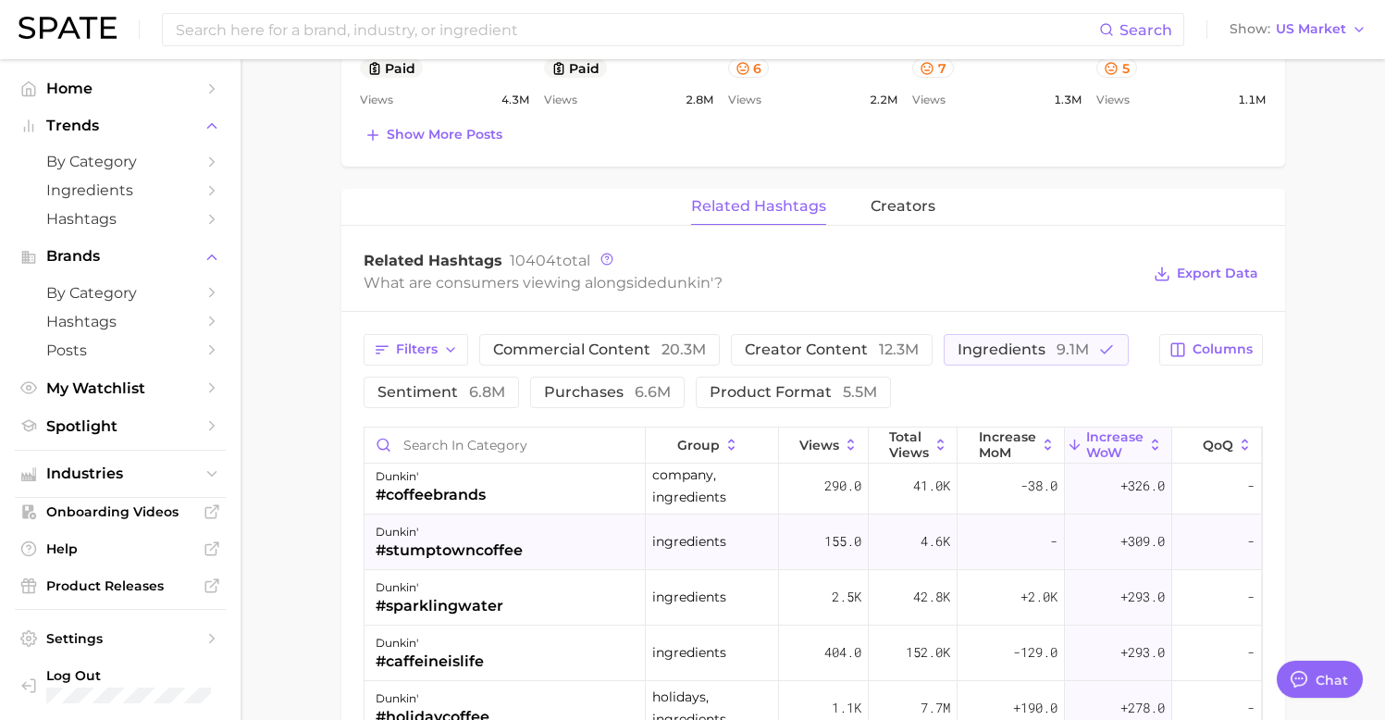
click at [549, 549] on div "dunkin' #stumptowncoffee" at bounding box center [506, 543] width 282 height 56
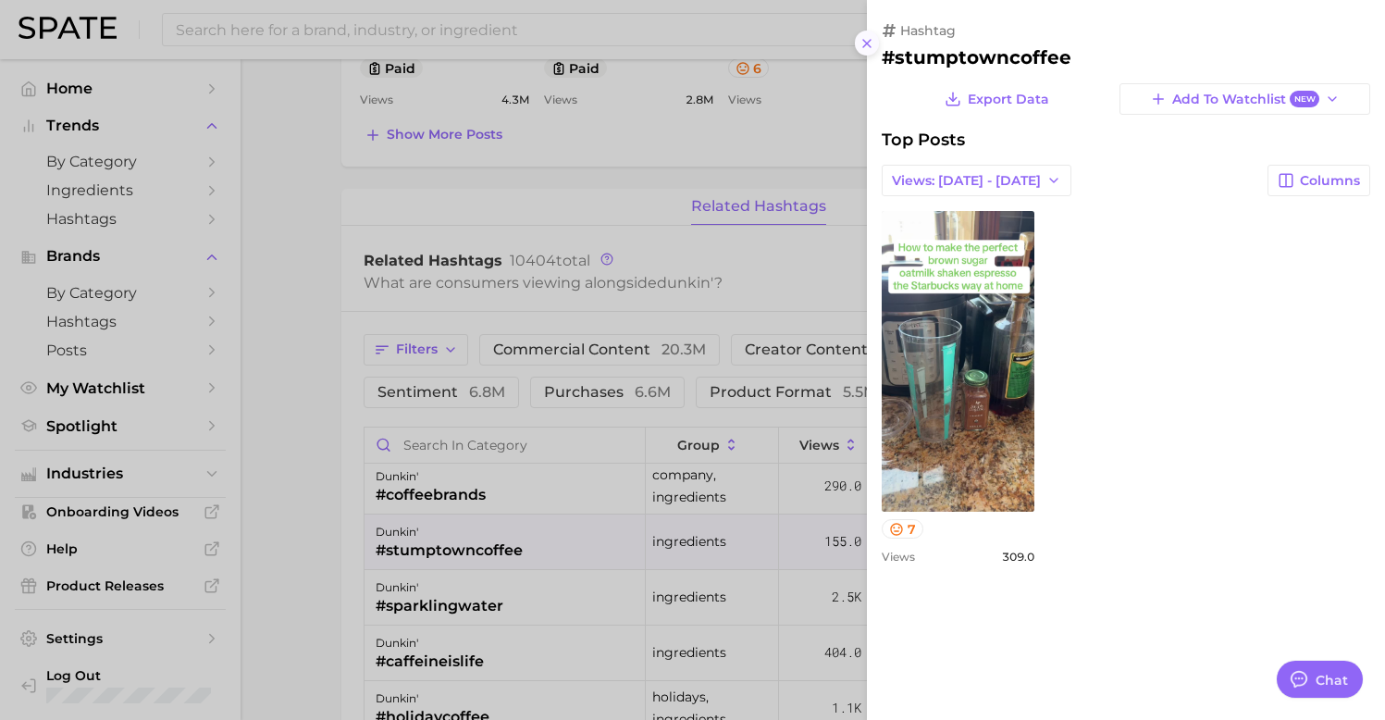
click at [876, 47] on button at bounding box center [867, 43] width 25 height 25
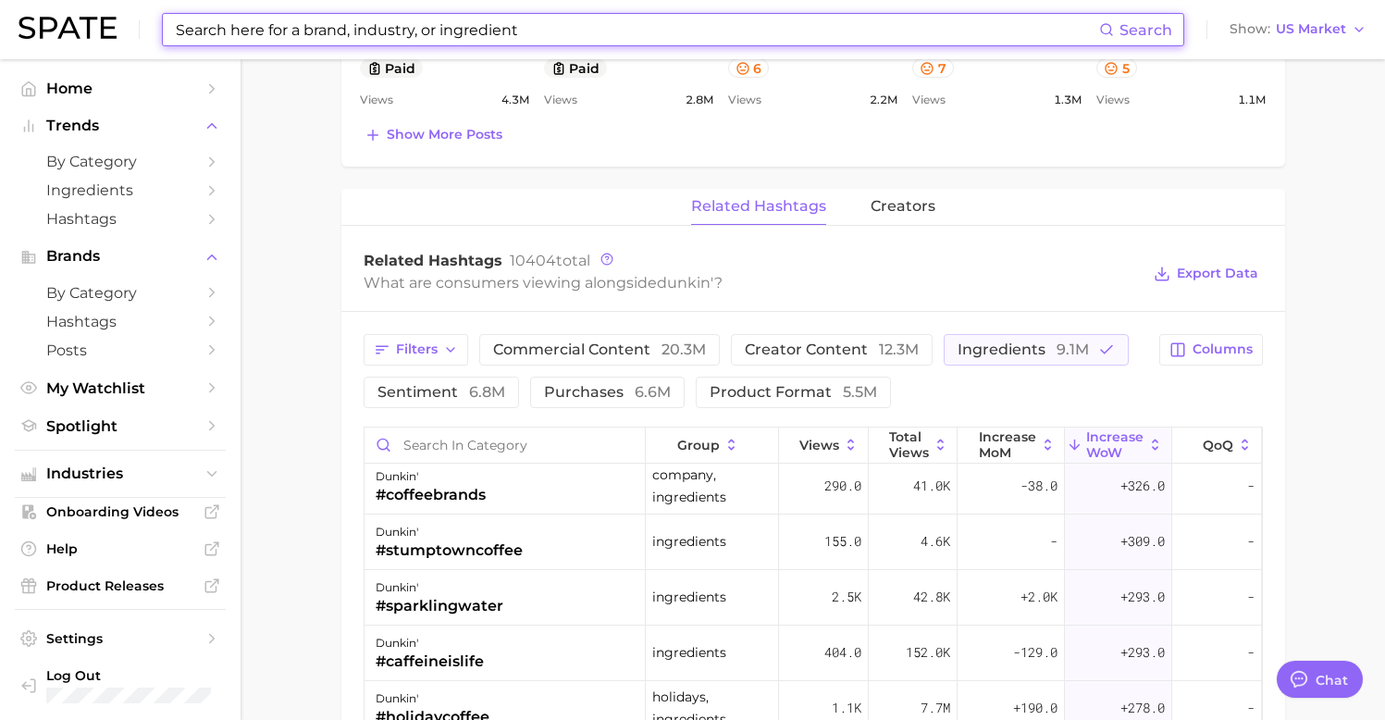
click at [482, 33] on input at bounding box center [636, 29] width 925 height 31
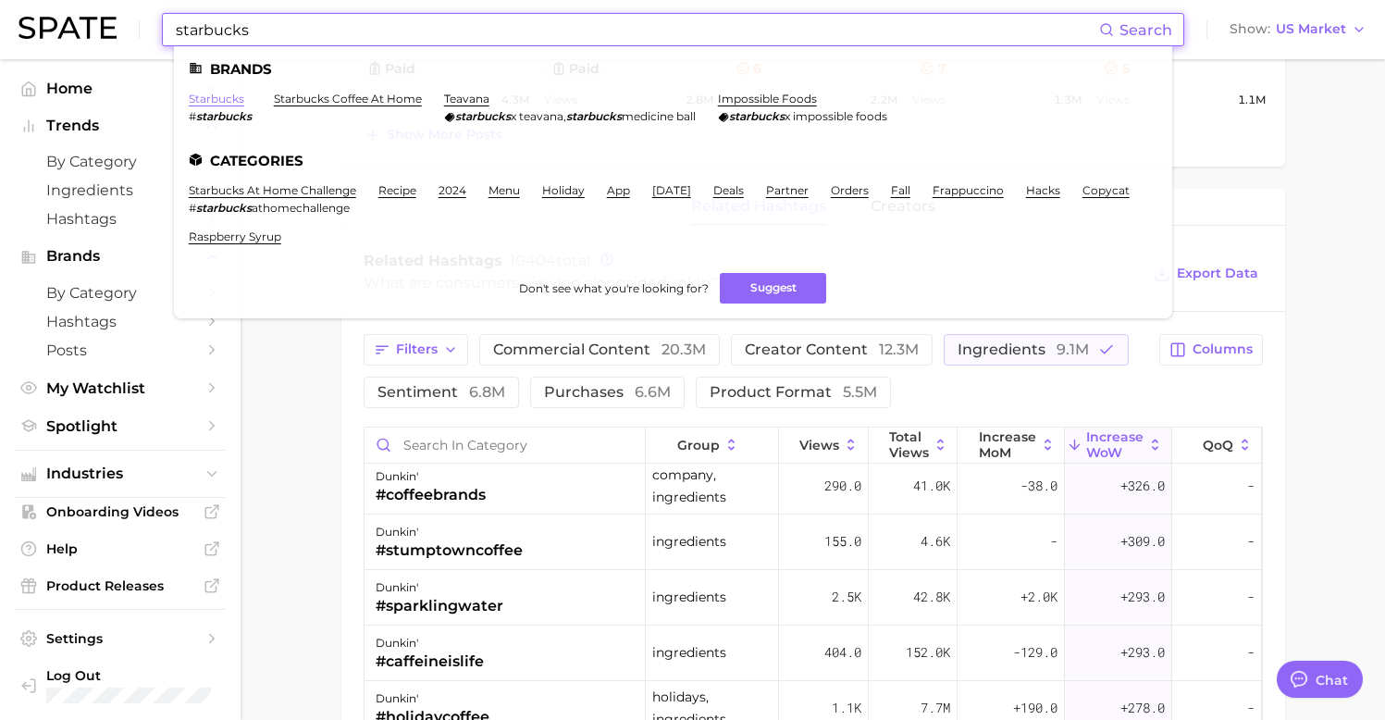
type input "starbucks"
click at [230, 95] on link "starbucks" at bounding box center [217, 99] width 56 height 14
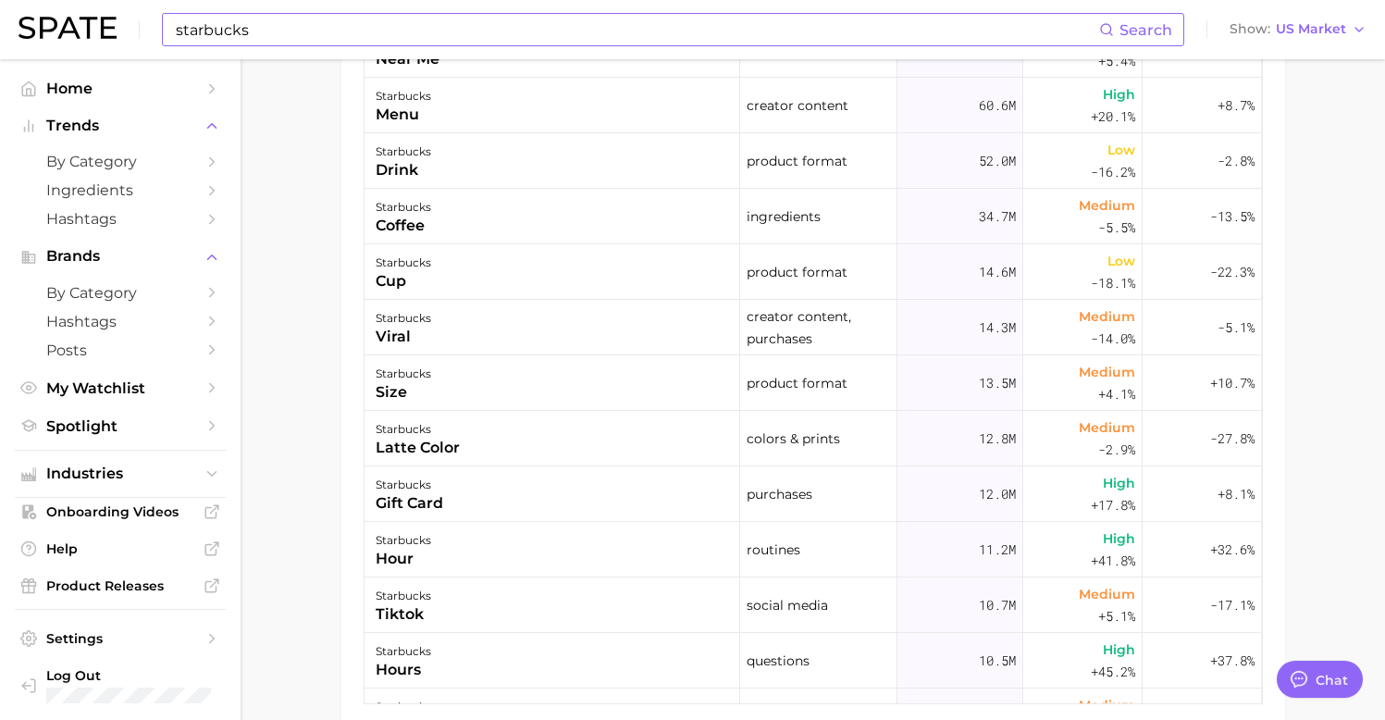
scroll to position [1086, 0]
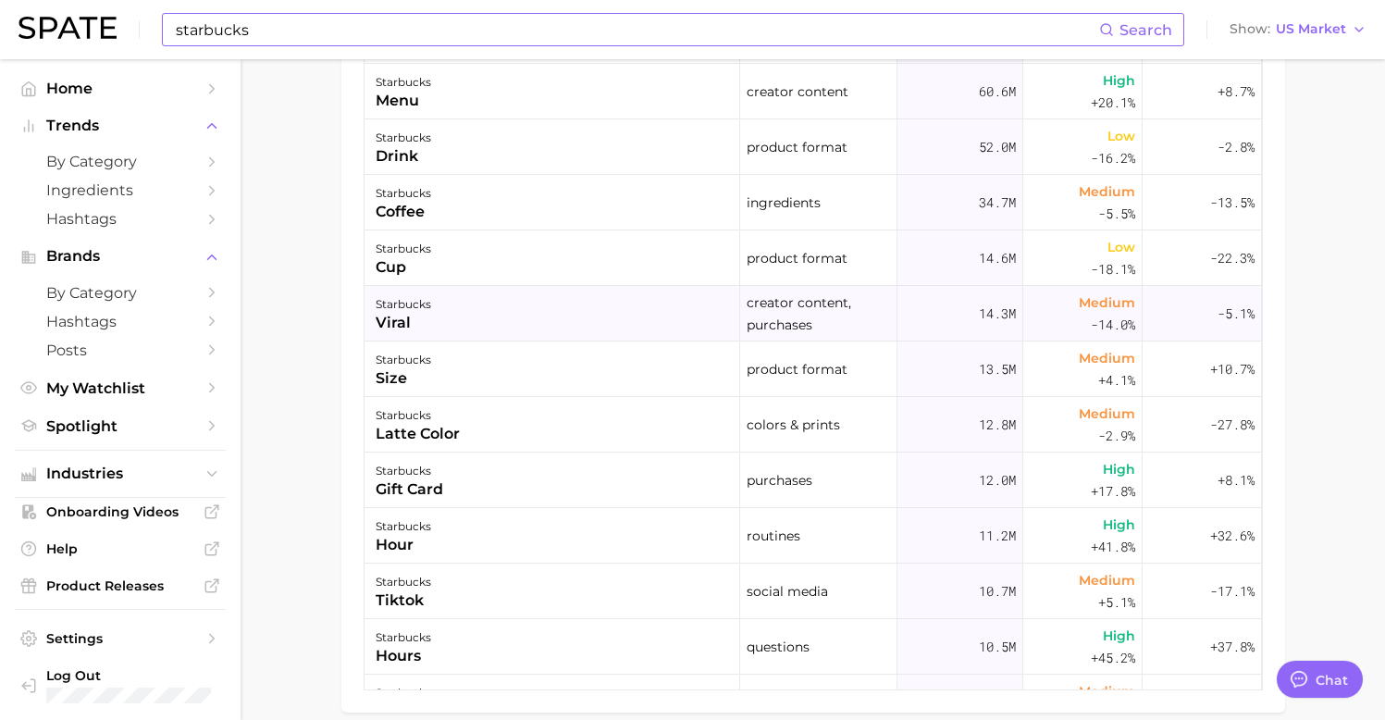
click at [540, 332] on div "starbucks viral" at bounding box center [553, 314] width 376 height 56
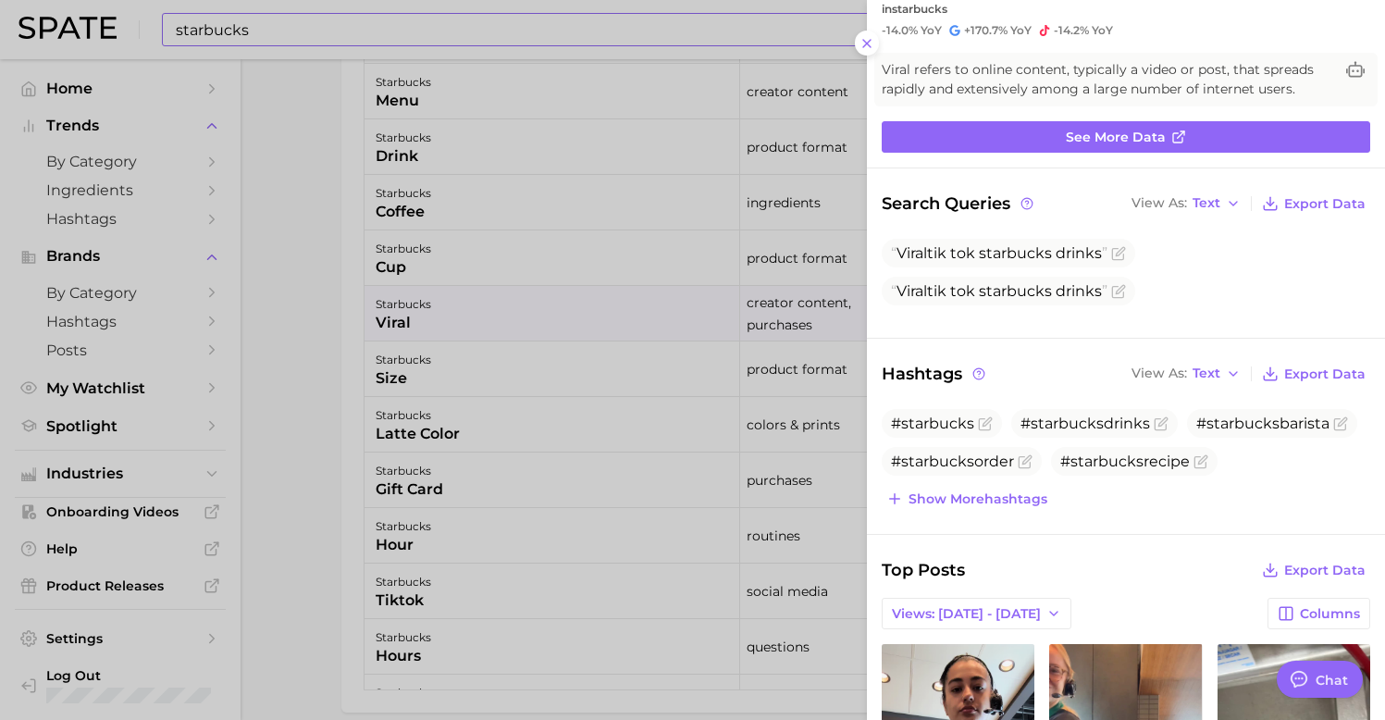
scroll to position [0, 0]
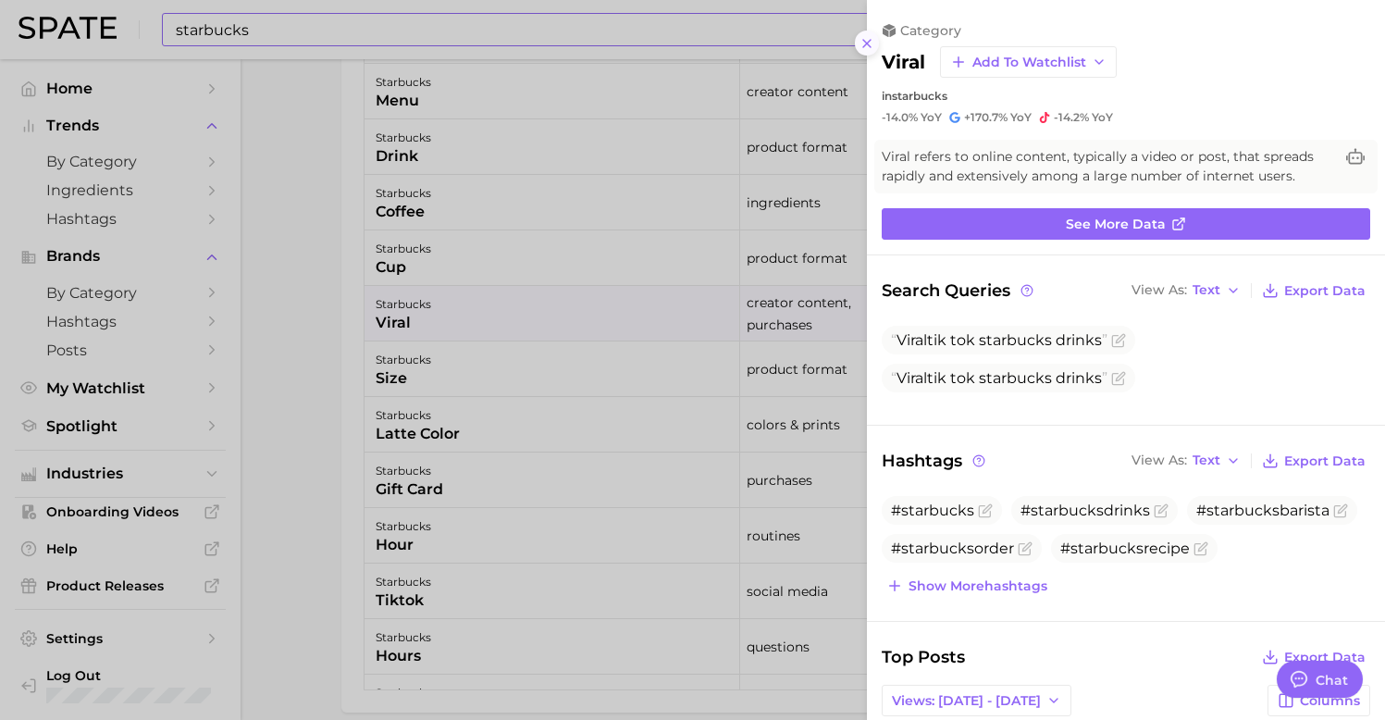
click at [865, 49] on icon at bounding box center [867, 43] width 15 height 15
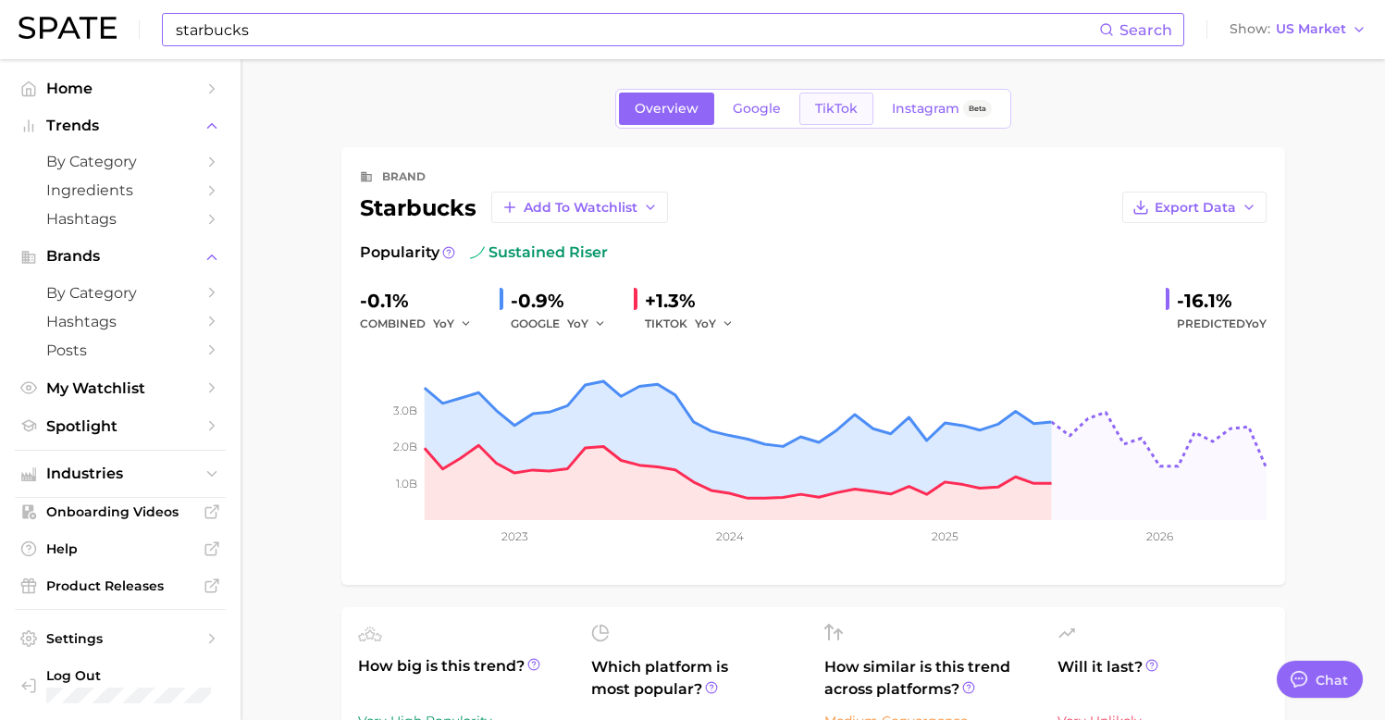
click at [849, 100] on link "TikTok" at bounding box center [837, 109] width 74 height 32
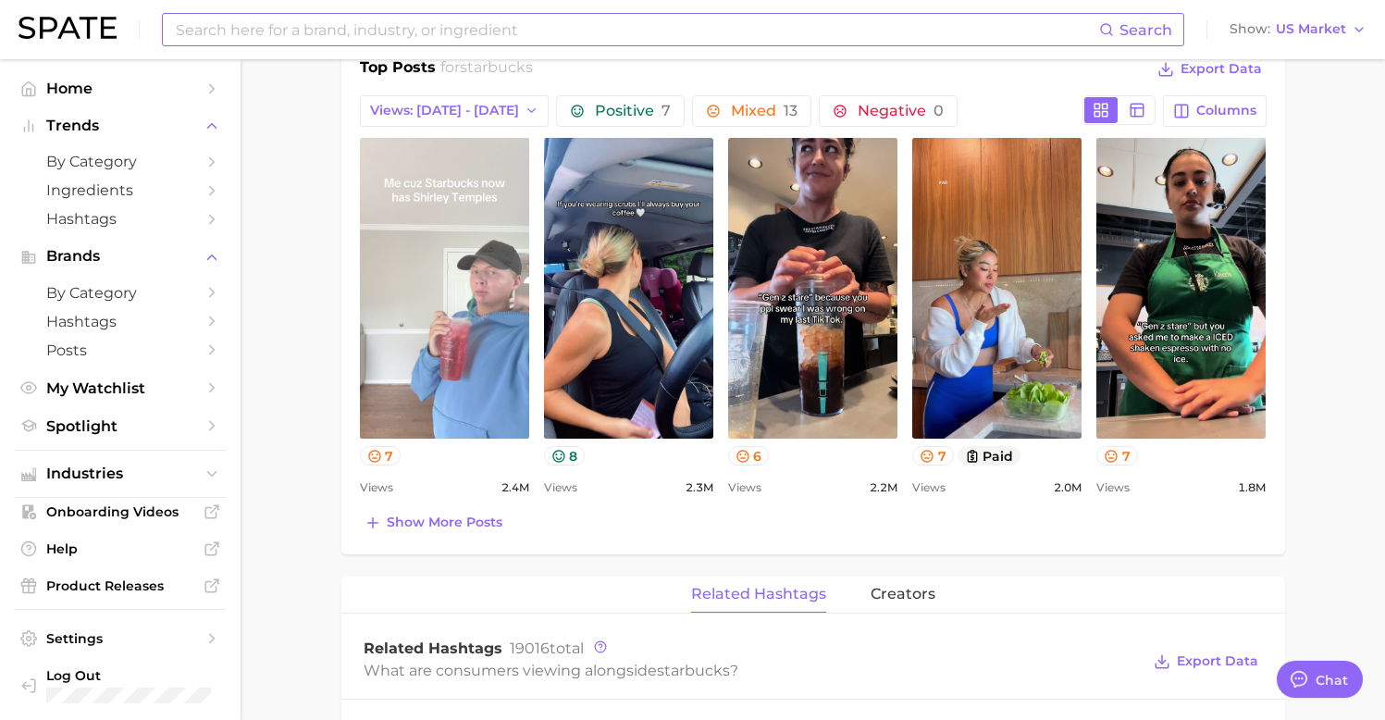
click at [467, 363] on link "view post on TikTok" at bounding box center [444, 288] width 169 height 301
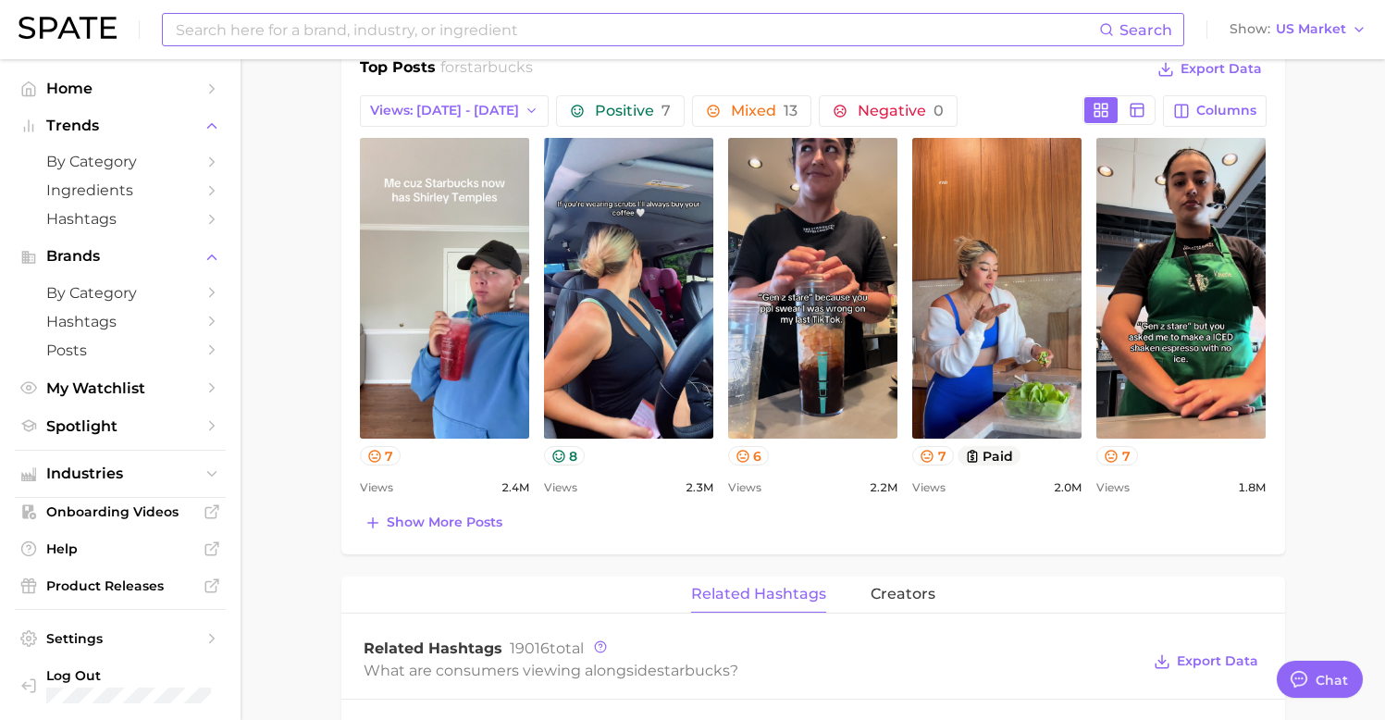
click at [513, 43] on input at bounding box center [636, 29] width 925 height 31
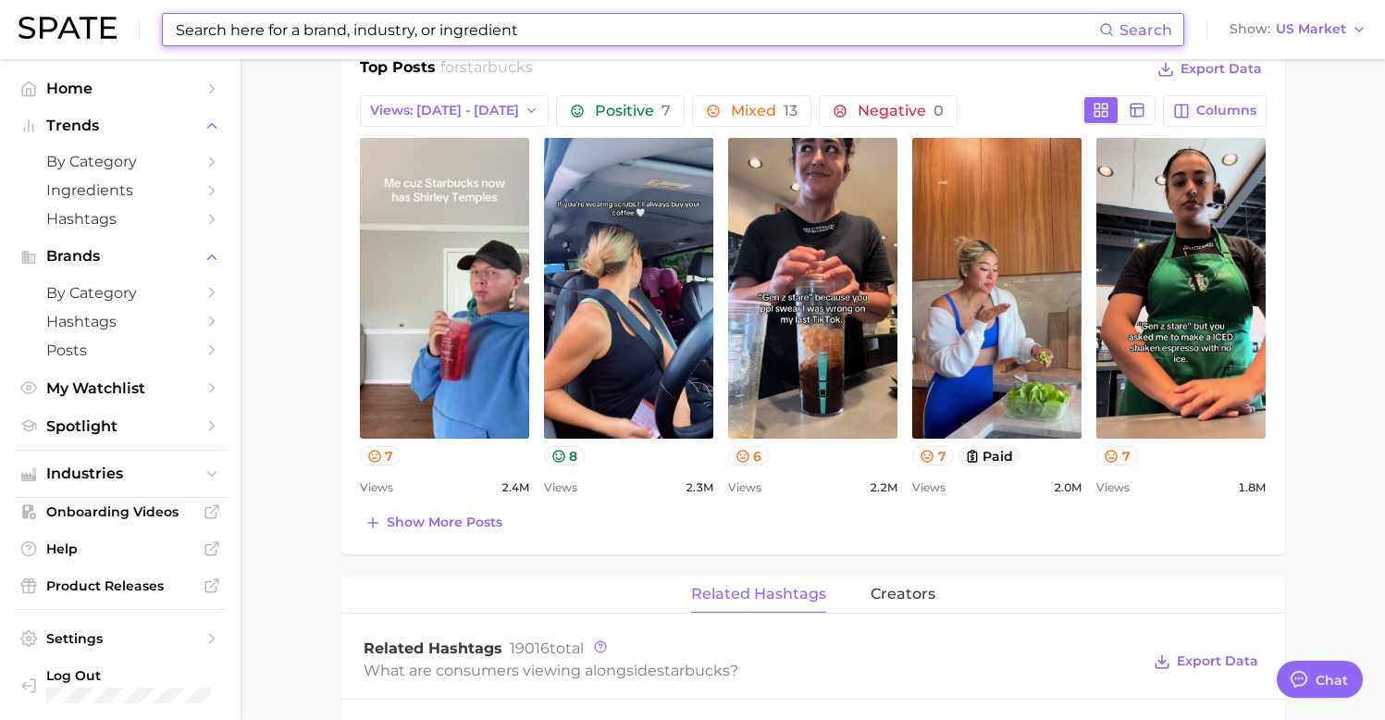
click at [540, 39] on input at bounding box center [636, 29] width 925 height 31
click at [314, 35] on input at bounding box center [636, 29] width 925 height 31
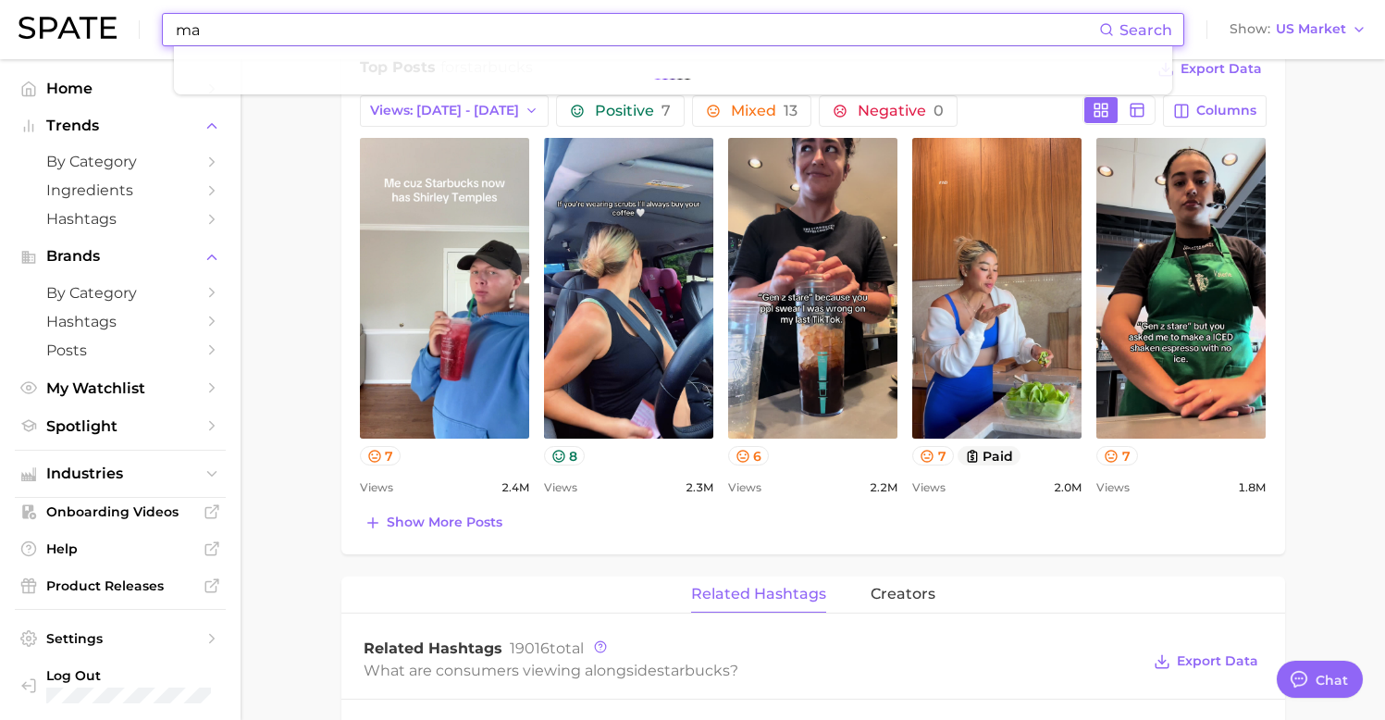
type input "m"
type input "c"
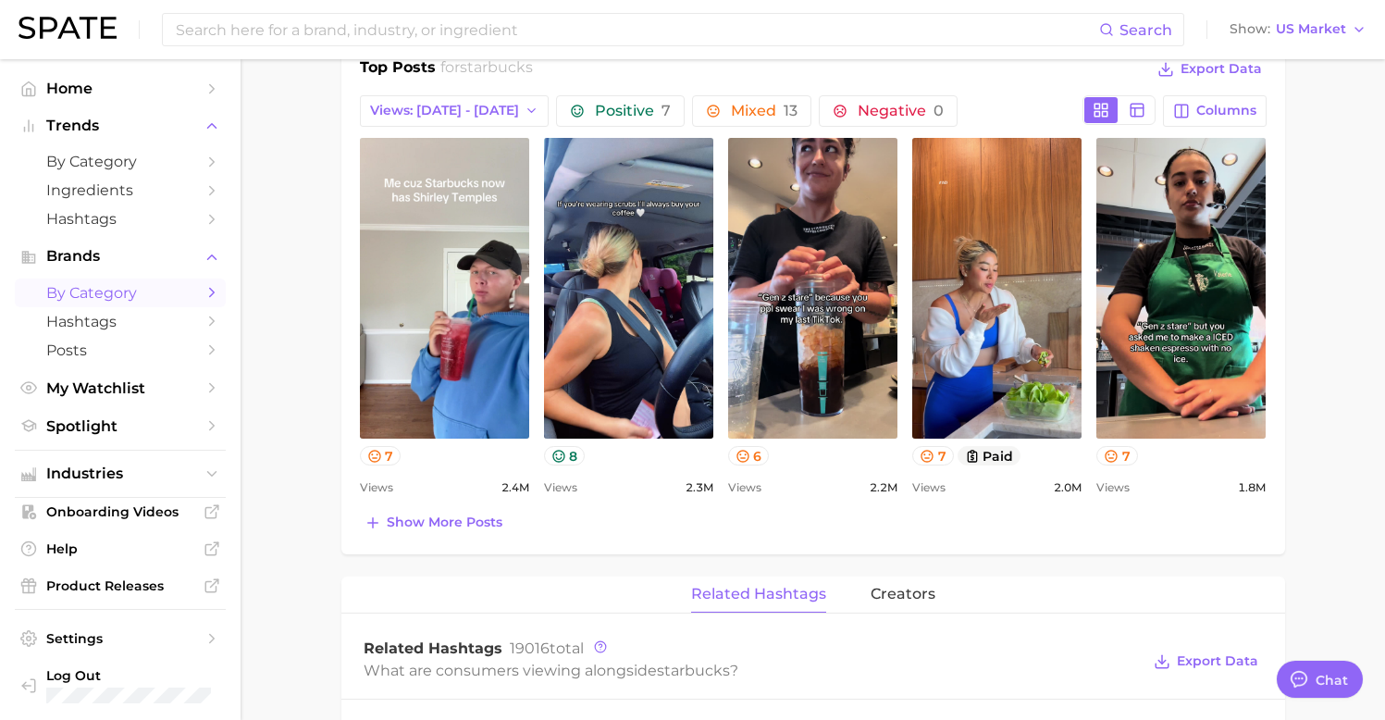
click at [124, 292] on span "by Category" at bounding box center [120, 293] width 148 height 18
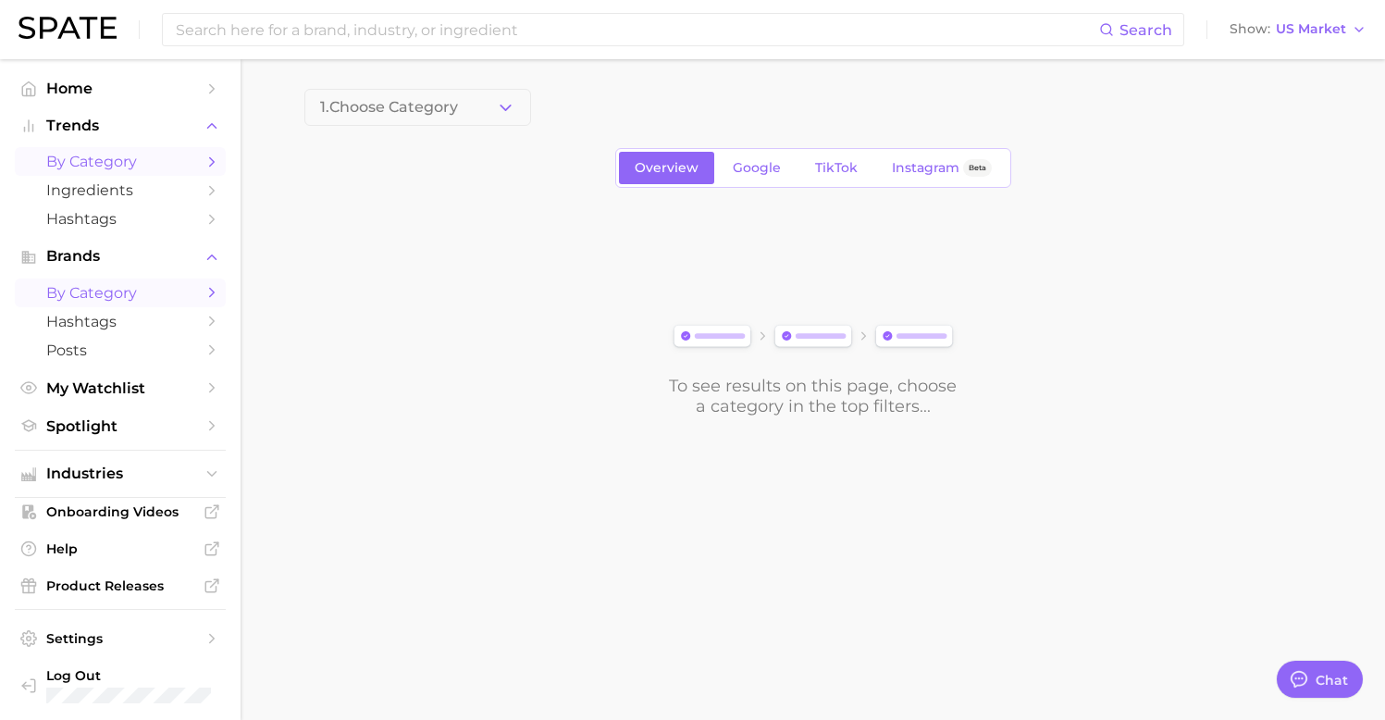
click at [191, 162] on span "by Category" at bounding box center [120, 162] width 148 height 18
click at [394, 118] on button "1. Choose Category" at bounding box center [417, 107] width 227 height 37
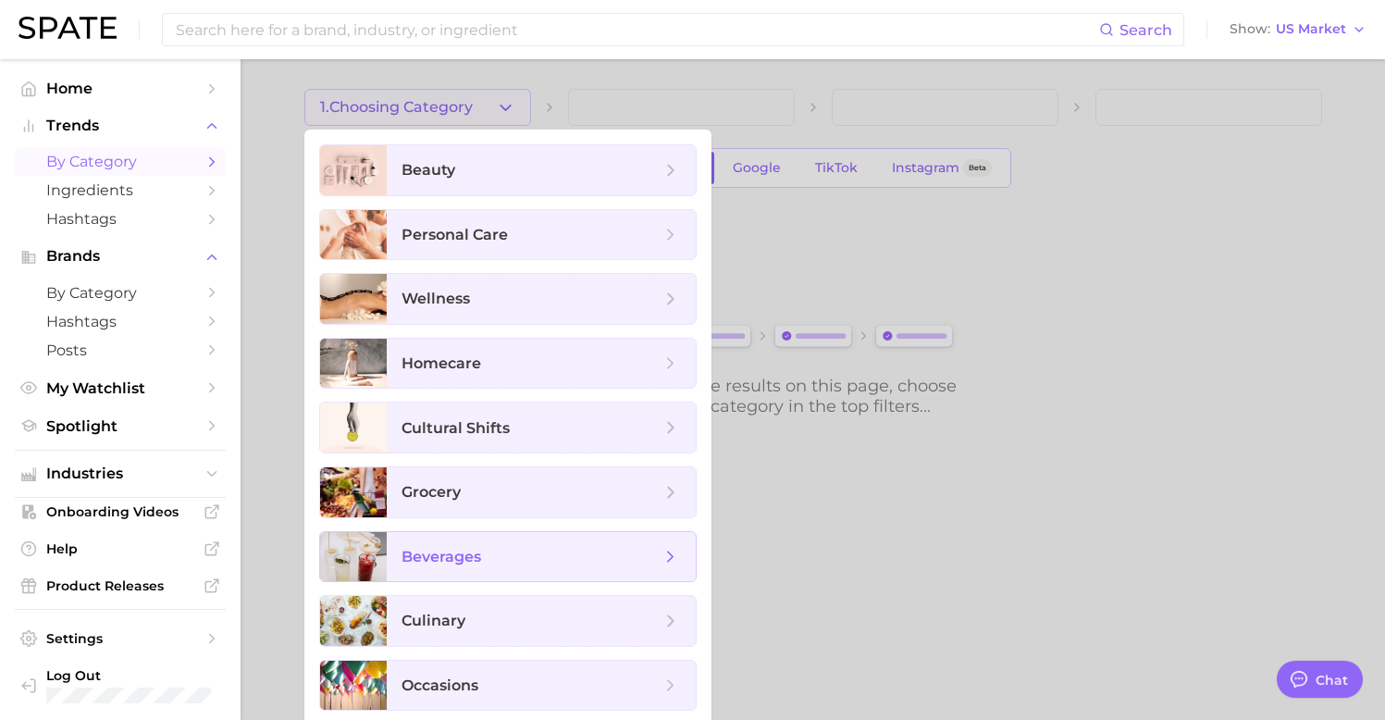
click at [475, 549] on span "beverages" at bounding box center [442, 557] width 80 height 18
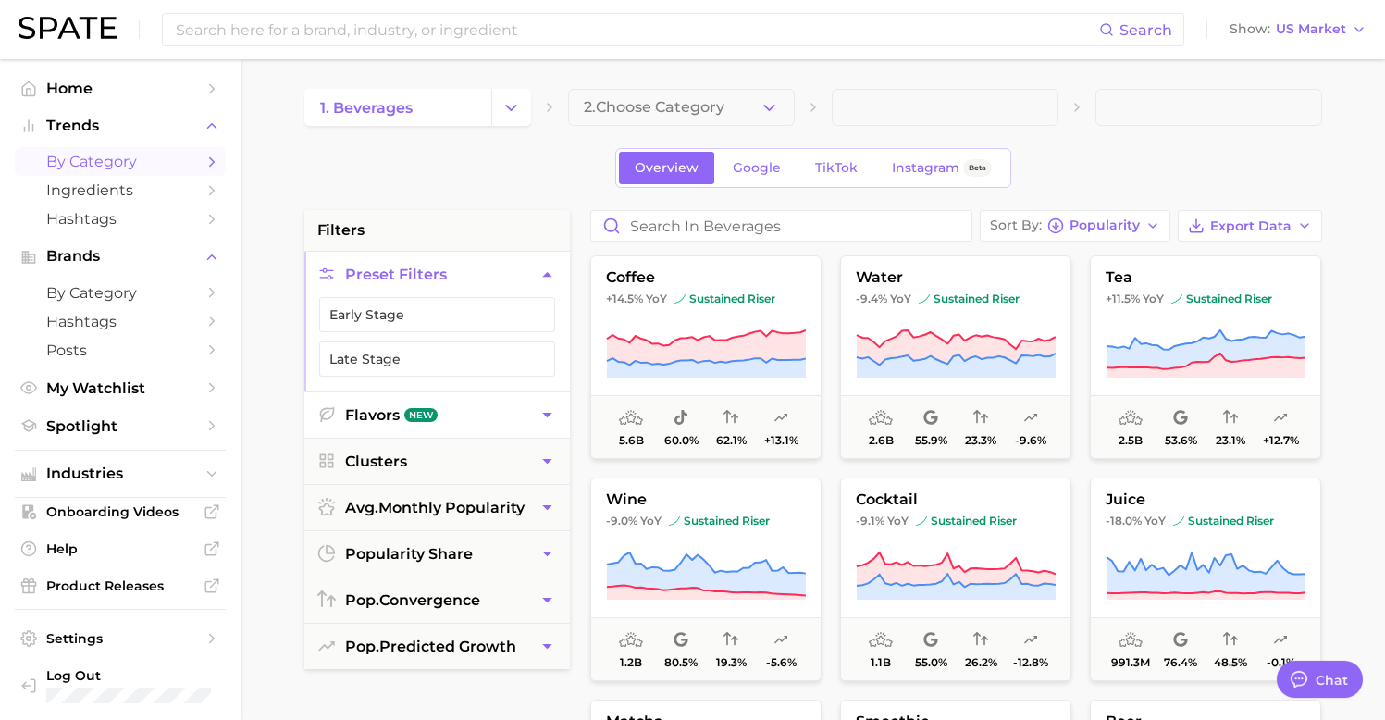
click at [538, 413] on icon "button" at bounding box center [547, 414] width 19 height 19
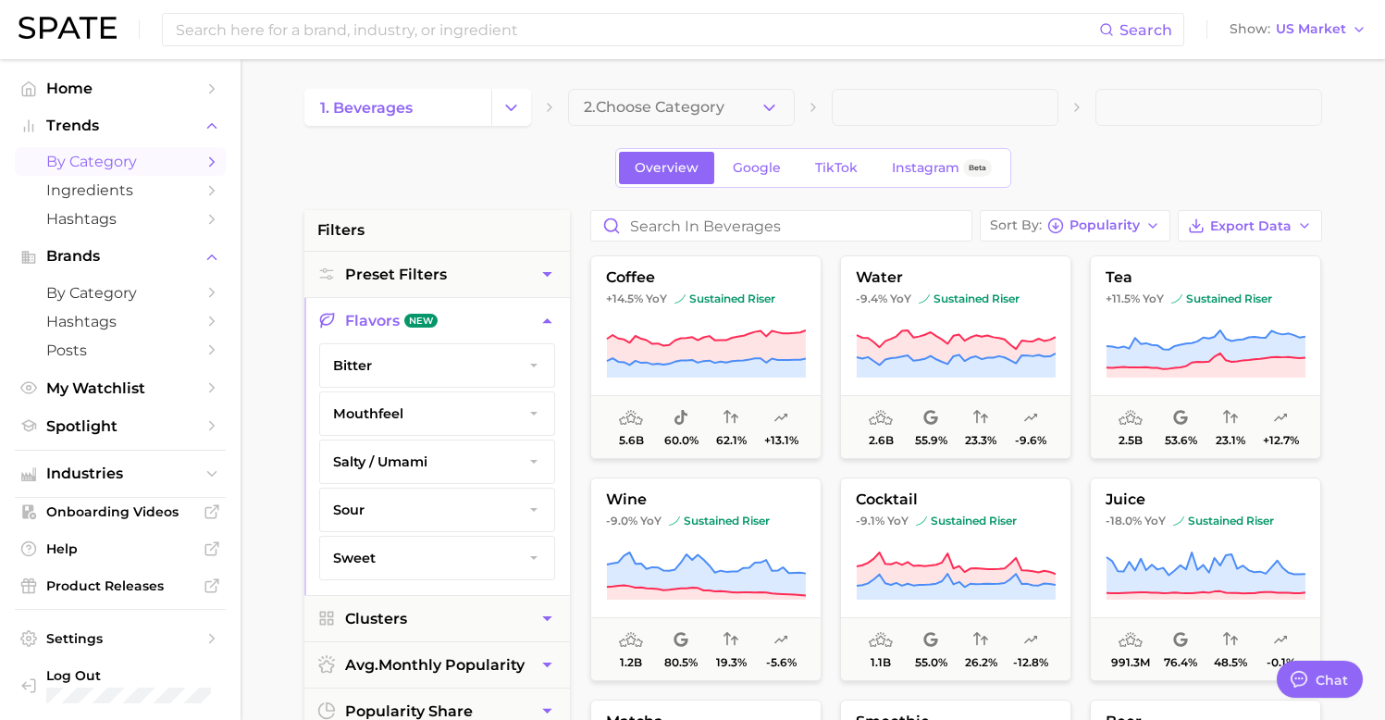
click at [466, 317] on button "Flavors New" at bounding box center [437, 320] width 266 height 45
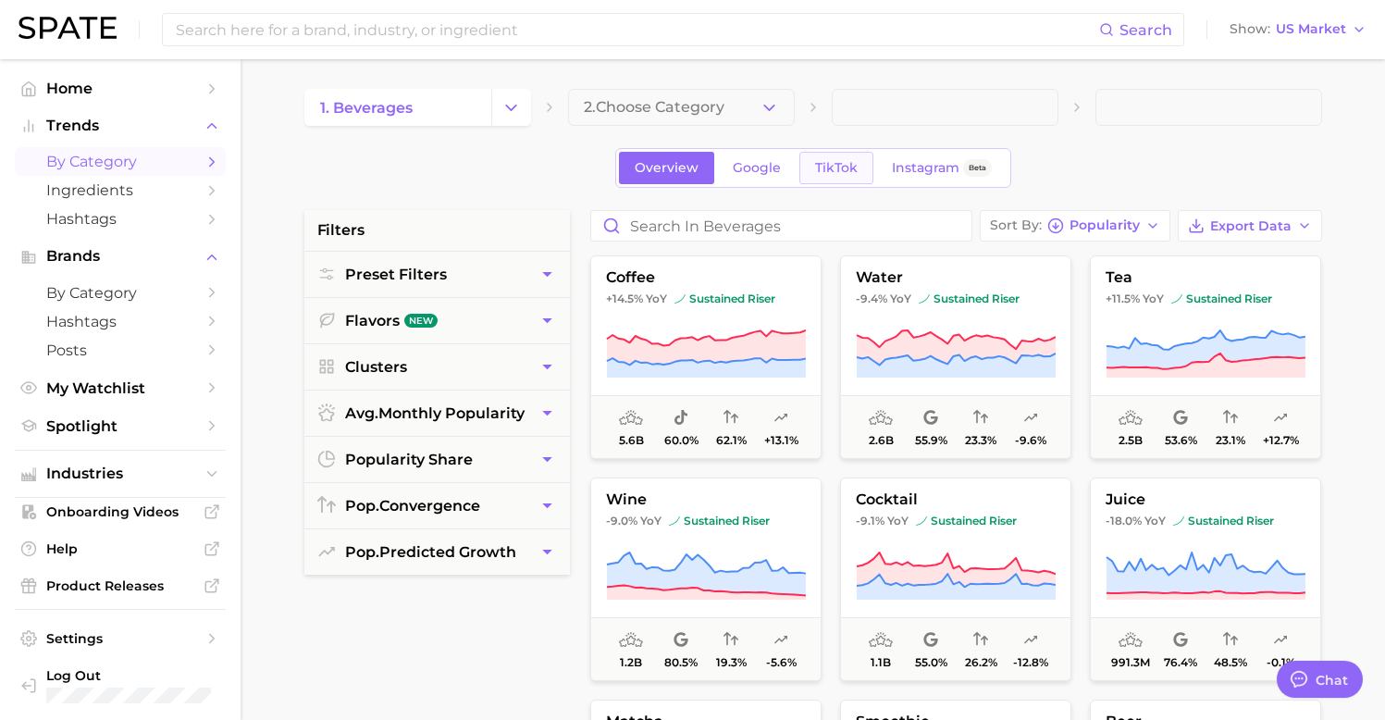
click at [823, 167] on span "TikTok" at bounding box center [836, 168] width 43 height 16
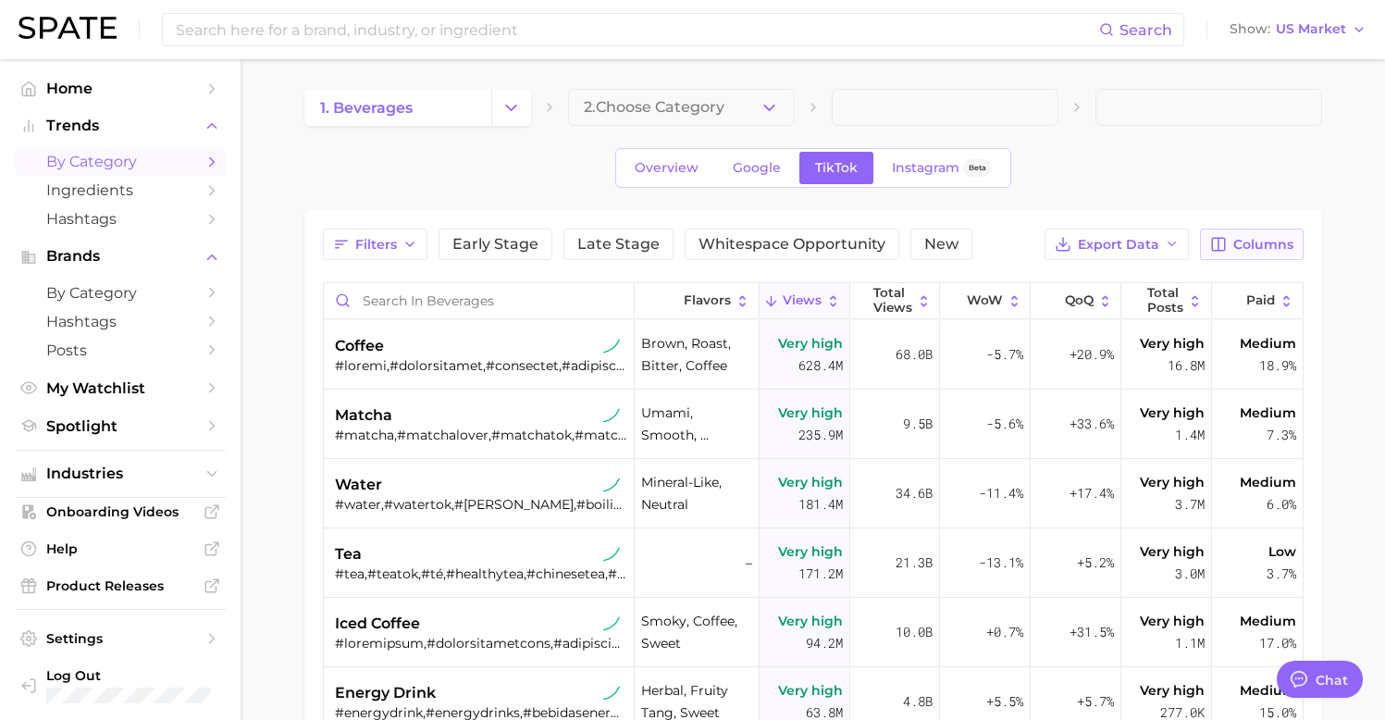
click at [1226, 242] on icon "button" at bounding box center [1219, 244] width 13 height 13
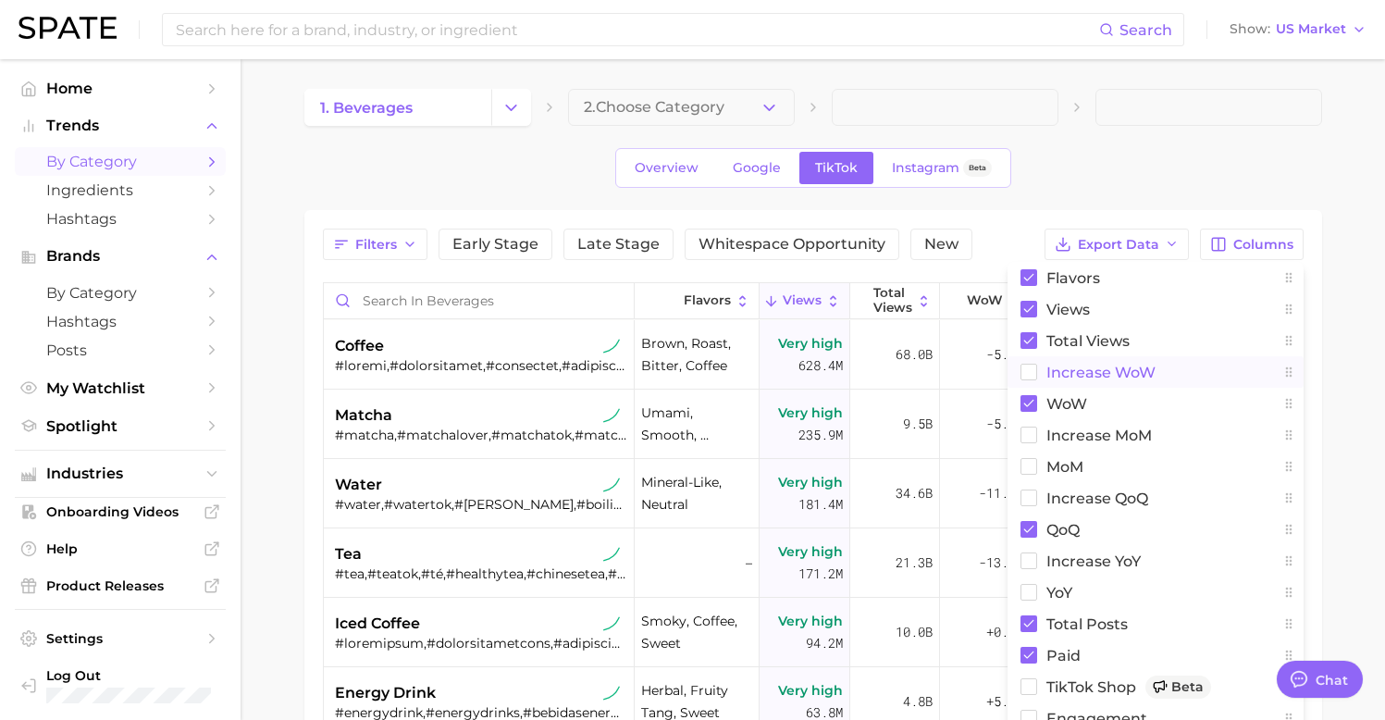
click at [1129, 372] on span "Increase WoW" at bounding box center [1101, 373] width 109 height 16
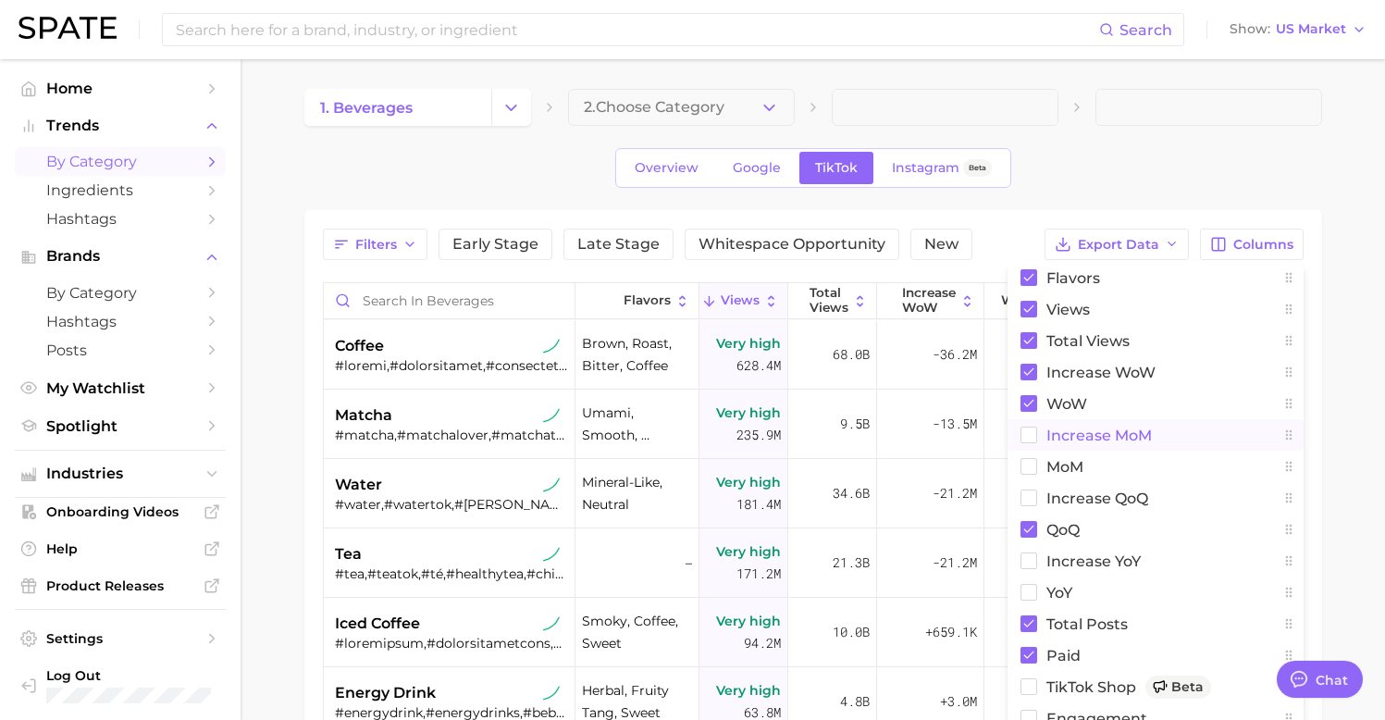
click at [1124, 441] on span "increase MoM" at bounding box center [1100, 436] width 106 height 16
click at [1267, 164] on div "Overview Google TikTok Instagram Beta" at bounding box center [813, 168] width 1018 height 40
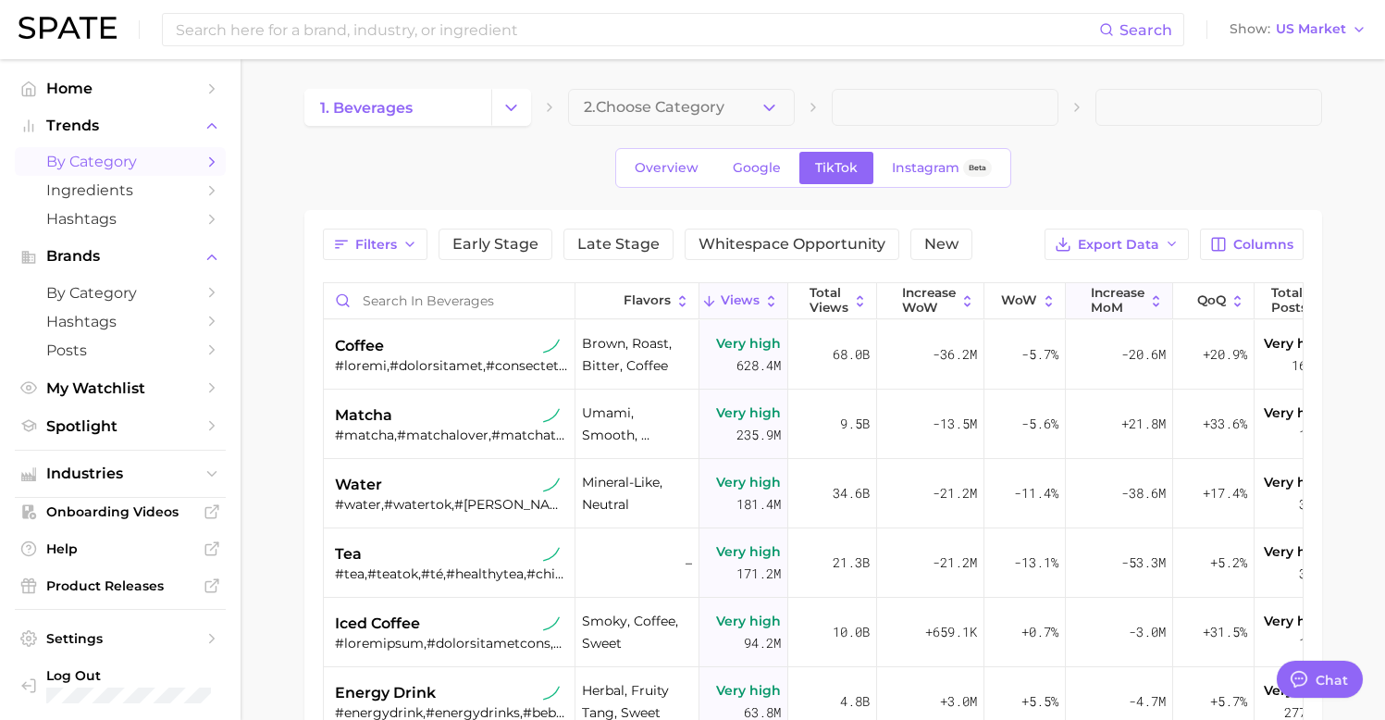
click at [1104, 308] on span "increase MoM" at bounding box center [1118, 300] width 54 height 29
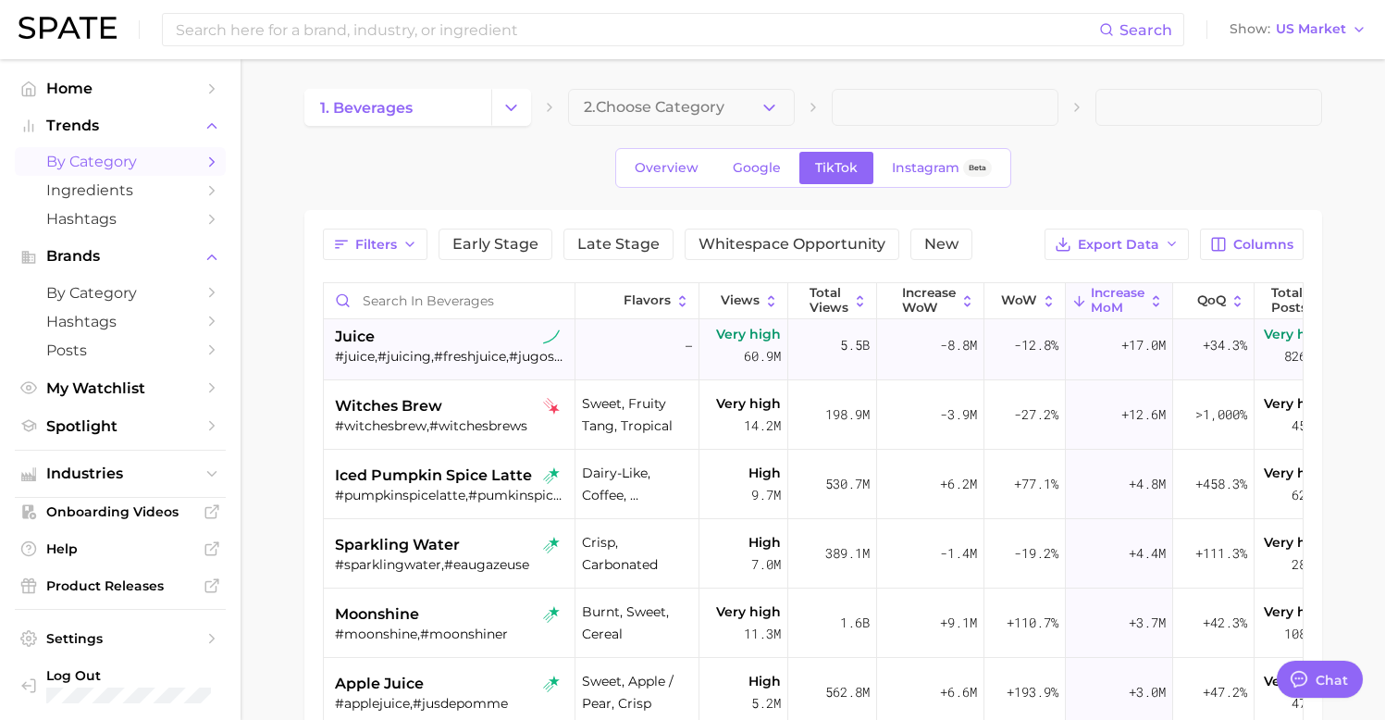
scroll to position [104, 0]
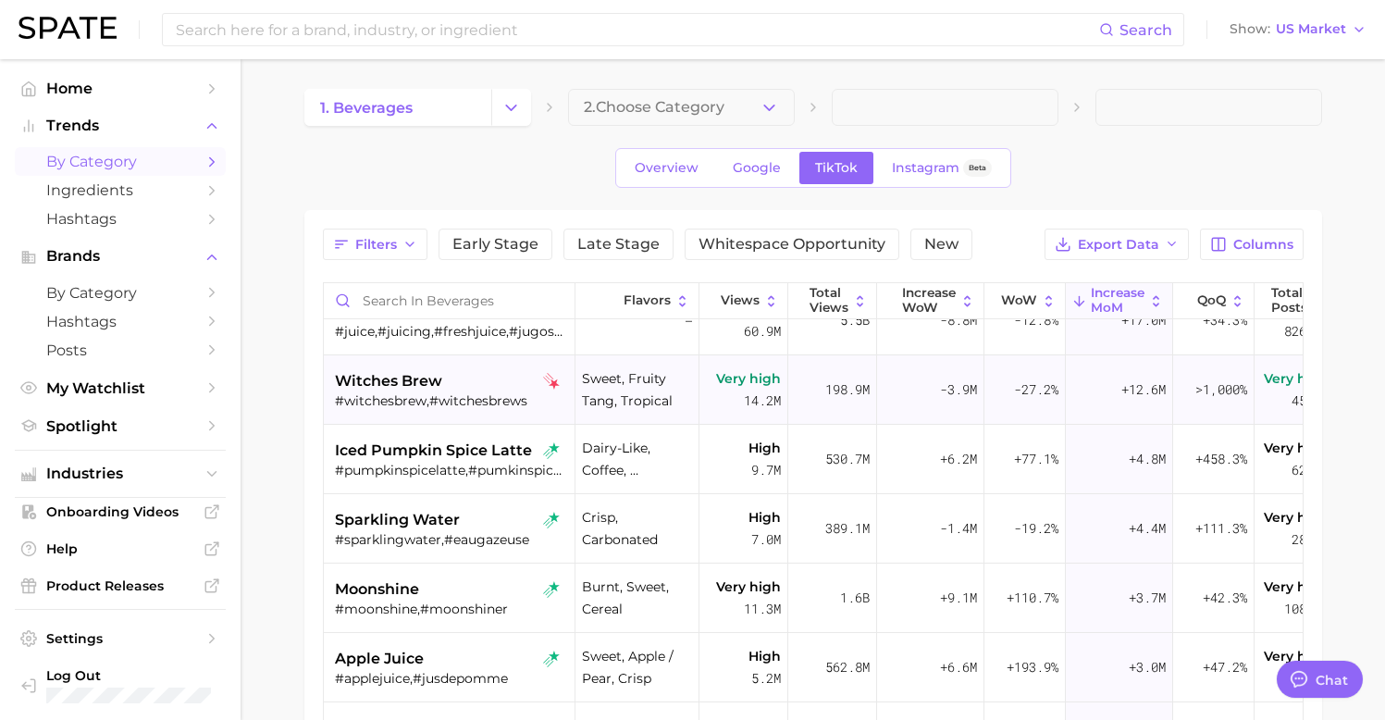
click at [478, 392] on div "#witchesbrew,#witchesbrews" at bounding box center [451, 400] width 233 height 17
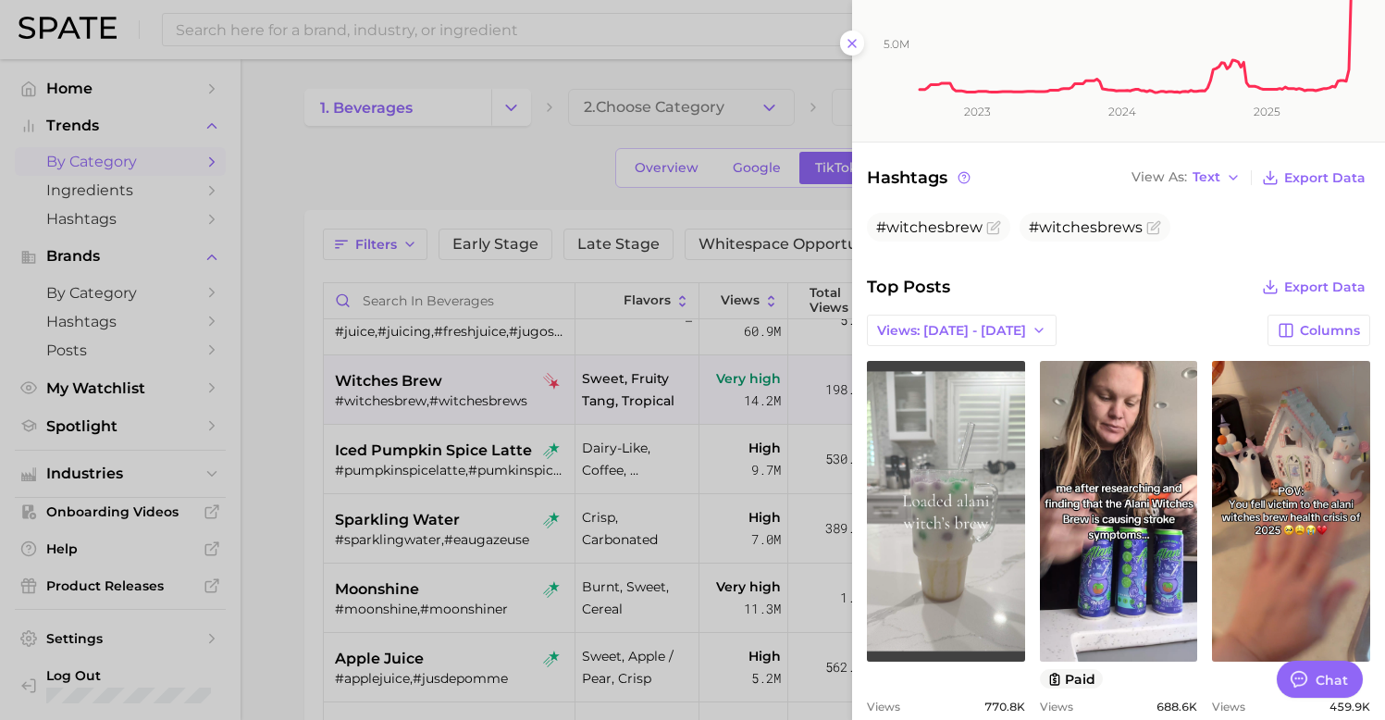
scroll to position [500, 0]
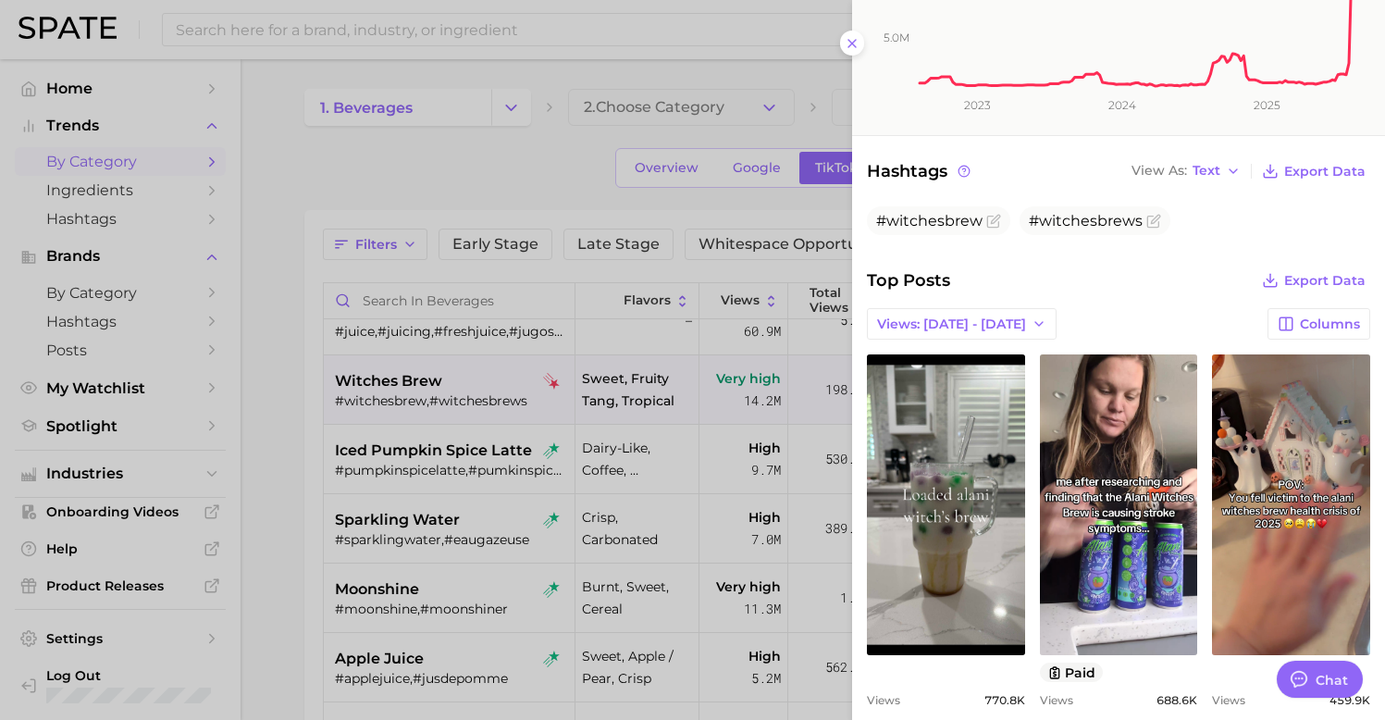
click at [856, 43] on icon "5.0m 10.0m 15.0m 2023 2024 2025" at bounding box center [1118, 1] width 533 height 268
click at [851, 43] on icon at bounding box center [852, 43] width 15 height 15
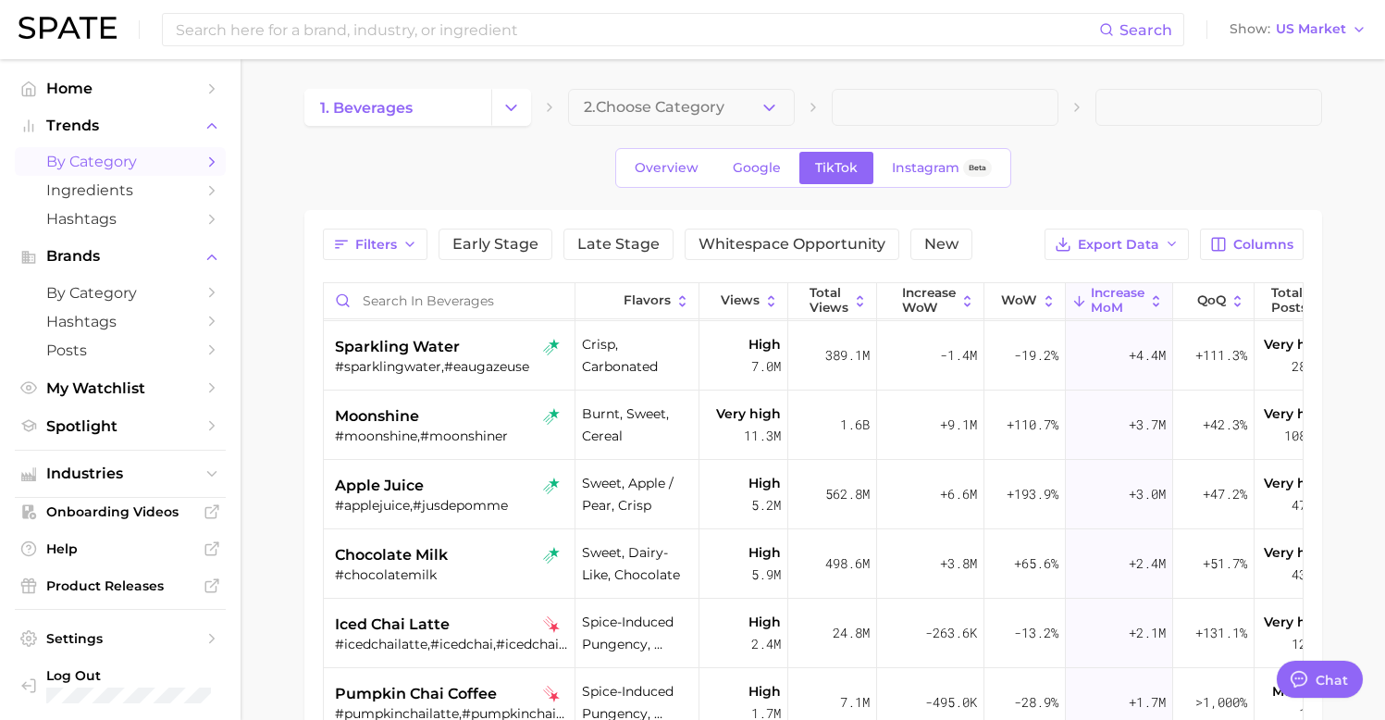
scroll to position [283, 0]
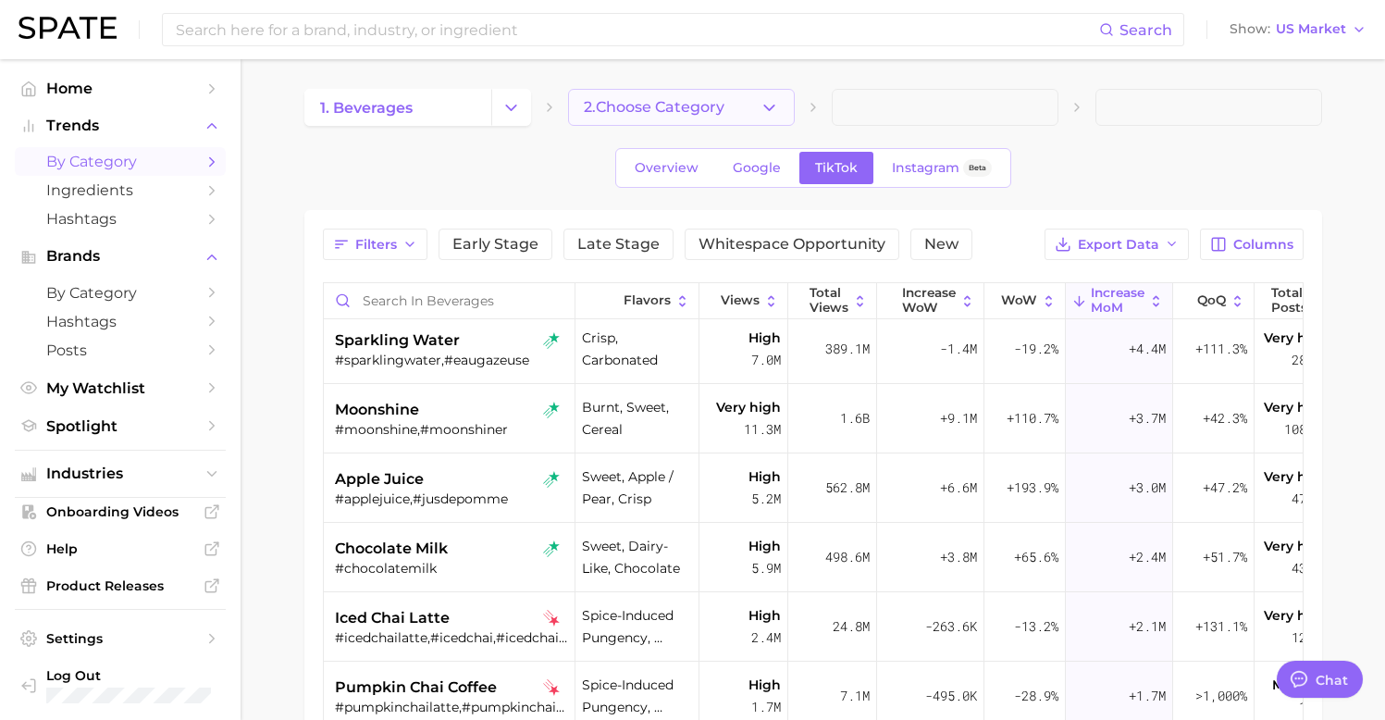
click at [715, 107] on span "2. Choose Category" at bounding box center [654, 107] width 141 height 17
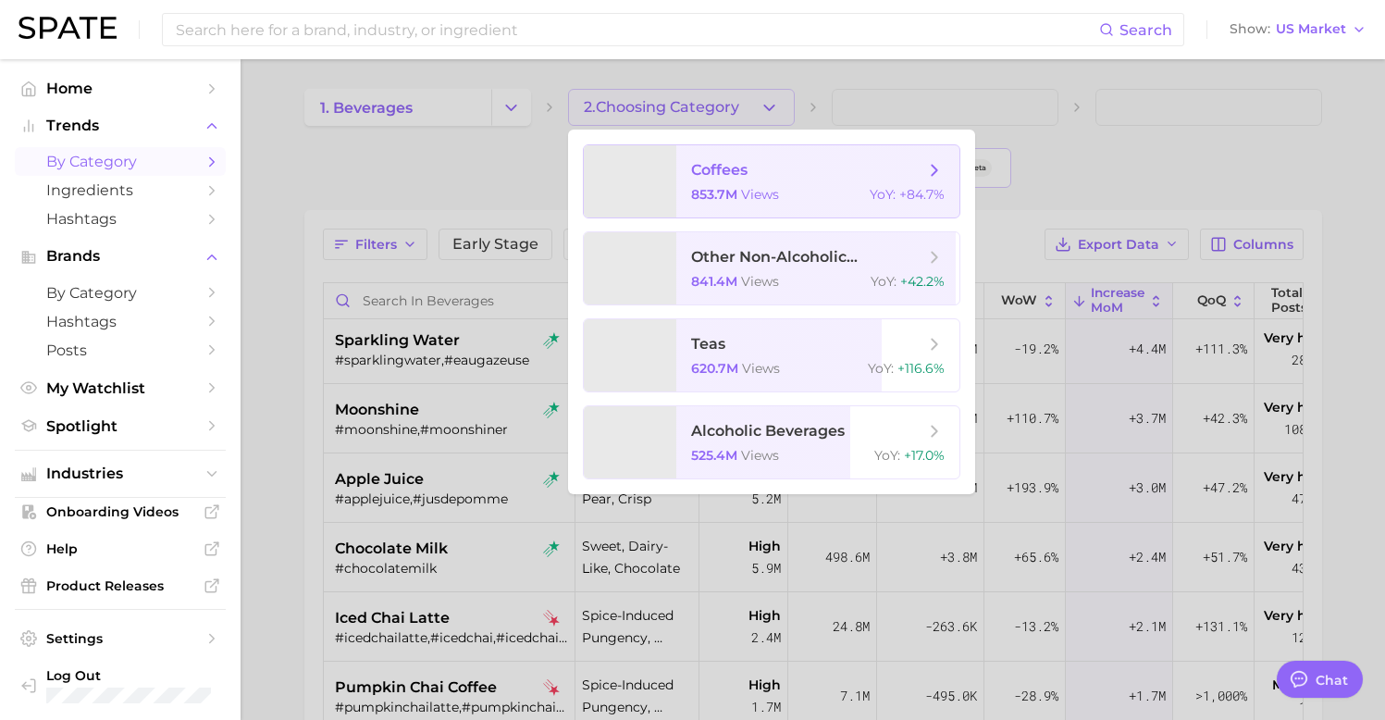
click at [756, 185] on span "coffees 853.7m views YoY : +84.7%" at bounding box center [818, 181] width 283 height 72
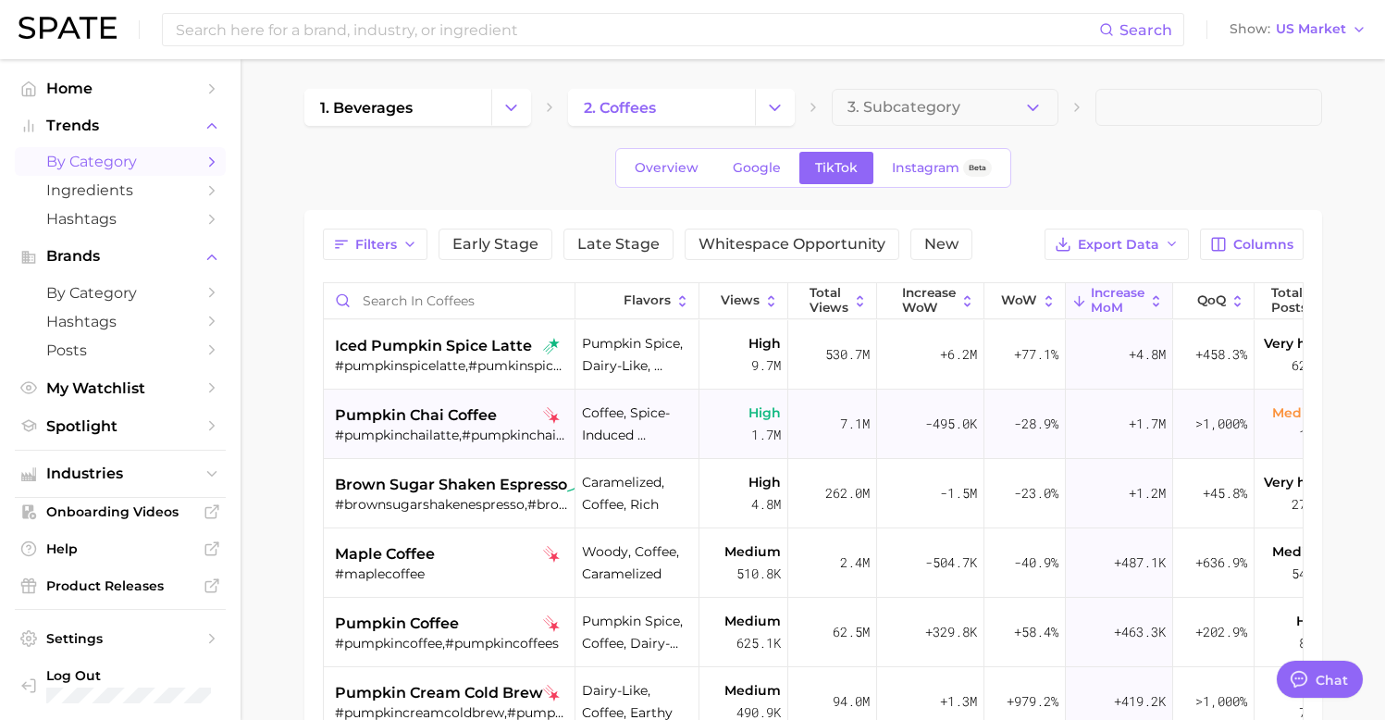
click at [450, 424] on span "pumpkin chai coffee" at bounding box center [416, 415] width 162 height 22
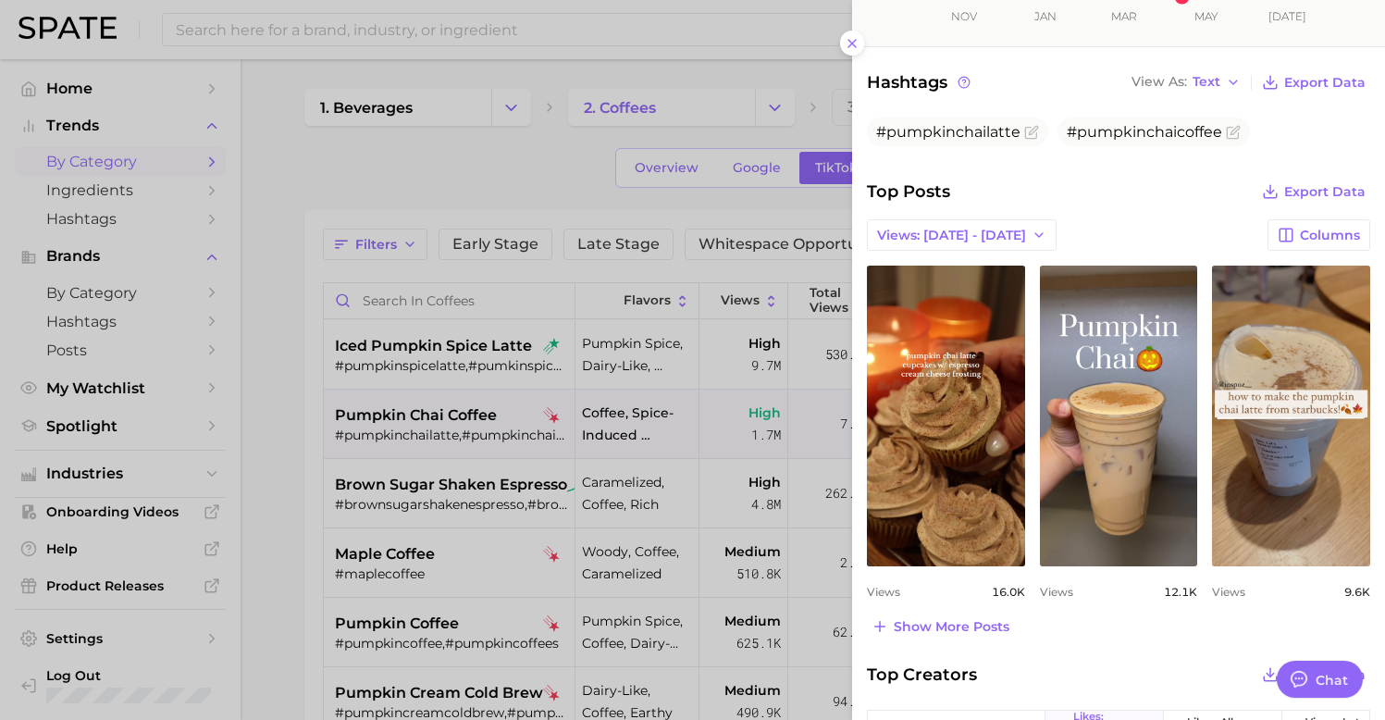
scroll to position [641, 0]
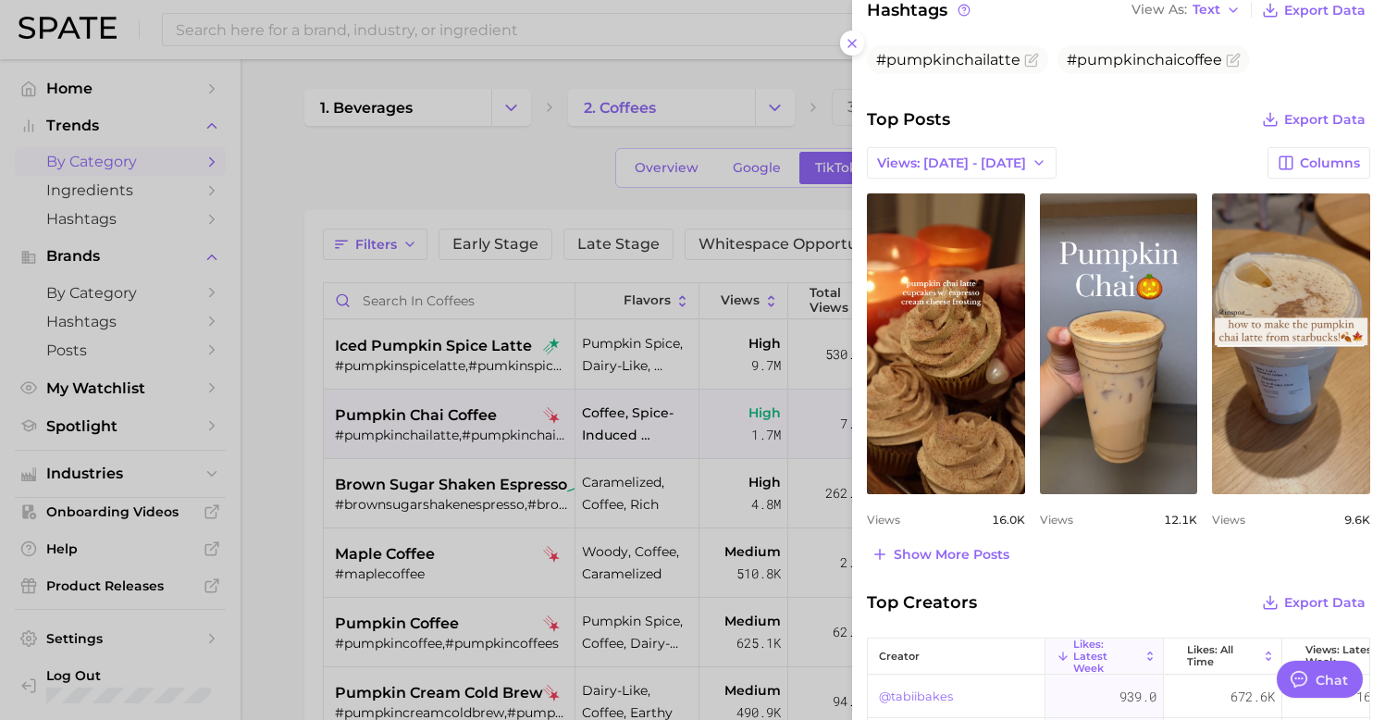
click at [478, 515] on div at bounding box center [692, 360] width 1385 height 720
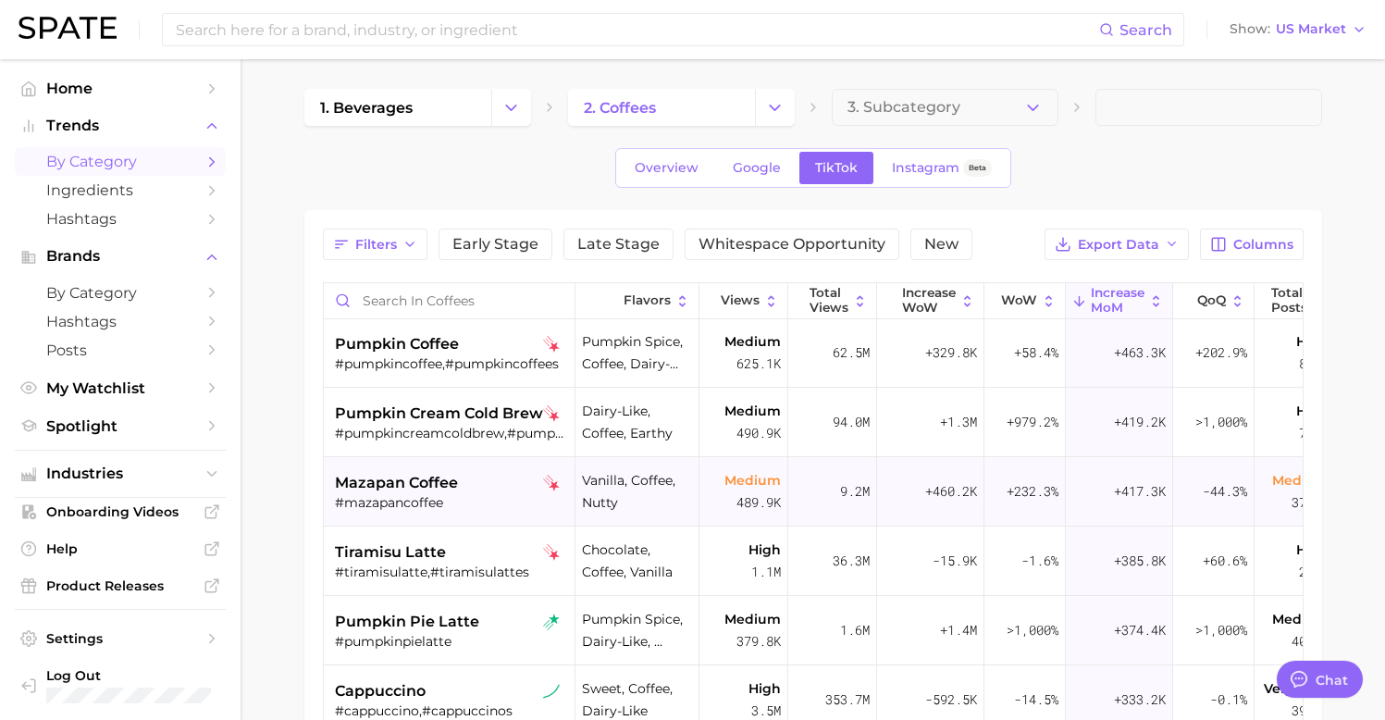
scroll to position [280, 0]
click at [470, 550] on div "tiramisu latte" at bounding box center [451, 551] width 233 height 22
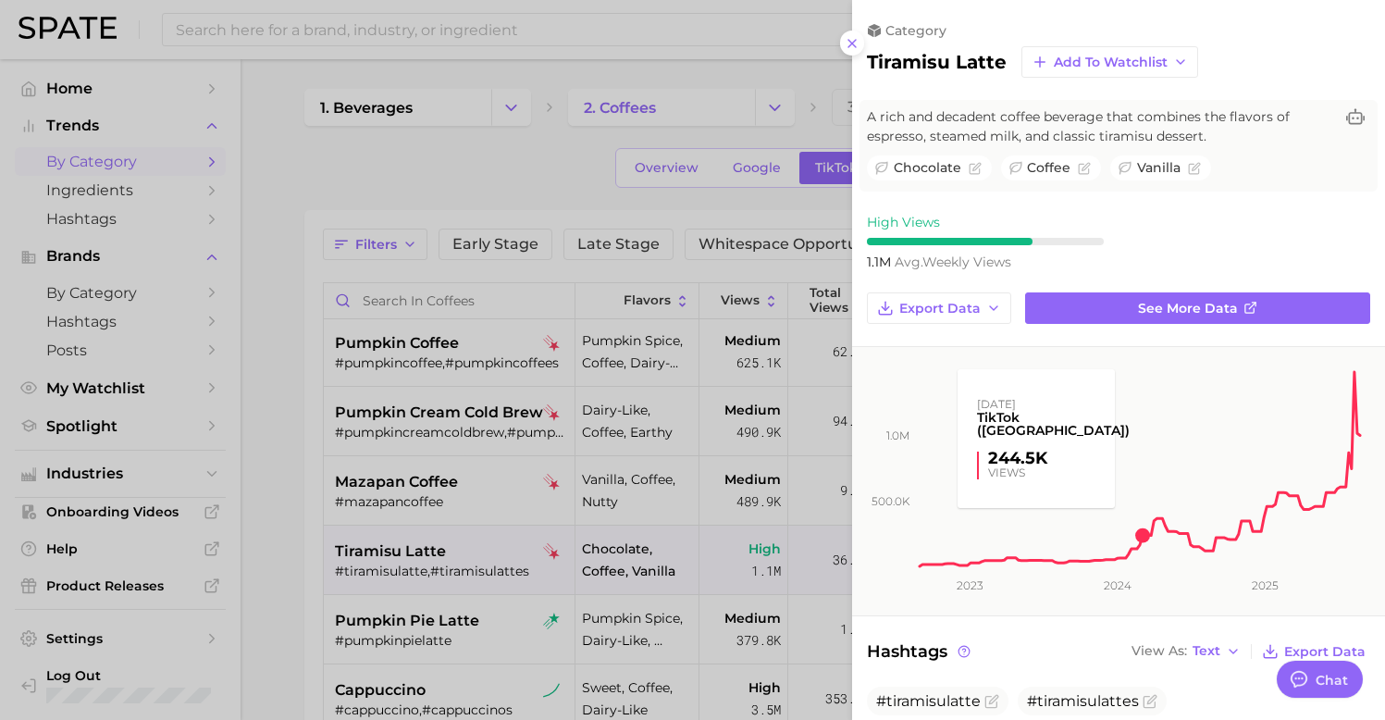
scroll to position [391, 0]
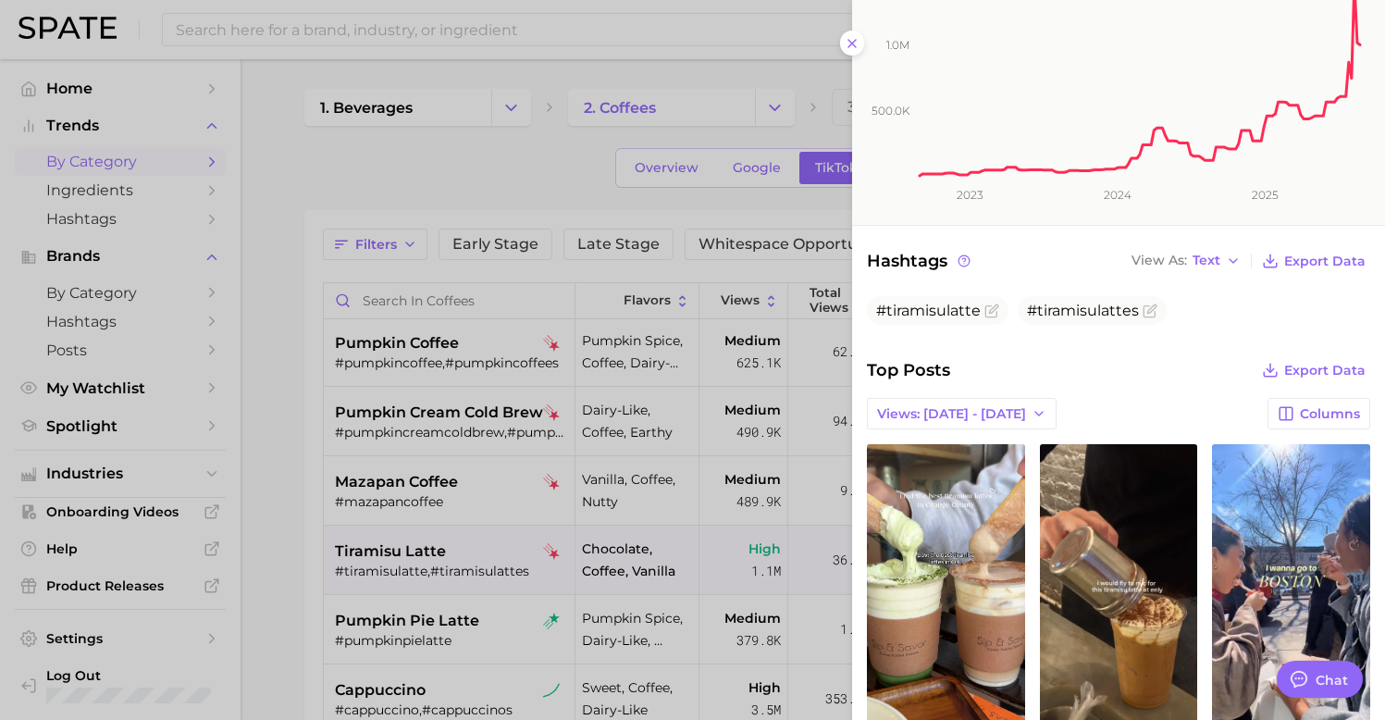
click at [778, 508] on div at bounding box center [692, 360] width 1385 height 720
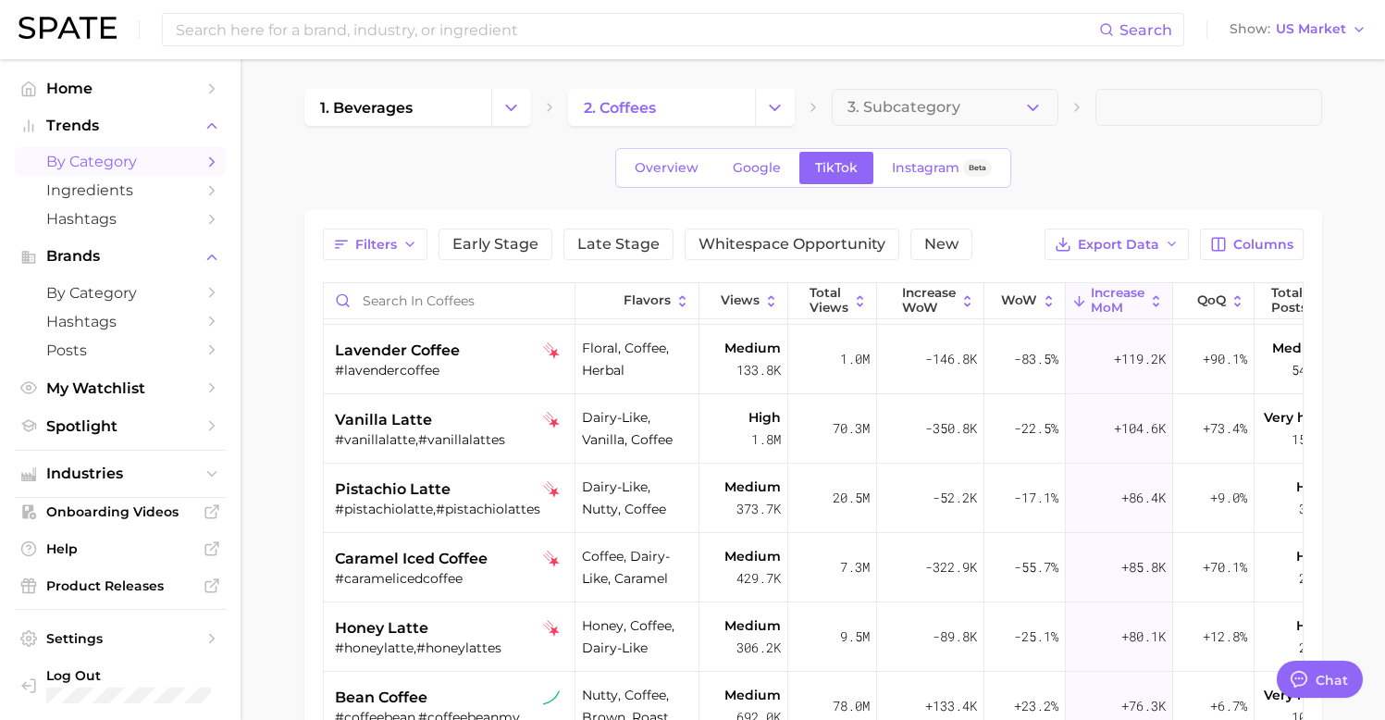
scroll to position [1732, 0]
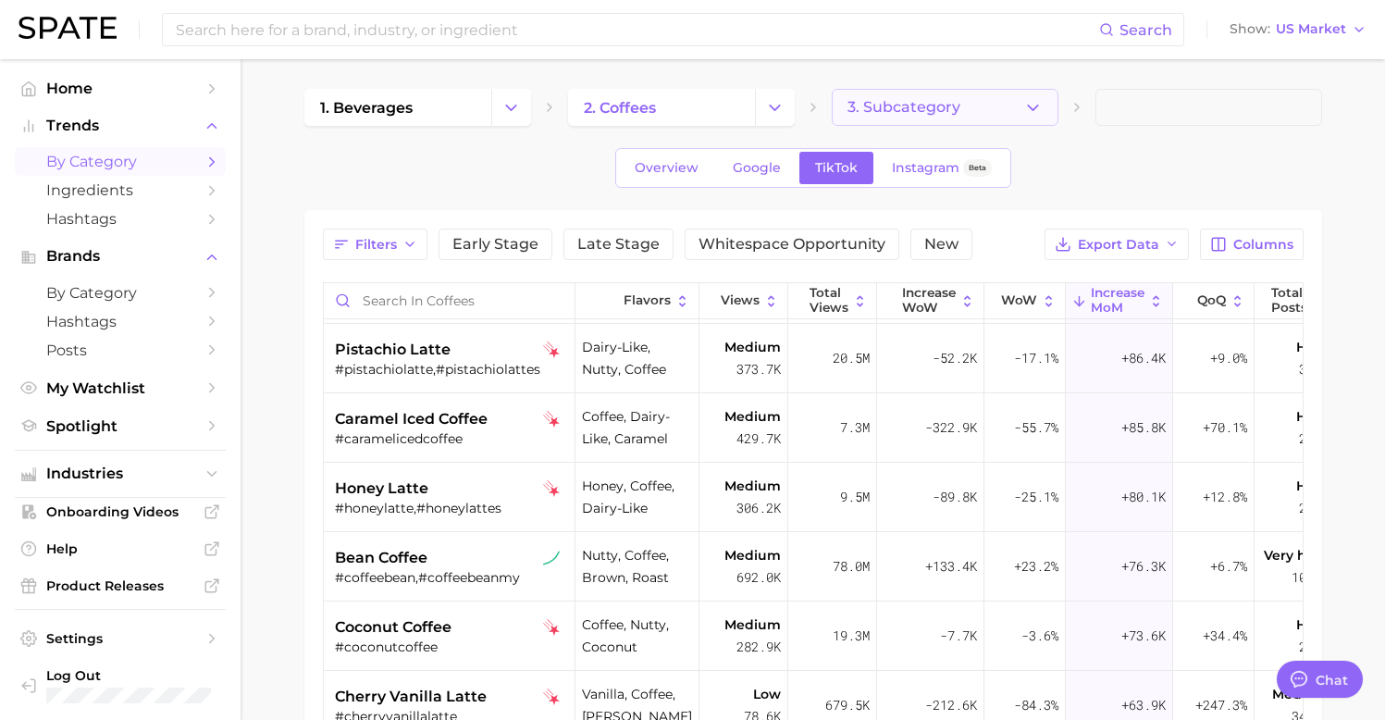
click at [872, 118] on button "3. Subcategory" at bounding box center [945, 107] width 227 height 37
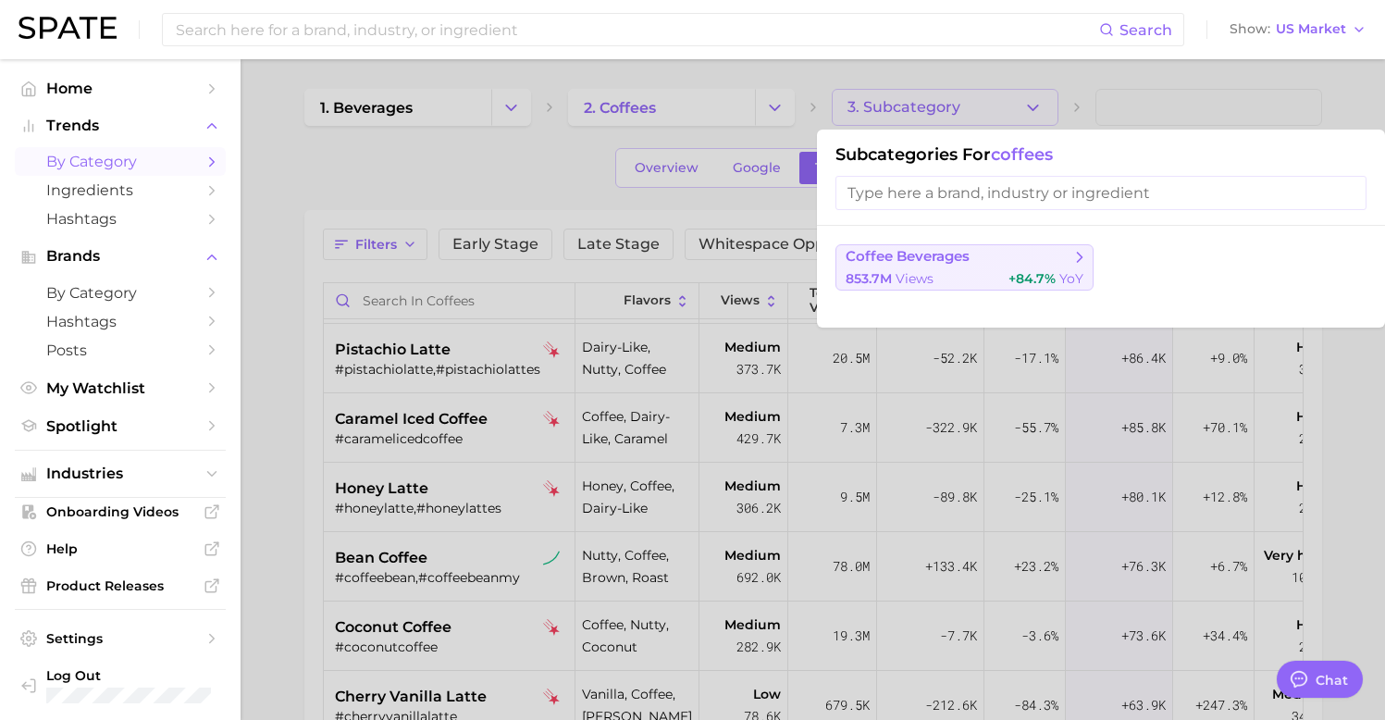
click at [1000, 278] on div "853.7m views +84.7% YoY" at bounding box center [965, 279] width 238 height 18
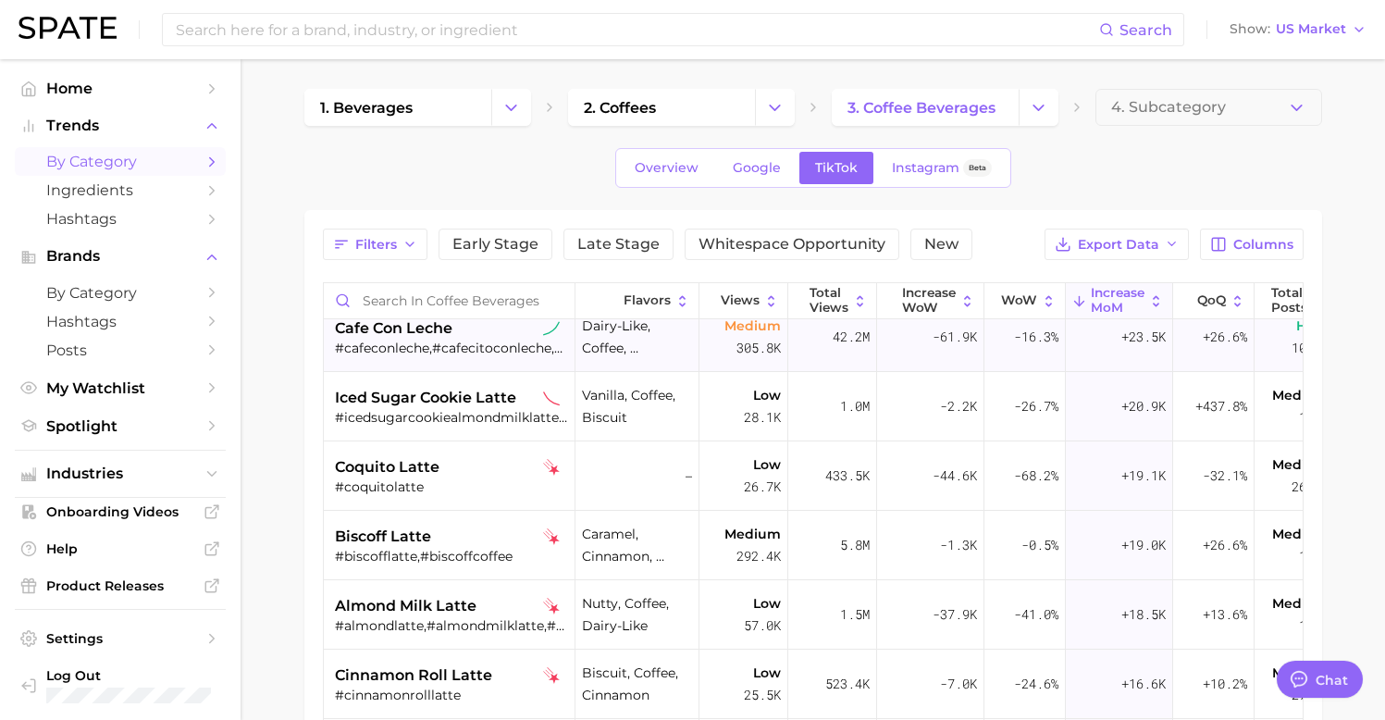
scroll to position [3353, 0]
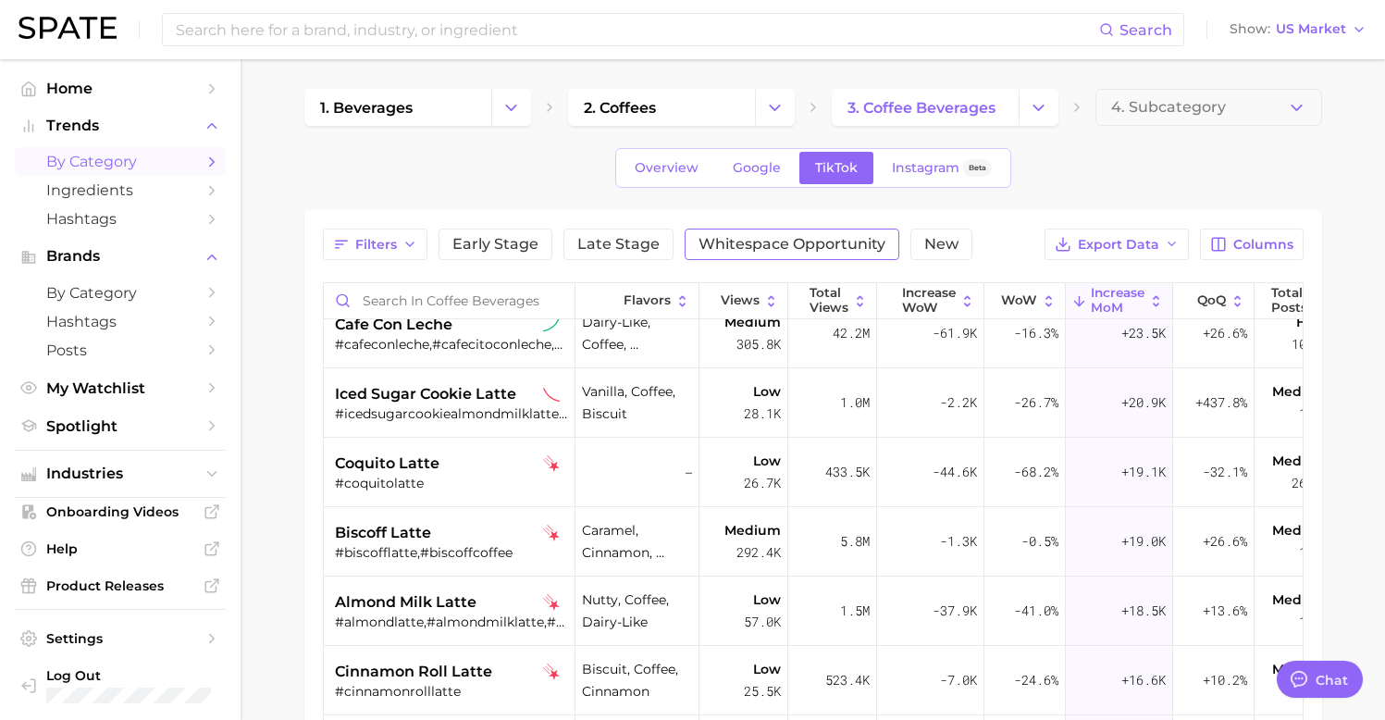
click at [812, 244] on span "Whitespace Opportunity" at bounding box center [792, 244] width 187 height 15
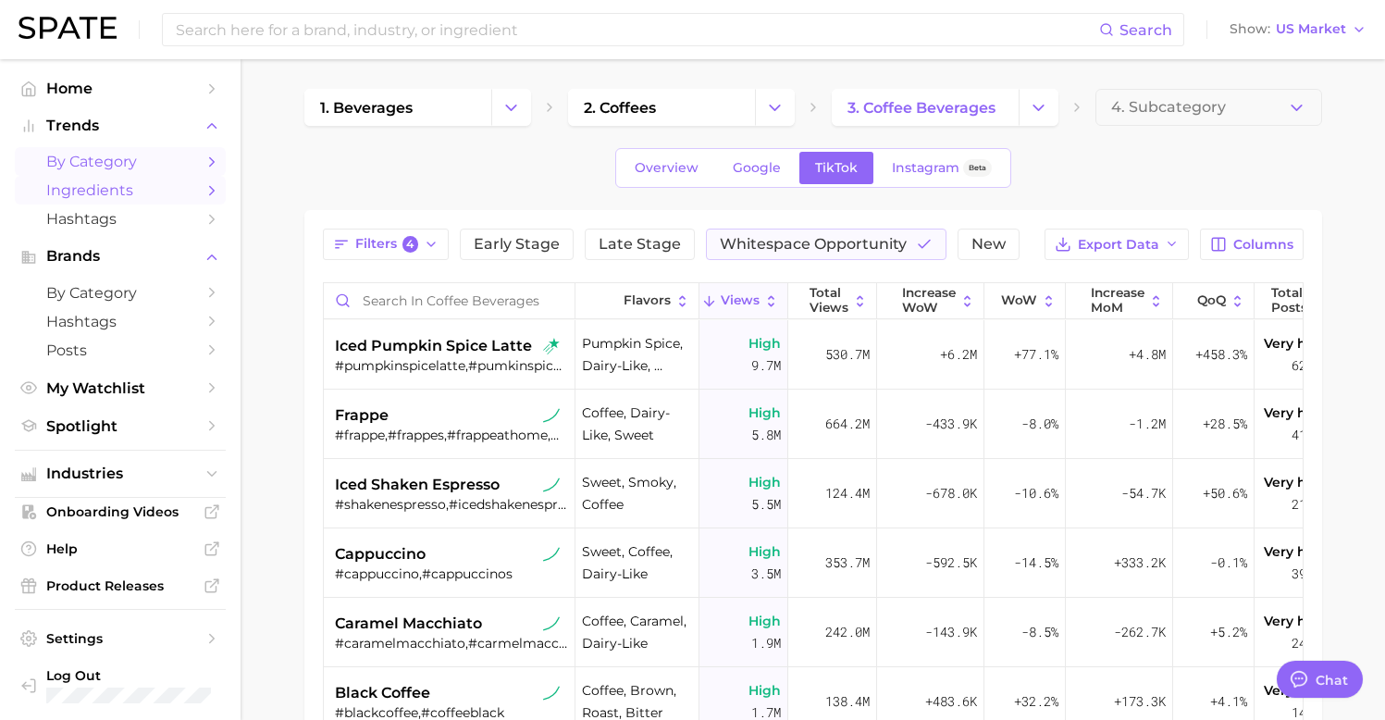
click at [127, 192] on span "Ingredients" at bounding box center [120, 190] width 148 height 18
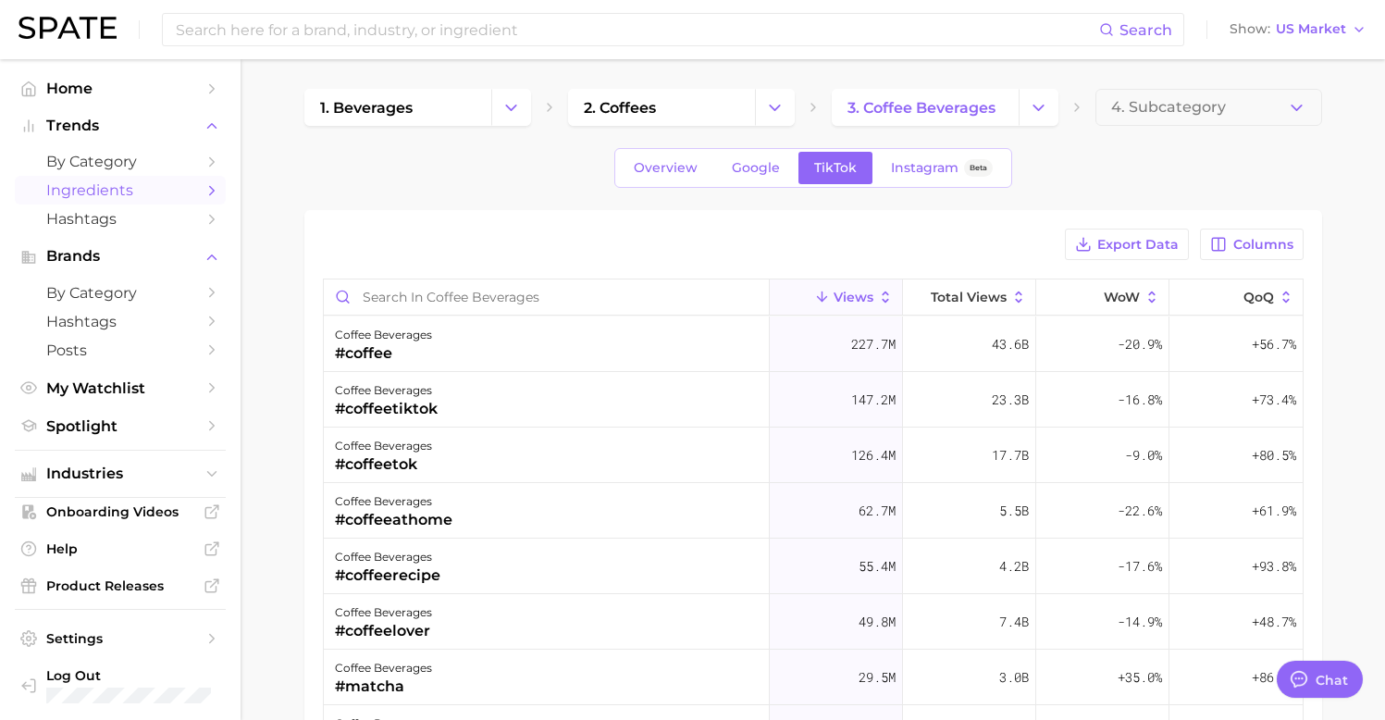
click at [138, 239] on ul "Home Trends by Category Ingredients Hashtags Brands by Category Hashtags Posts …" at bounding box center [120, 257] width 211 height 366
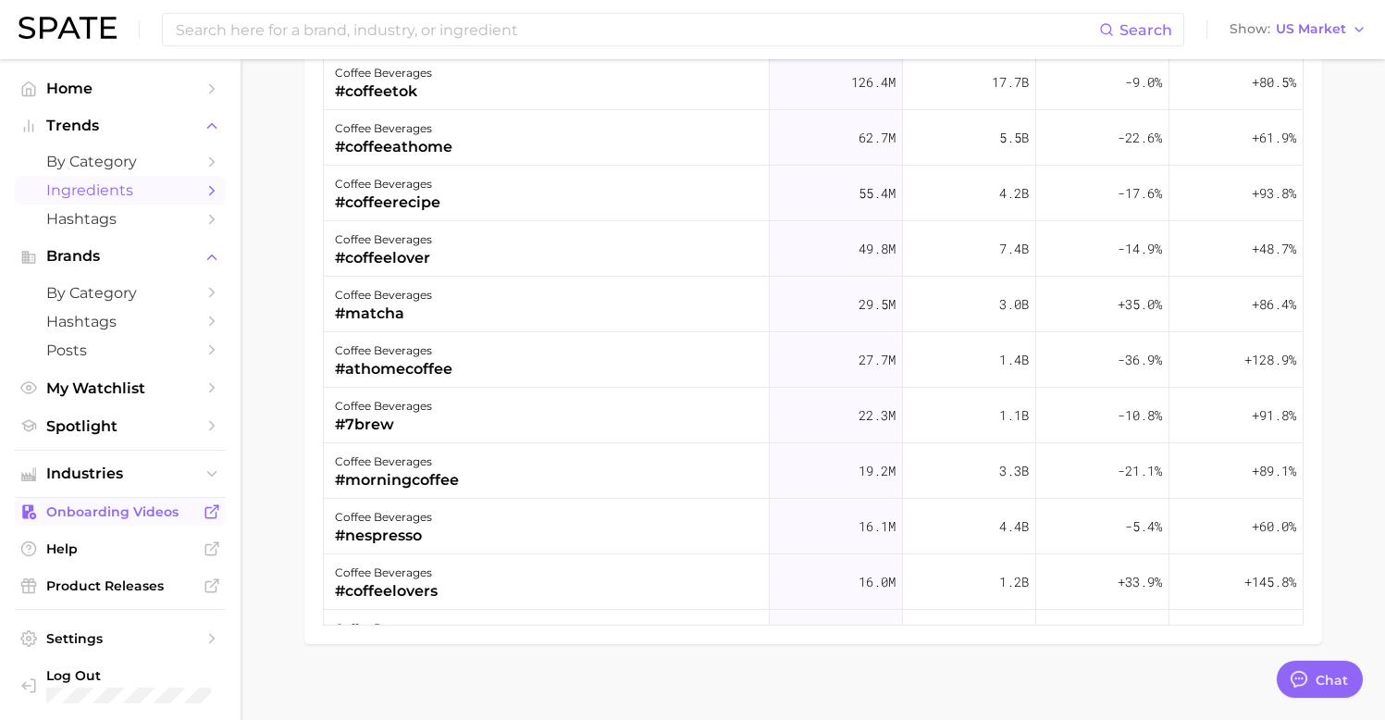
scroll to position [6, 0]
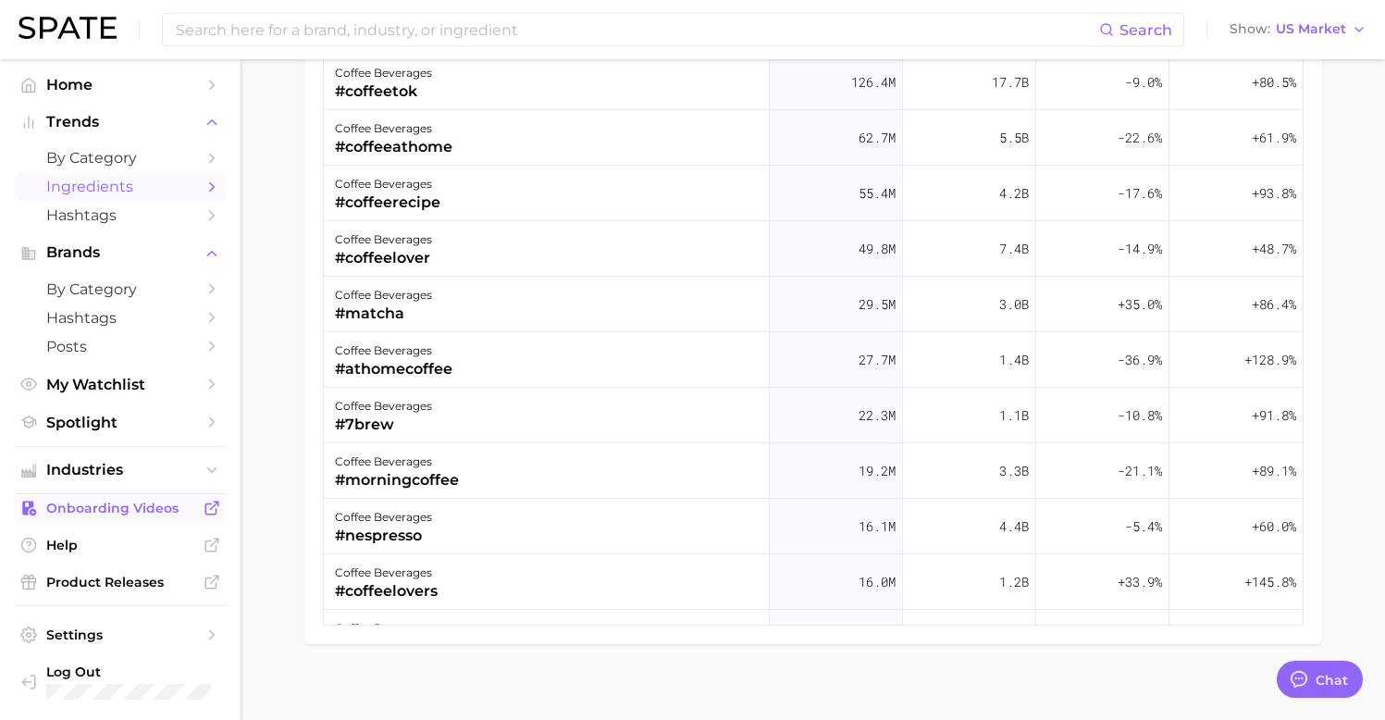
click at [110, 518] on link "Onboarding Videos" at bounding box center [120, 508] width 211 height 28
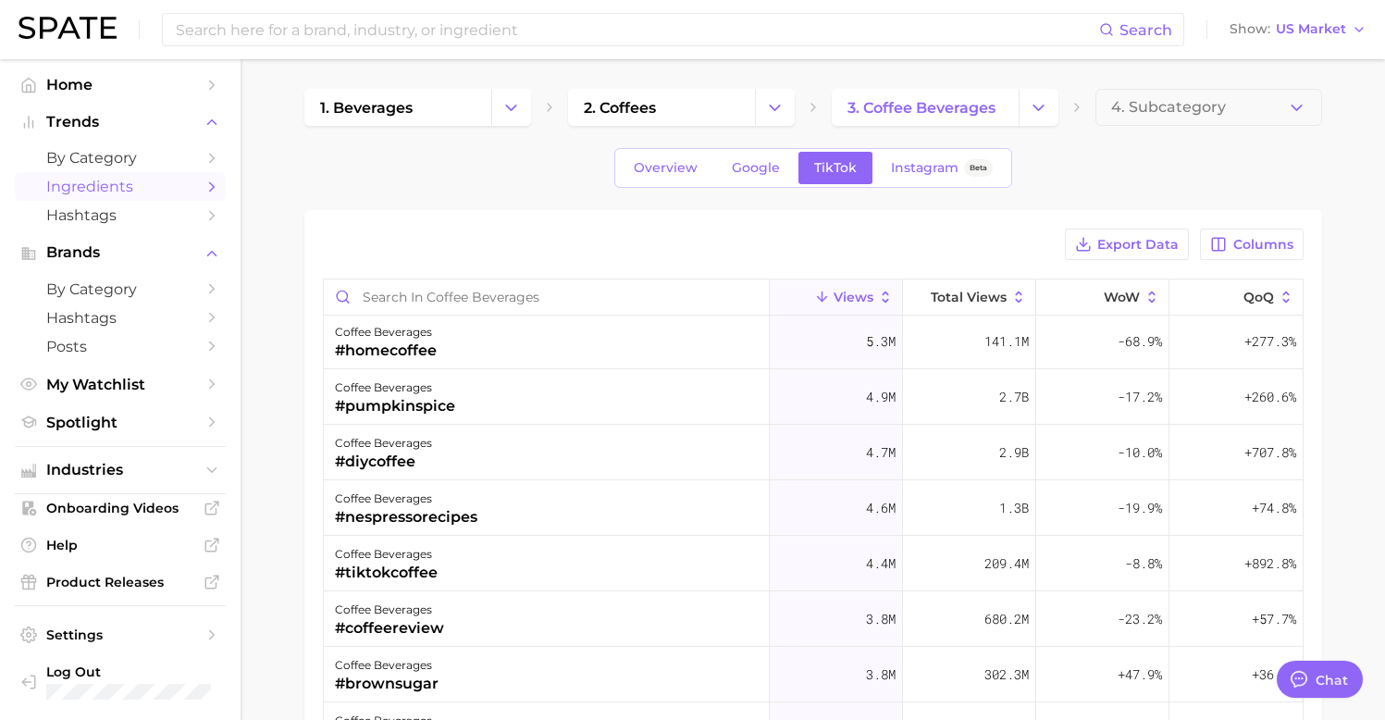
scroll to position [3114, 0]
